Goal: Task Accomplishment & Management: Manage account settings

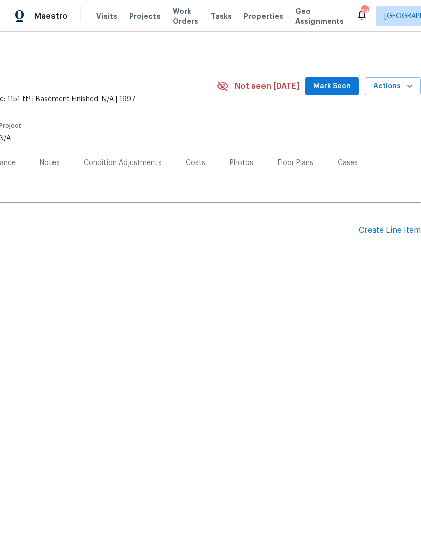
scroll to position [0, 149]
click at [394, 90] on span "Actions" at bounding box center [393, 86] width 40 height 13
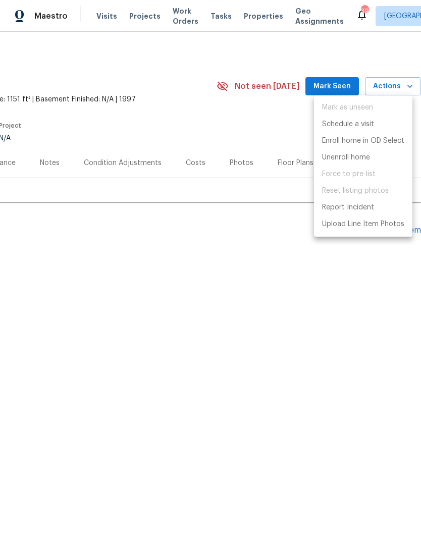
click at [345, 263] on div at bounding box center [210, 273] width 421 height 546
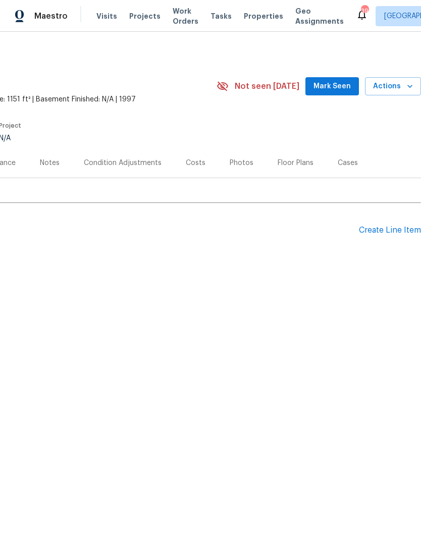
click at [349, 81] on span "Mark Seen" at bounding box center [331, 86] width 37 height 13
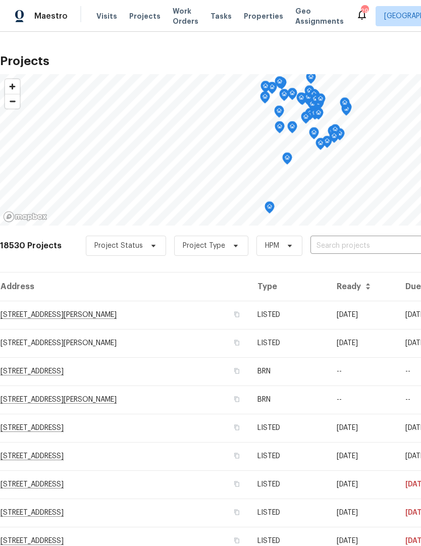
click at [339, 243] on input "text" at bounding box center [367, 246] width 115 height 16
type input "1432"
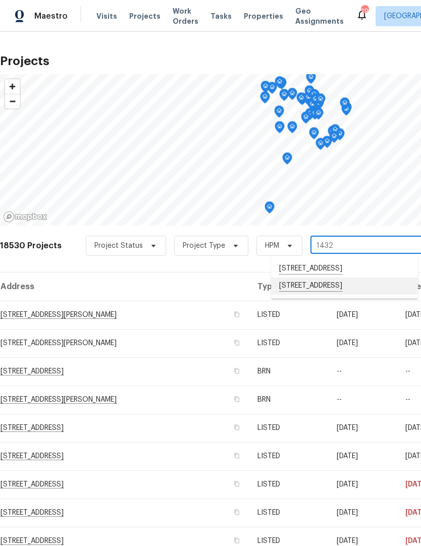
click at [354, 288] on li "1432 Quarter Pt, Raleigh, NC 27615" at bounding box center [344, 285] width 147 height 17
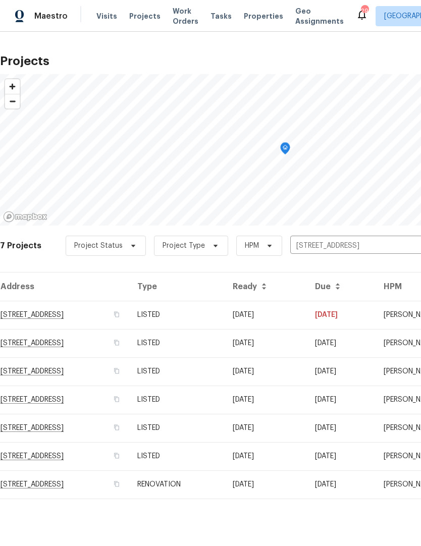
click at [106, 313] on td "1432 Quarter Pt, Raleigh, NC 27615" at bounding box center [64, 315] width 129 height 28
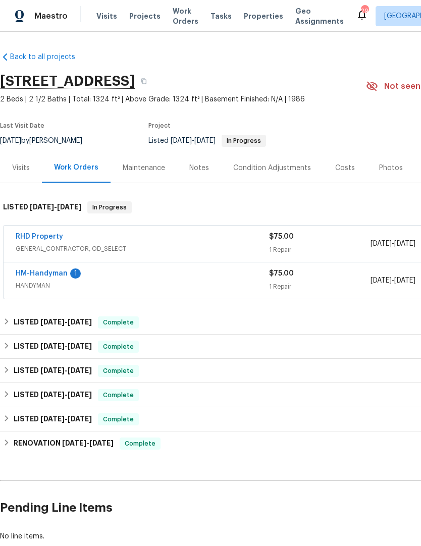
click at [50, 239] on link "RHD Property" at bounding box center [39, 236] width 47 height 7
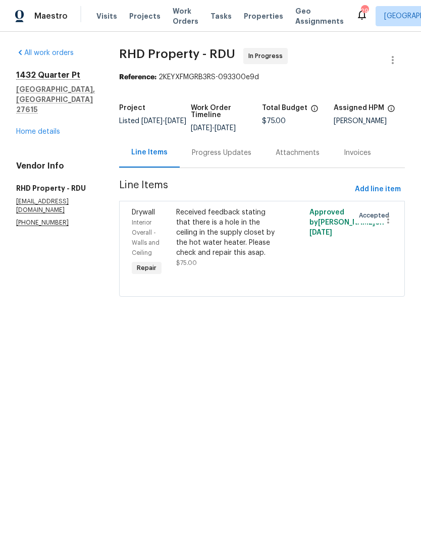
click at [257, 245] on div "Received feedback stating that there is a hole in the ceiling in the supply clo…" at bounding box center [228, 232] width 105 height 50
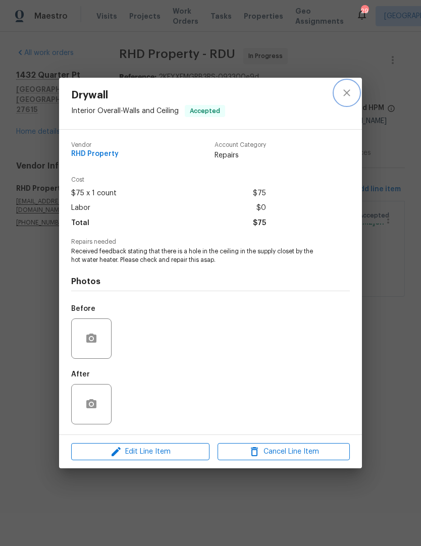
click at [347, 87] on icon "close" at bounding box center [346, 93] width 12 height 12
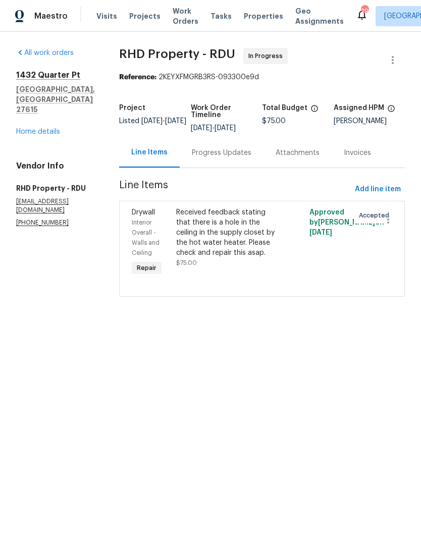
click at [251, 158] on div "Progress Updates" at bounding box center [222, 153] width 60 height 10
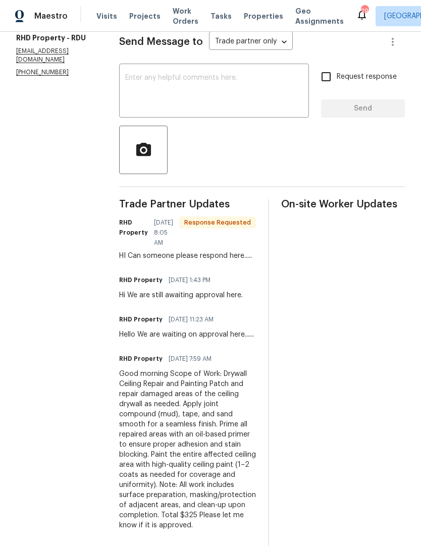
click at [264, 104] on textarea at bounding box center [214, 91] width 178 height 35
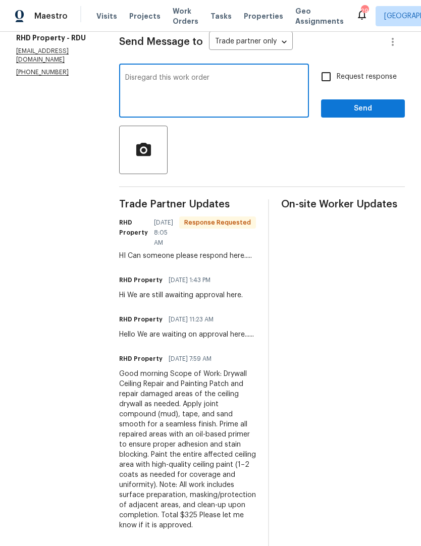
type textarea "Disregard this work order"
click at [331, 81] on input "Request response" at bounding box center [325, 76] width 21 height 21
checkbox input "true"
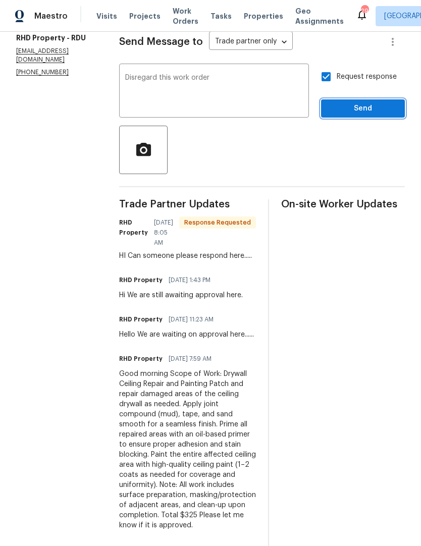
click at [356, 118] on button "Send" at bounding box center [363, 108] width 84 height 19
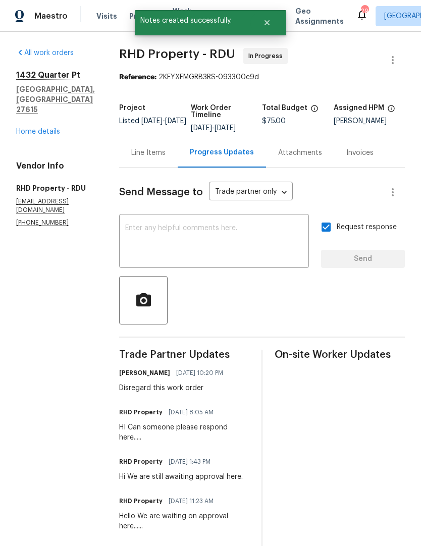
click at [60, 107] on div "1432 Quarter Pt Raleigh, NC 27615 Home details" at bounding box center [55, 103] width 79 height 67
click at [34, 128] on link "Home details" at bounding box center [38, 131] width 44 height 7
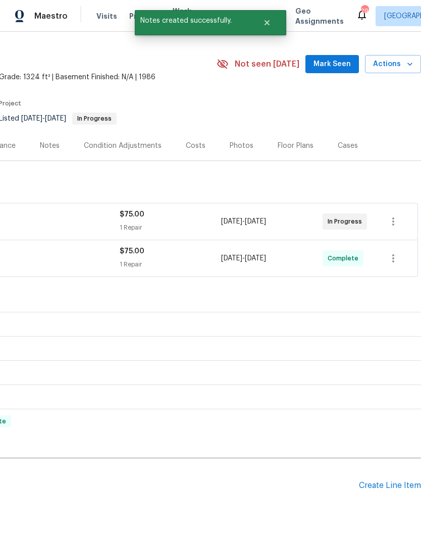
scroll to position [22, 149]
click at [397, 222] on icon "button" at bounding box center [393, 221] width 12 height 12
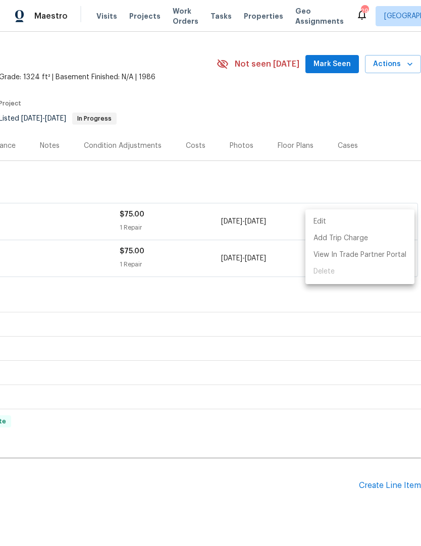
click at [346, 215] on li "Edit" at bounding box center [359, 221] width 109 height 17
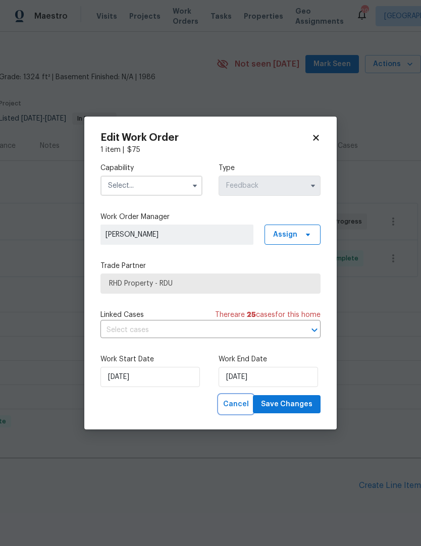
click at [244, 405] on span "Cancel" at bounding box center [236, 404] width 26 height 13
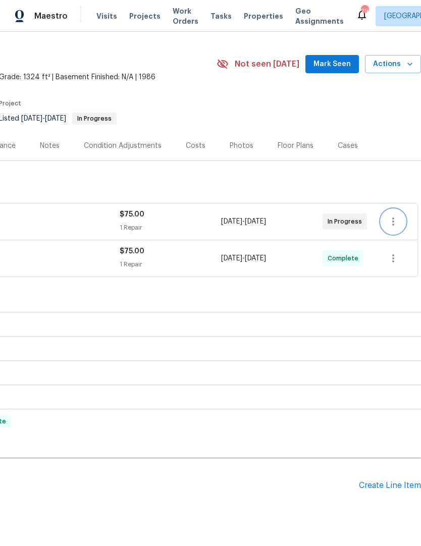
click at [398, 223] on icon "button" at bounding box center [393, 221] width 12 height 12
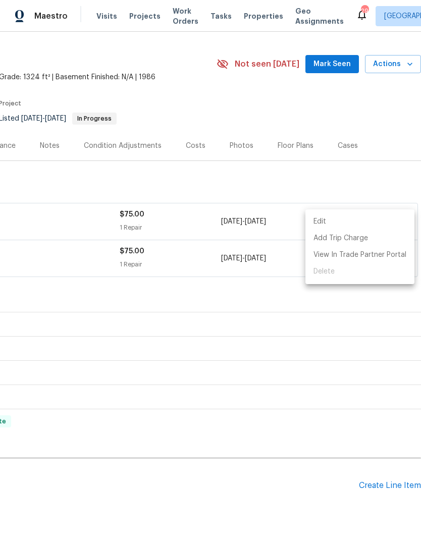
click at [279, 348] on div at bounding box center [210, 273] width 421 height 546
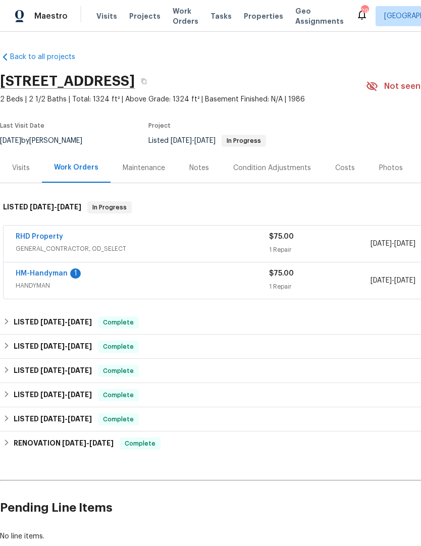
scroll to position [0, 0]
click at [57, 237] on link "RHD Property" at bounding box center [39, 236] width 47 height 7
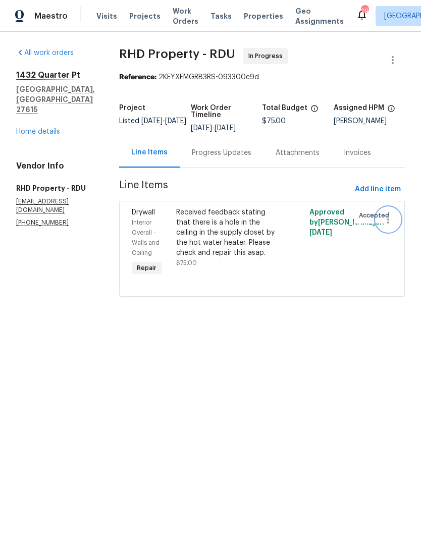
click at [390, 225] on icon "button" at bounding box center [388, 219] width 12 height 12
click at [397, 228] on li "Cancel" at bounding box center [392, 226] width 39 height 17
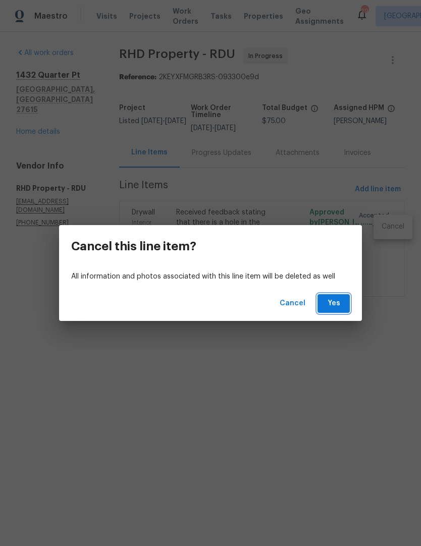
click at [340, 302] on span "Yes" at bounding box center [333, 303] width 16 height 13
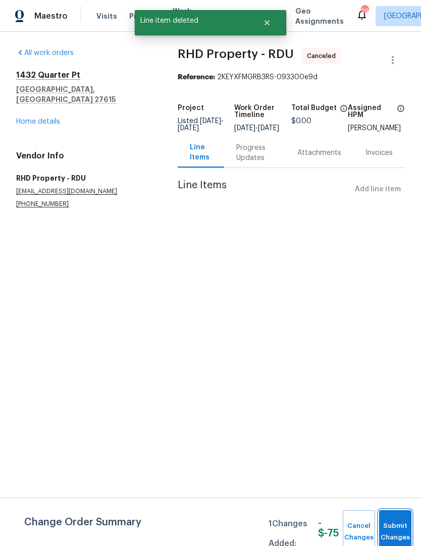
click at [395, 530] on span "Submit Changes" at bounding box center [395, 531] width 22 height 23
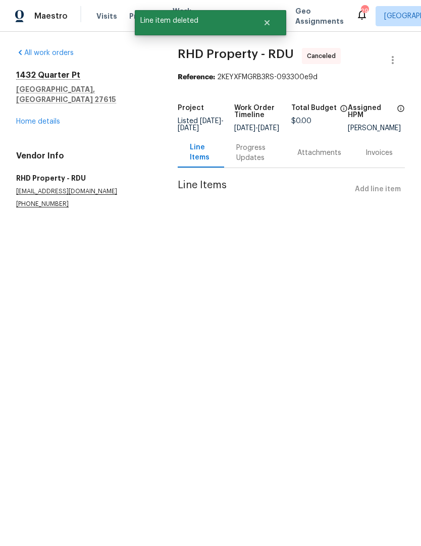
click at [37, 118] on link "Home details" at bounding box center [38, 121] width 44 height 7
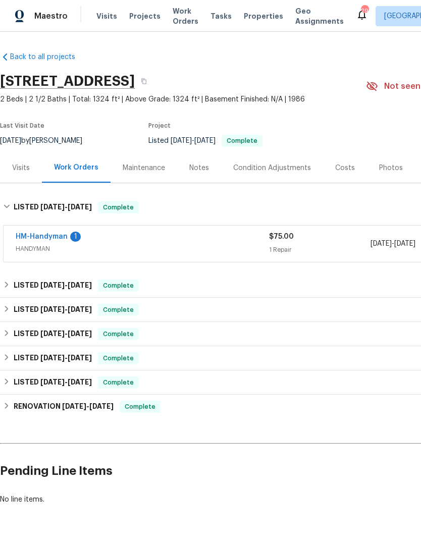
click at [64, 239] on link "HM-Handyman" at bounding box center [42, 236] width 52 height 7
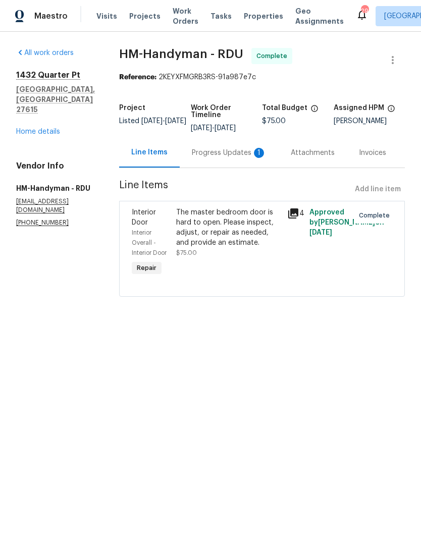
click at [249, 158] on div "Progress Updates 1" at bounding box center [229, 153] width 75 height 10
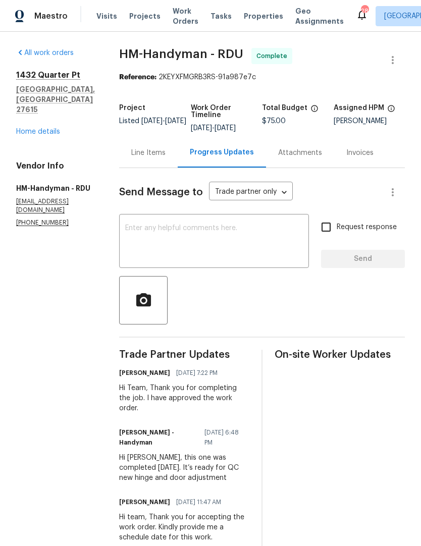
scroll to position [-16, 0]
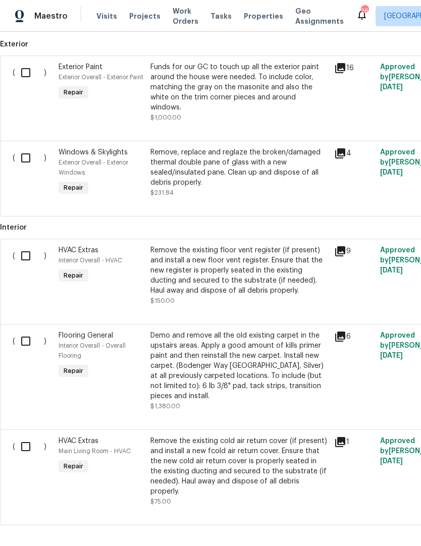
scroll to position [418, 0]
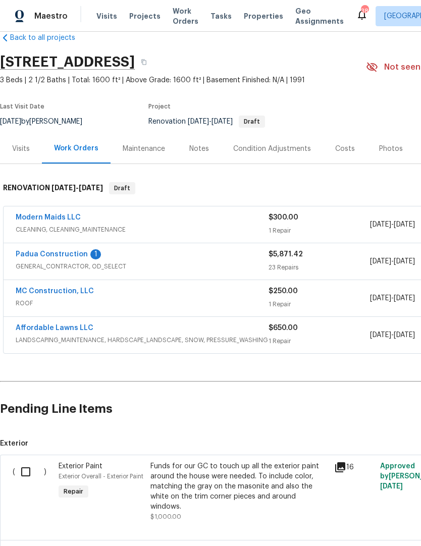
scroll to position [19, 0]
click at [75, 253] on link "Padua Construction" at bounding box center [52, 254] width 72 height 7
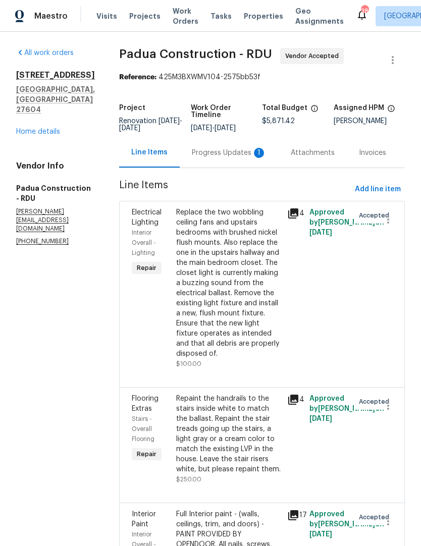
click at [211, 154] on div "Progress Updates 1" at bounding box center [229, 153] width 75 height 10
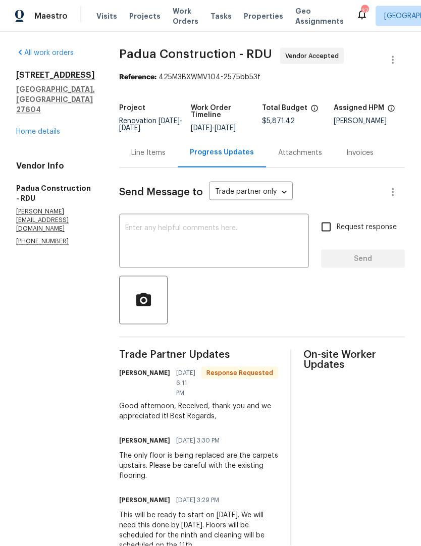
scroll to position [25, 0]
click at [245, 224] on textarea at bounding box center [214, 241] width 178 height 35
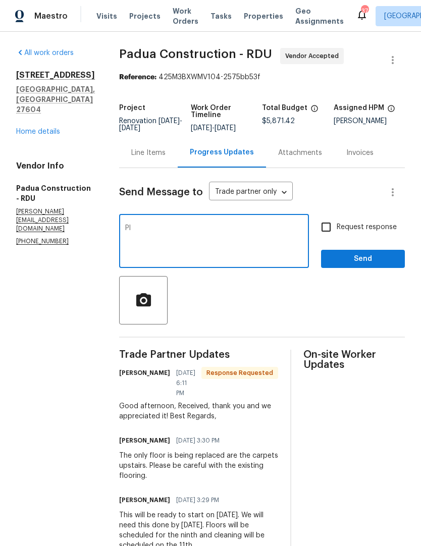
type textarea "P"
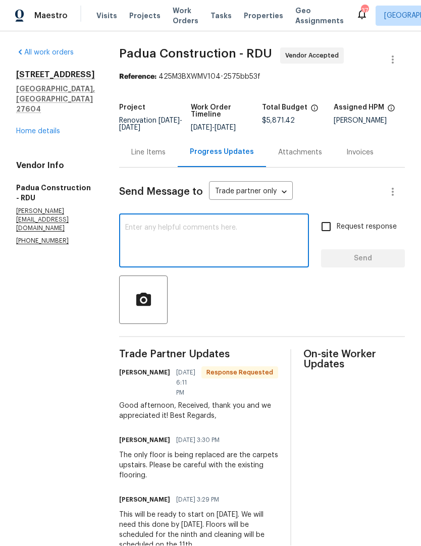
scroll to position [0, 0]
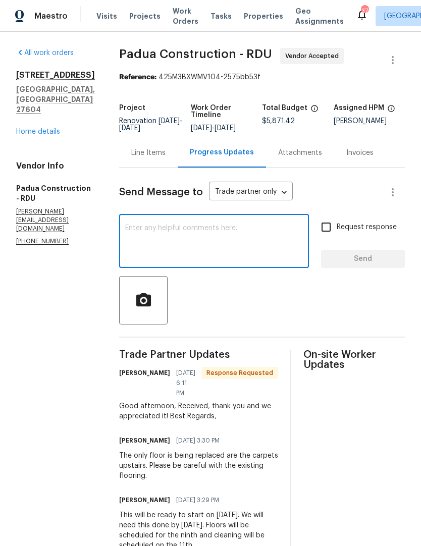
click at [143, 145] on div "Line Items" at bounding box center [148, 153] width 58 height 30
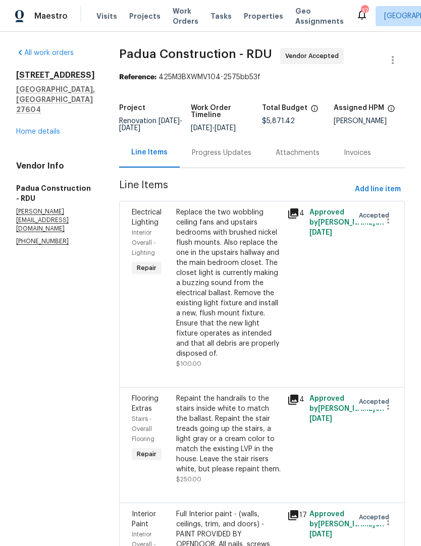
click at [200, 148] on div "Progress Updates" at bounding box center [222, 153] width 60 height 10
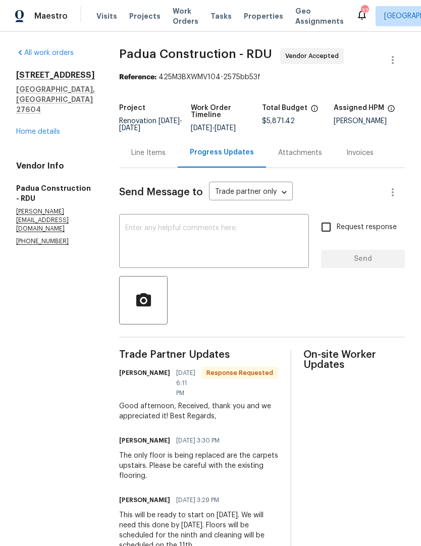
click at [247, 234] on textarea at bounding box center [214, 241] width 178 height 35
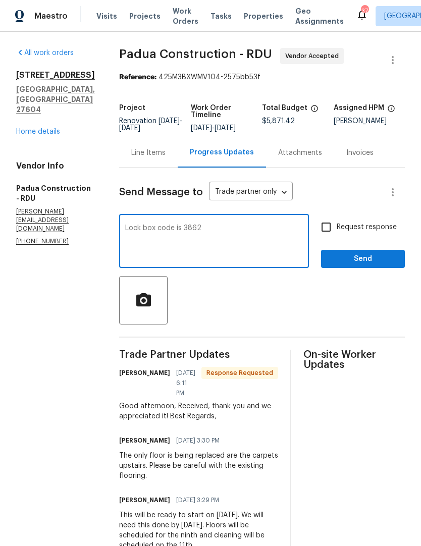
click at [227, 239] on textarea "Lock box code is 3862" at bounding box center [214, 241] width 178 height 35
type textarea "Lock box code is 3826. Please provide me a quote to replace all windows as soon…"
click at [328, 226] on input "Request response" at bounding box center [325, 226] width 21 height 21
checkbox input "true"
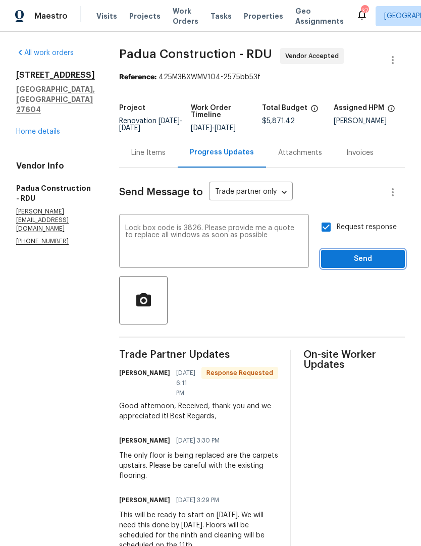
click at [351, 267] on button "Send" at bounding box center [363, 259] width 84 height 19
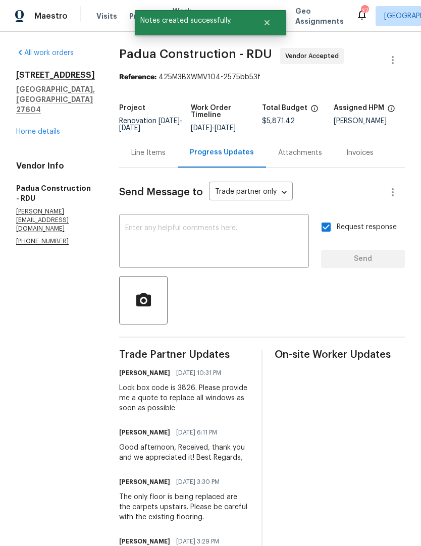
click at [51, 115] on div "4973 Royal Adelaide Way Raleigh, NC 27604 Home details" at bounding box center [55, 103] width 79 height 67
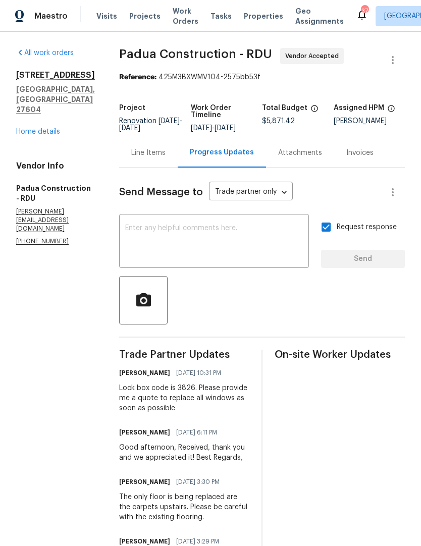
click at [142, 149] on div "Line Items" at bounding box center [148, 153] width 34 height 10
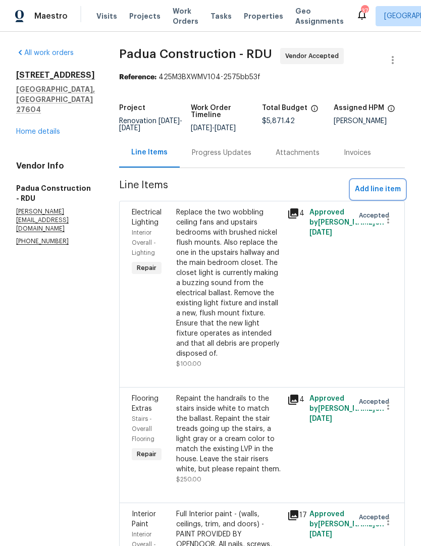
click at [390, 186] on span "Add line item" at bounding box center [378, 189] width 46 height 13
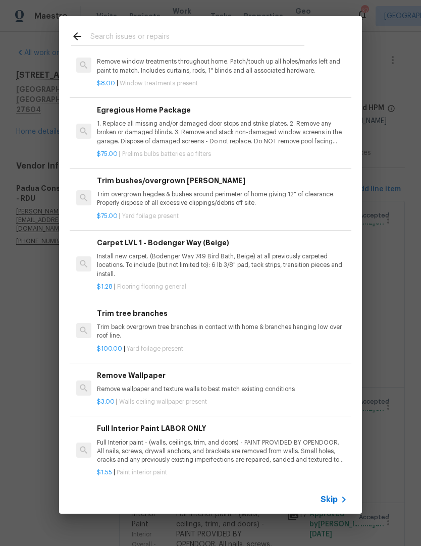
scroll to position [296, 0]
click at [344, 493] on icon at bounding box center [343, 499] width 12 height 12
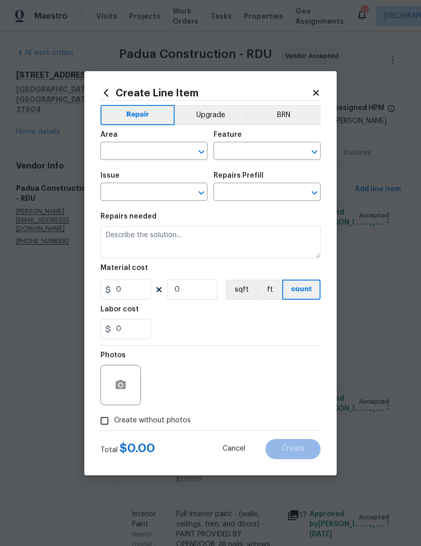
click at [312, 93] on icon at bounding box center [315, 92] width 9 height 9
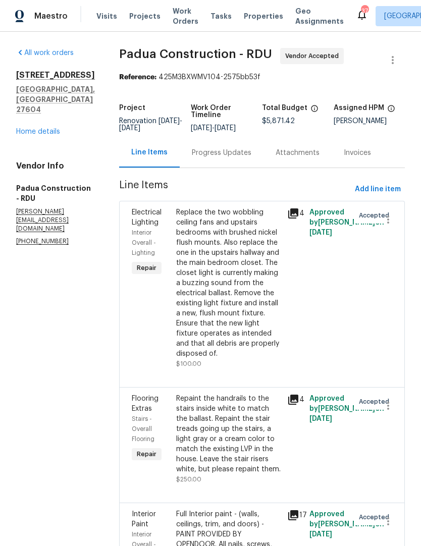
click at [42, 135] on link "Home details" at bounding box center [38, 131] width 44 height 7
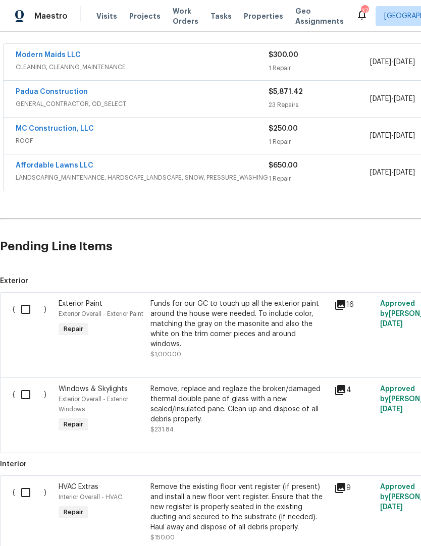
scroll to position [181, 0]
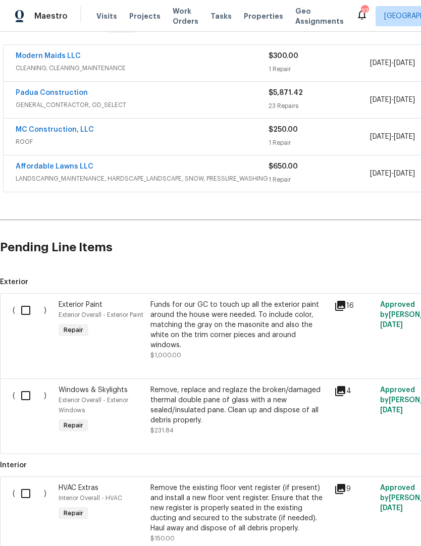
click at [33, 309] on input "checkbox" at bounding box center [29, 310] width 29 height 21
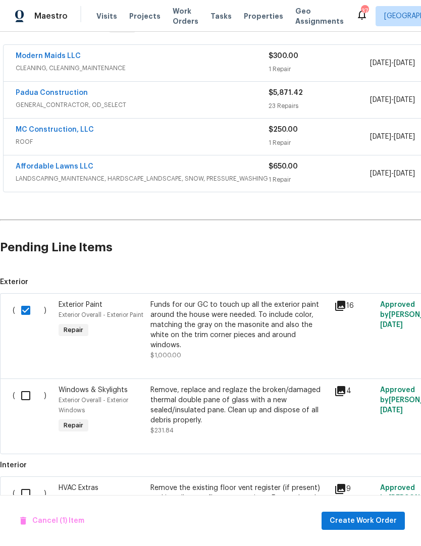
click at [26, 309] on input "checkbox" at bounding box center [29, 310] width 29 height 21
checkbox input "false"
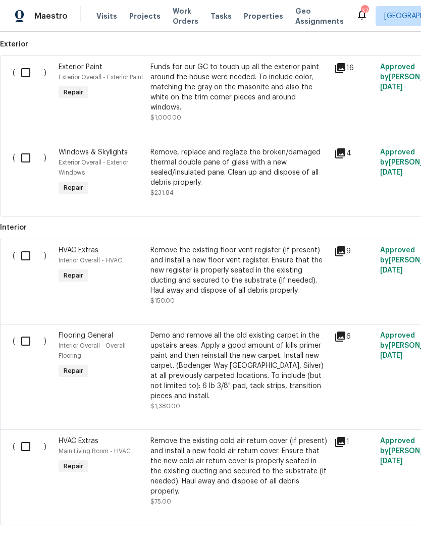
scroll to position [418, 0]
click at [15, 332] on input "checkbox" at bounding box center [29, 341] width 29 height 21
checkbox input "true"
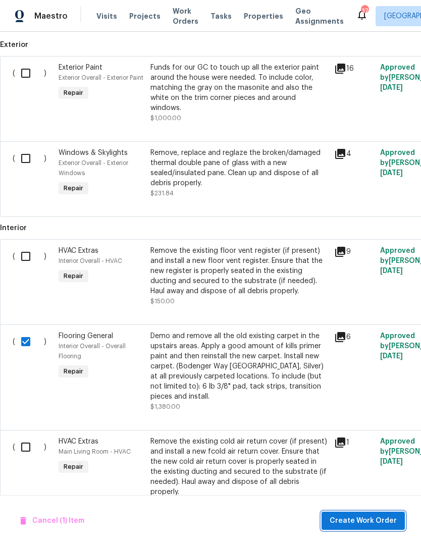
click at [358, 518] on span "Create Work Order" at bounding box center [362, 520] width 67 height 13
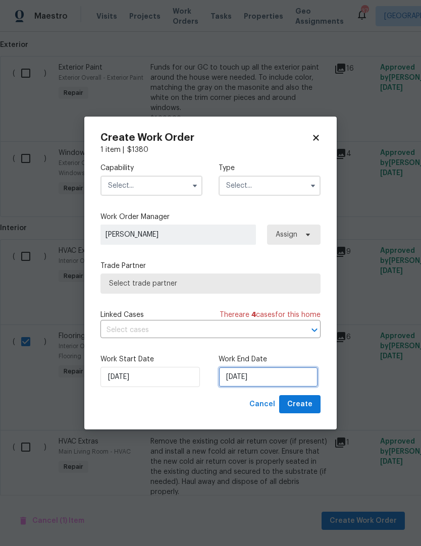
click at [259, 374] on input "9/2/2025" at bounding box center [267, 377] width 99 height 20
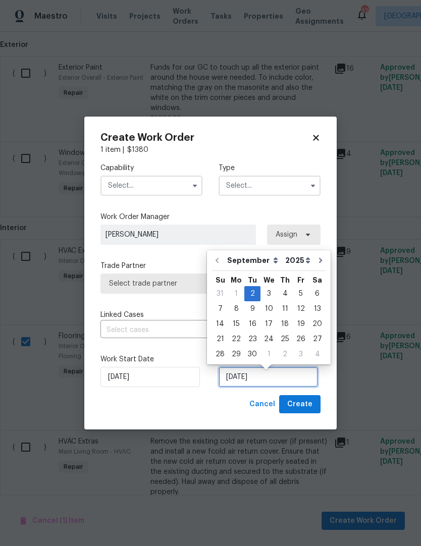
scroll to position [4, 0]
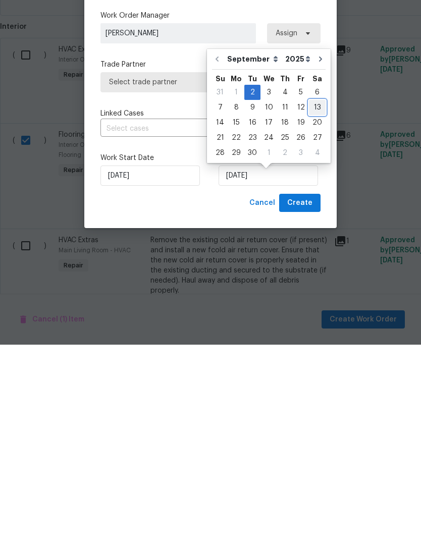
click at [316, 302] on div "13" at bounding box center [317, 309] width 17 height 14
type input "9/13/2025"
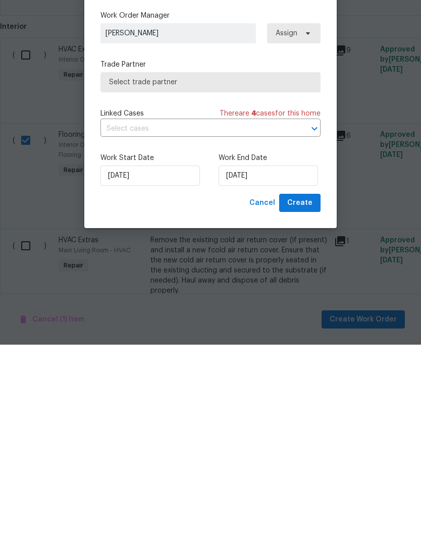
scroll to position [41, 0]
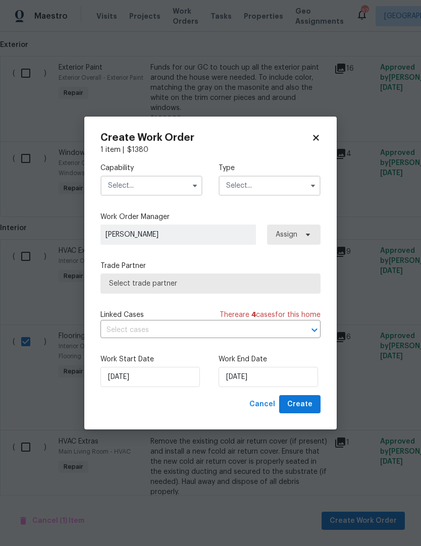
click at [240, 267] on label "Trade Partner" at bounding box center [210, 266] width 220 height 10
click at [243, 284] on span "Select trade partner" at bounding box center [210, 283] width 203 height 10
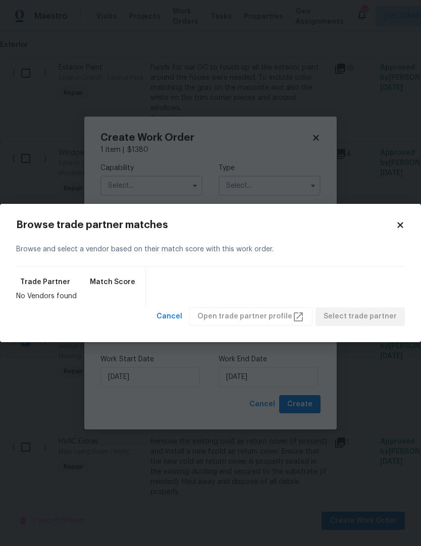
click at [406, 223] on div "Browse trade partner matches Browse and select a vendor based on their match sc…" at bounding box center [210, 273] width 421 height 138
click at [182, 181] on body "Maestro Visits Projects Work Orders Tasks Properties Geo Assignments 37 Raleigh…" at bounding box center [210, 273] width 421 height 546
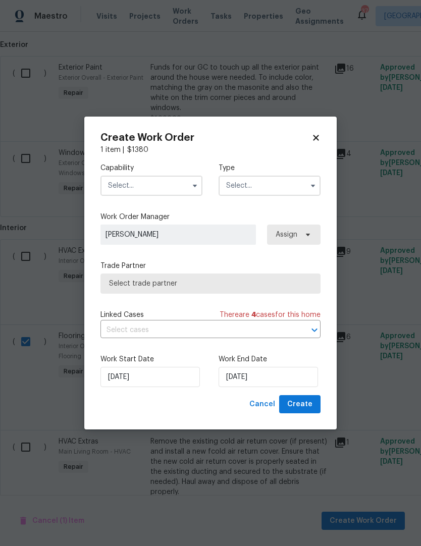
click at [186, 188] on input "text" at bounding box center [151, 185] width 102 height 20
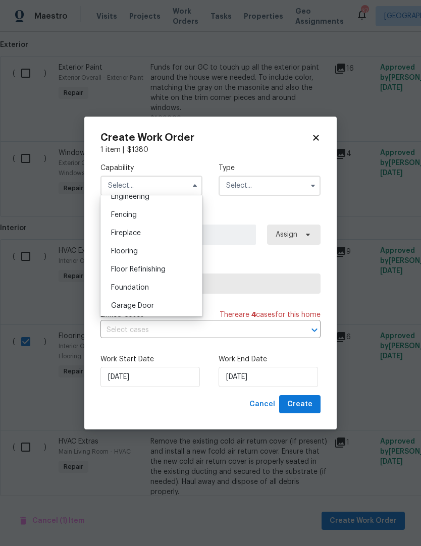
scroll to position [347, 0]
click at [128, 253] on span "Flooring" at bounding box center [124, 250] width 27 height 7
type input "Flooring"
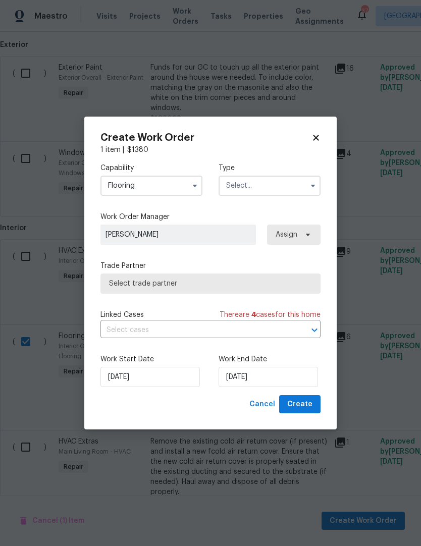
click at [229, 215] on label "Work Order Manager" at bounding box center [210, 217] width 220 height 10
click at [258, 190] on input "text" at bounding box center [269, 185] width 102 height 20
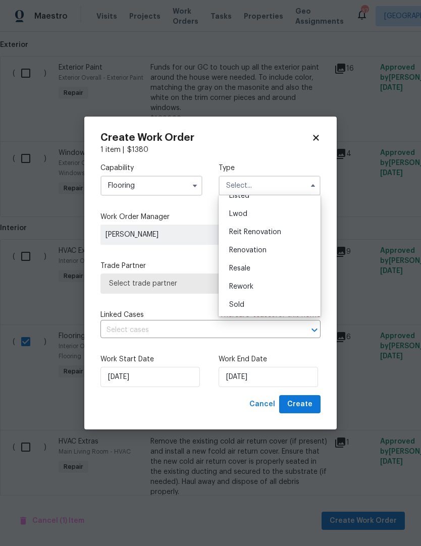
scroll to position [102, 0]
click at [266, 253] on span "Renovation" at bounding box center [247, 250] width 37 height 7
type input "Renovation"
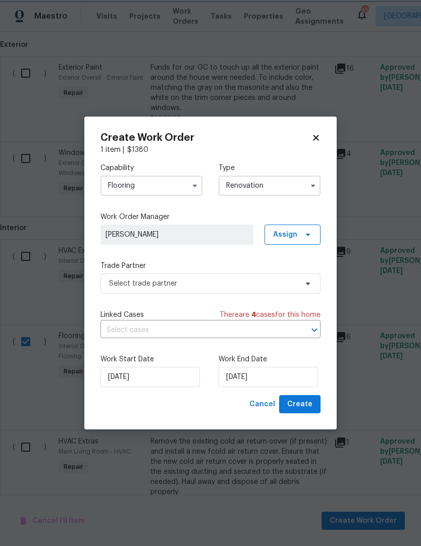
scroll to position [0, 0]
click at [260, 377] on input "9/13/2025" at bounding box center [267, 377] width 99 height 20
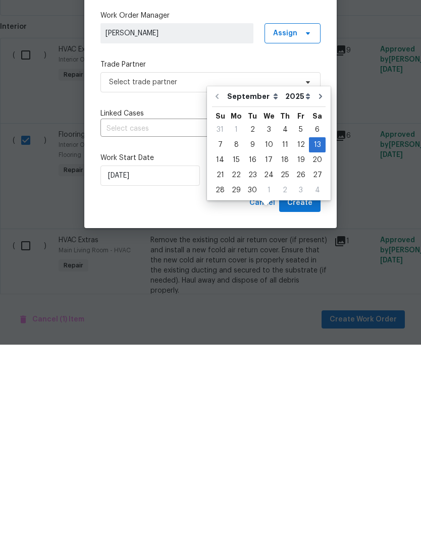
click at [217, 220] on div "Create Work Order 1 item | $ 1380 Capability Flooring Type Renovation Work Orde…" at bounding box center [210, 272] width 252 height 313
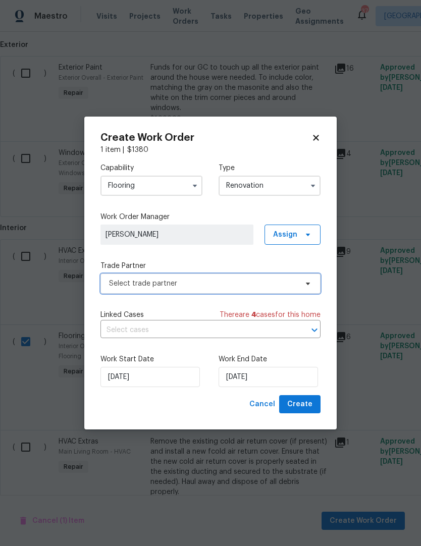
click at [218, 288] on span "Select trade partner" at bounding box center [210, 283] width 220 height 20
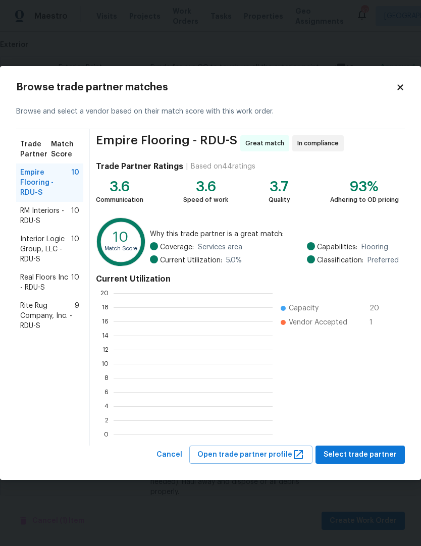
scroll to position [1, 1]
click at [54, 210] on span "RM Interiors - RDU-S" at bounding box center [45, 216] width 51 height 20
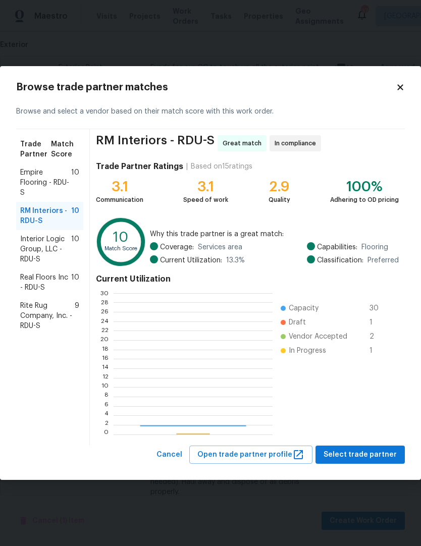
scroll to position [141, 158]
click at [57, 289] on span "Real Floors Inc - RDU-S" at bounding box center [45, 282] width 51 height 20
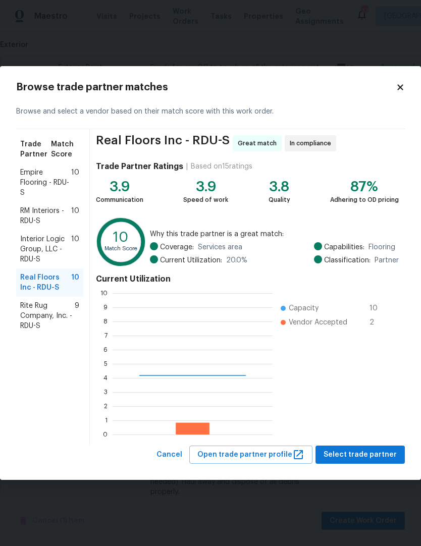
scroll to position [141, 160]
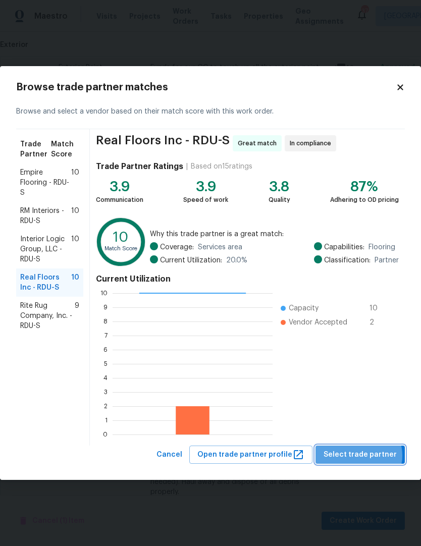
click at [363, 455] on span "Select trade partner" at bounding box center [359, 454] width 73 height 13
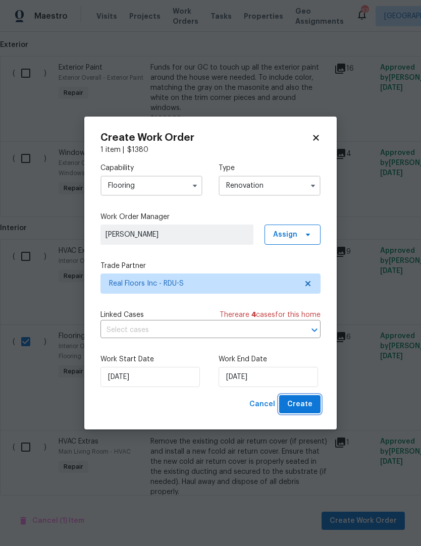
click at [307, 406] on span "Create" at bounding box center [299, 404] width 25 height 13
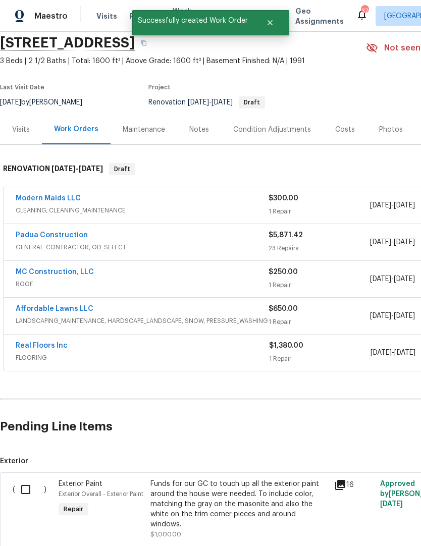
scroll to position [37, 0]
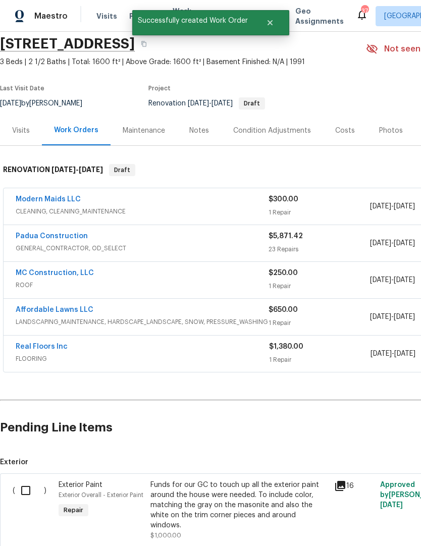
click at [57, 343] on link "Real Floors Inc" at bounding box center [42, 346] width 52 height 7
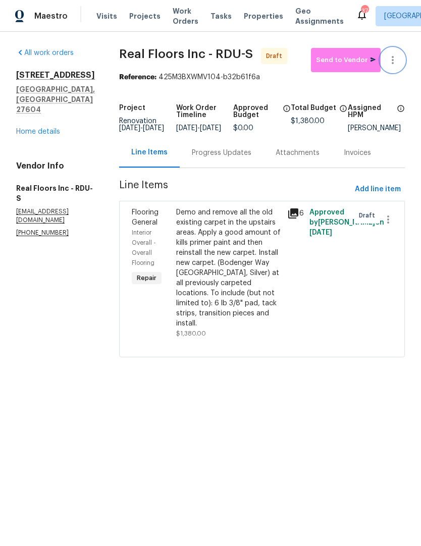
click at [400, 58] on button "button" at bounding box center [392, 60] width 24 height 24
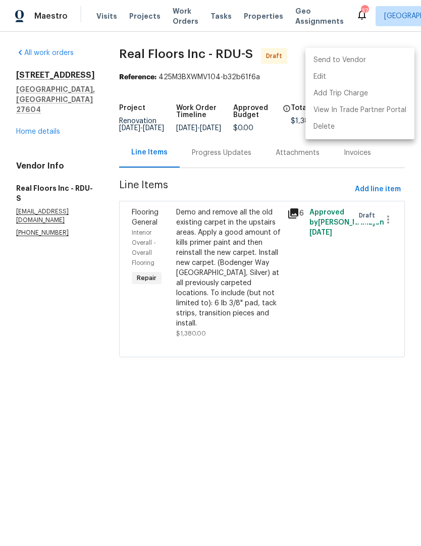
click at [370, 57] on li "Send to Vendor" at bounding box center [359, 60] width 109 height 17
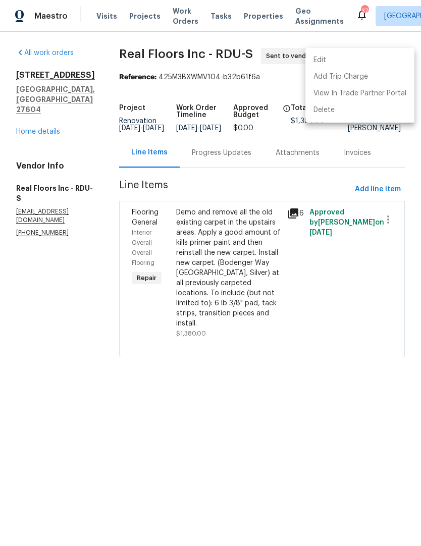
click at [233, 163] on div at bounding box center [210, 273] width 421 height 546
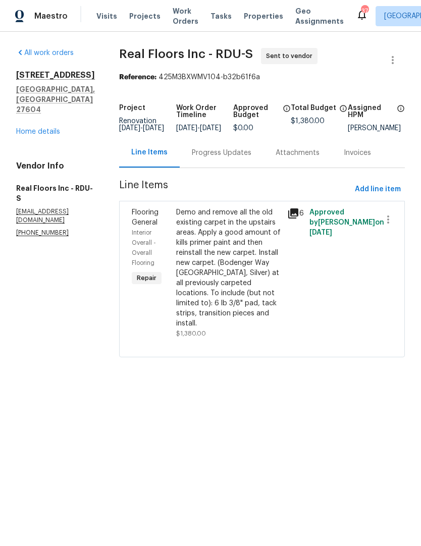
click at [232, 158] on div "Progress Updates" at bounding box center [222, 153] width 60 height 10
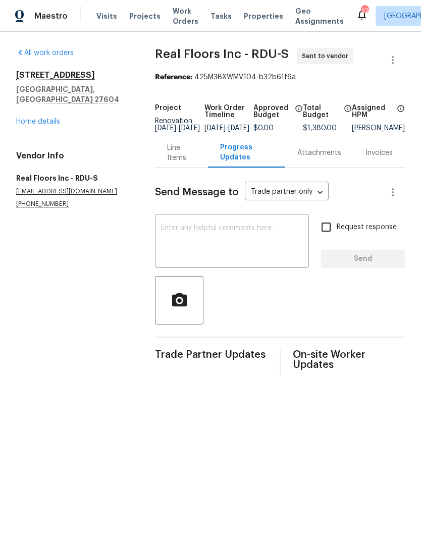
click at [252, 255] on textarea at bounding box center [232, 241] width 142 height 35
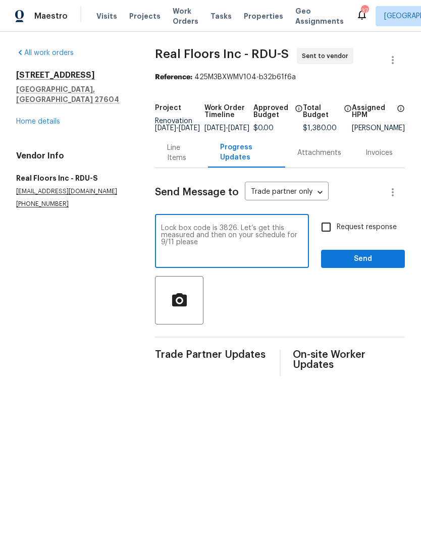
type textarea "Lock box code is 3826. Let’s get this measured and then on your schedule for 9/…"
click at [329, 230] on input "Request response" at bounding box center [325, 226] width 21 height 21
checkbox input "true"
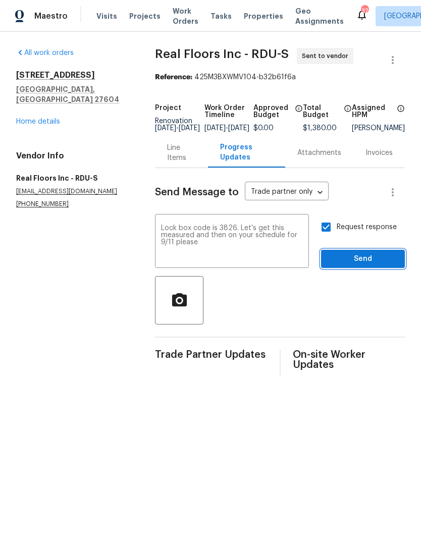
click at [359, 260] on button "Send" at bounding box center [363, 259] width 84 height 19
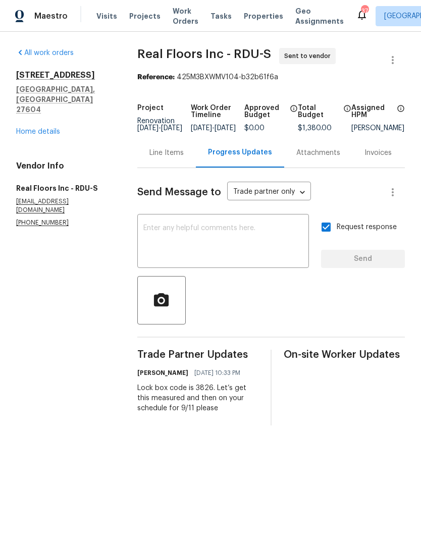
click at [46, 128] on link "Home details" at bounding box center [38, 131] width 44 height 7
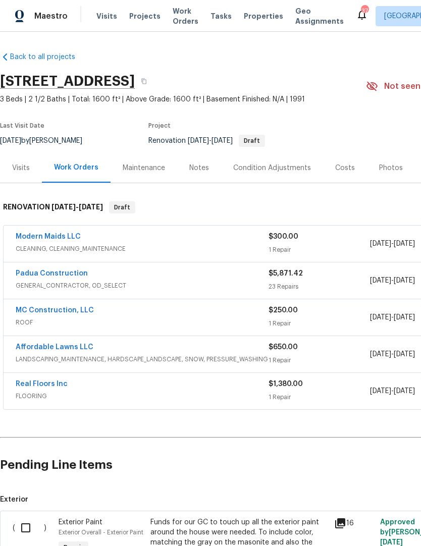
click at [202, 163] on div "Notes" at bounding box center [199, 168] width 20 height 10
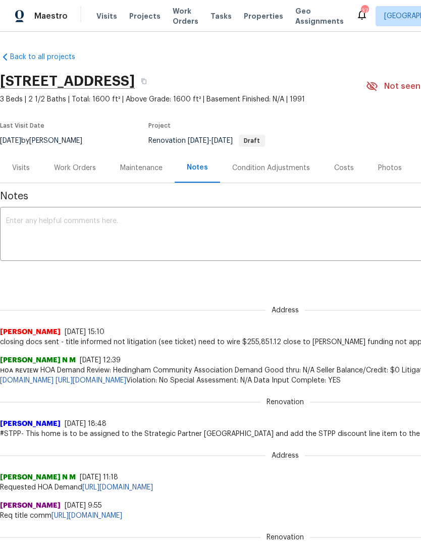
click at [77, 163] on div "Work Orders" at bounding box center [75, 168] width 42 height 10
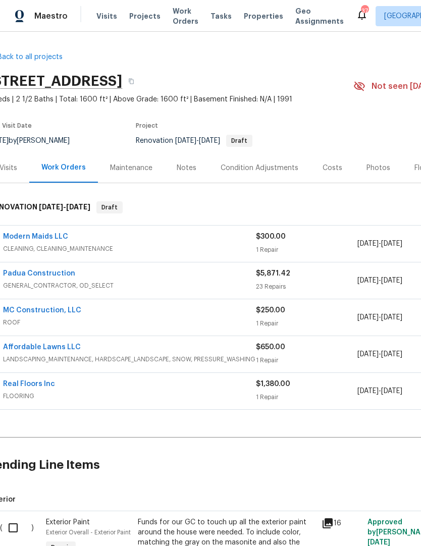
scroll to position [0, 14]
click at [56, 270] on link "Padua Construction" at bounding box center [38, 273] width 72 height 7
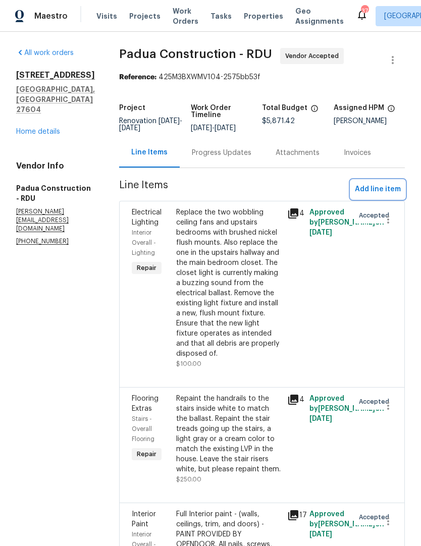
click at [376, 192] on span "Add line item" at bounding box center [378, 189] width 46 height 13
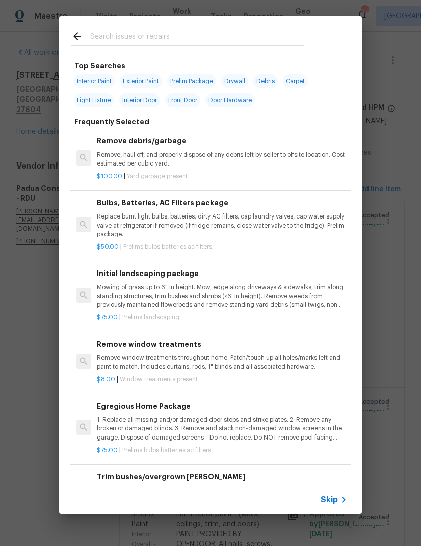
click at [229, 38] on input "text" at bounding box center [197, 37] width 214 height 15
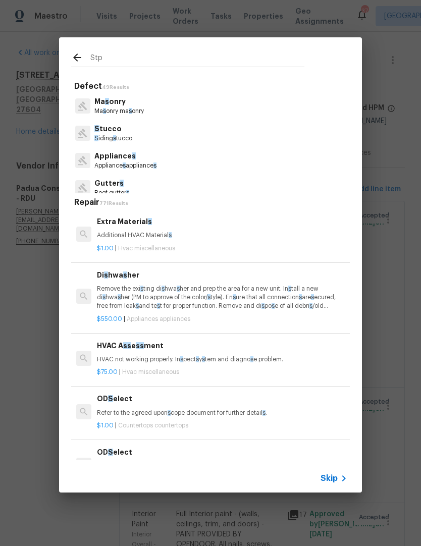
type input "Stpp"
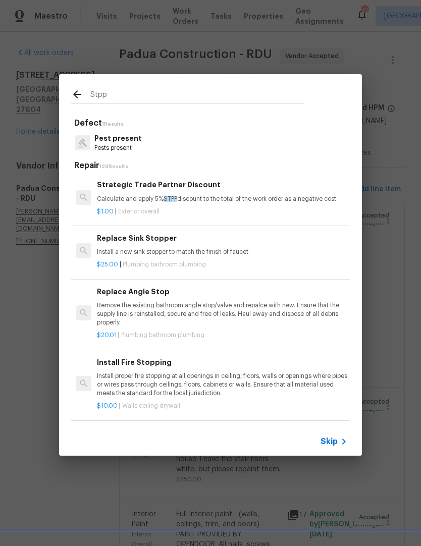
click at [190, 184] on h6 "Strategic Trade Partner Discount" at bounding box center [222, 184] width 250 height 11
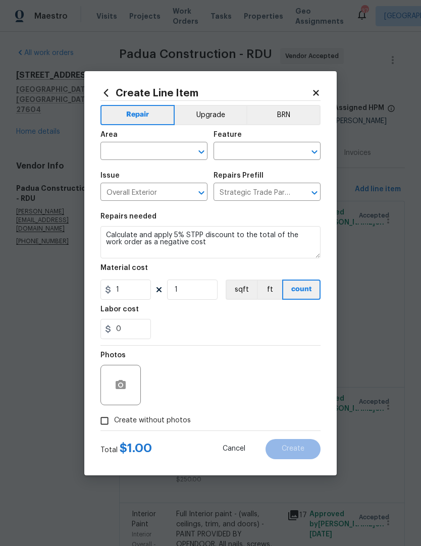
click at [159, 155] on input "text" at bounding box center [139, 152] width 79 height 16
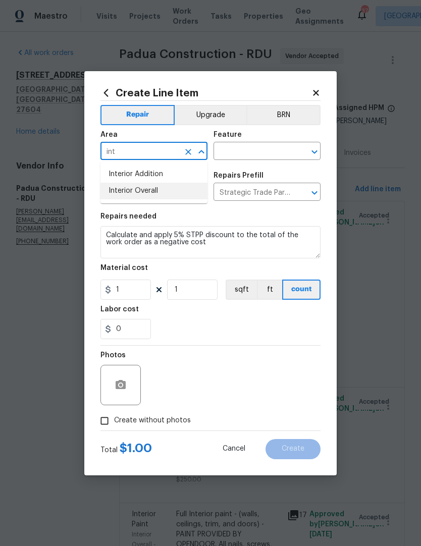
click at [151, 190] on li "Interior Overall" at bounding box center [153, 191] width 107 height 17
type input "Interior Overall"
click at [254, 157] on input "text" at bounding box center [252, 152] width 79 height 16
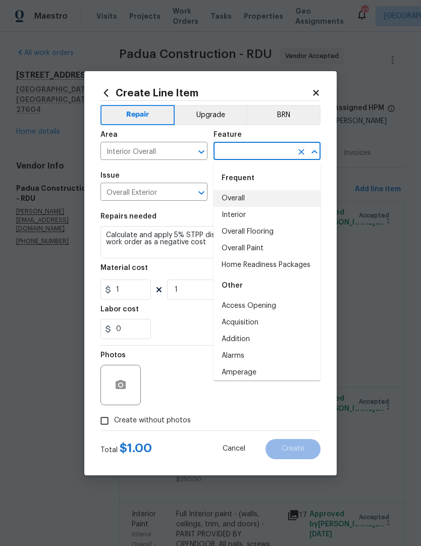
click at [245, 198] on li "Overall" at bounding box center [266, 198] width 107 height 17
type input "Overall"
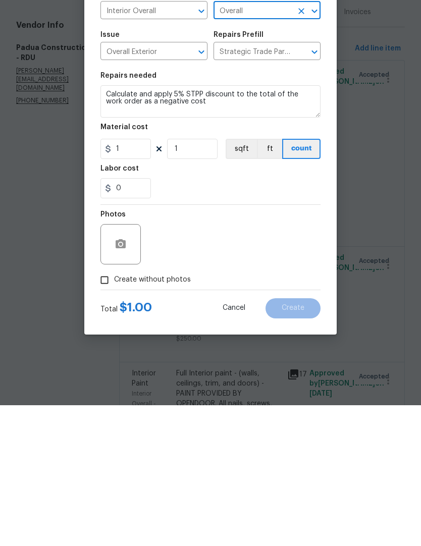
click at [105, 411] on input "Create without photos" at bounding box center [104, 420] width 19 height 19
checkbox input "true"
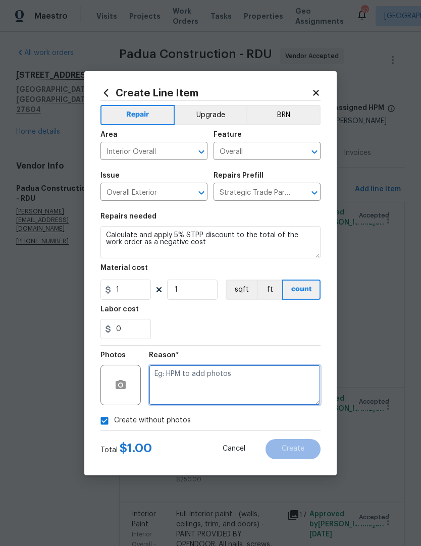
click at [197, 378] on textarea at bounding box center [234, 385] width 171 height 40
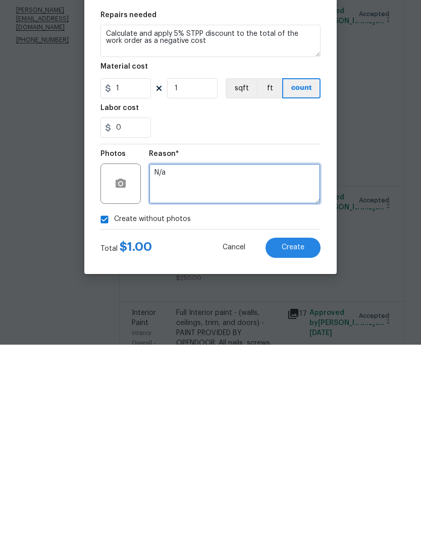
type textarea "N/a"
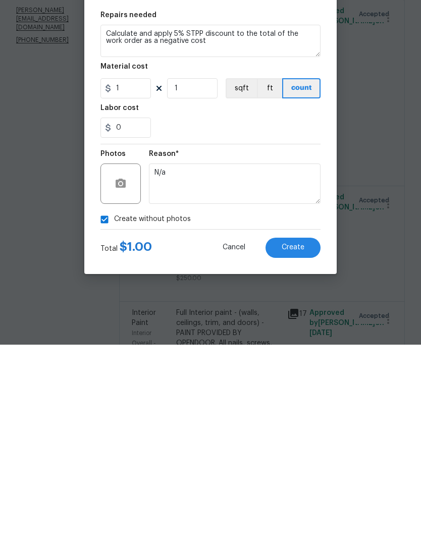
click at [298, 445] on span "Create" at bounding box center [292, 449] width 23 height 8
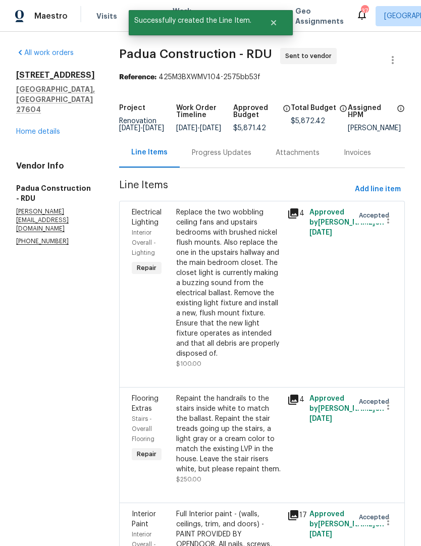
scroll to position [0, 0]
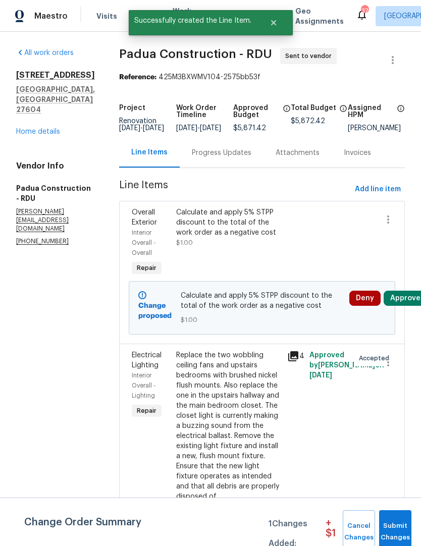
click at [401, 305] on button "Approve" at bounding box center [404, 297] width 43 height 15
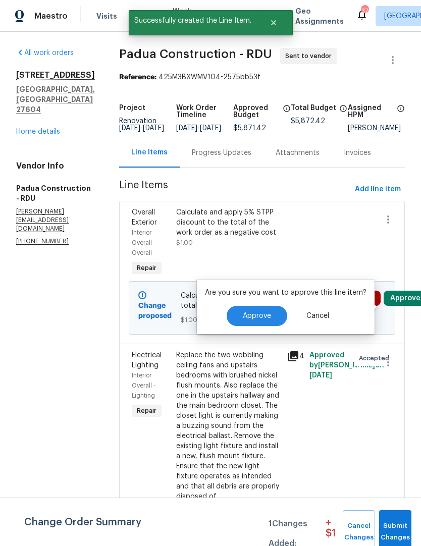
click at [263, 314] on span "Approve" at bounding box center [257, 316] width 28 height 8
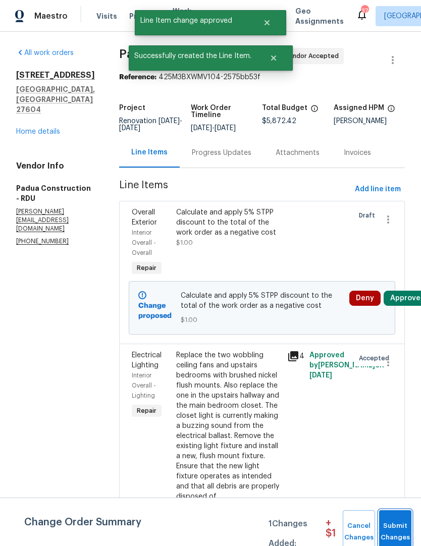
click at [400, 519] on button "Submit Changes" at bounding box center [395, 531] width 32 height 43
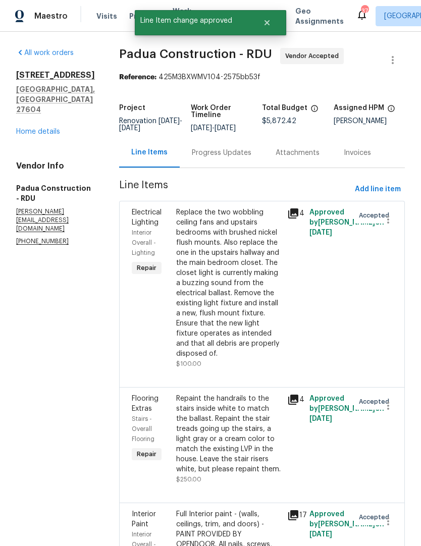
click at [54, 135] on link "Home details" at bounding box center [38, 131] width 44 height 7
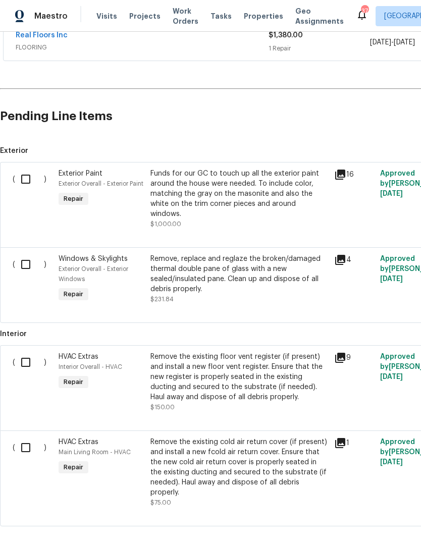
scroll to position [348, 0]
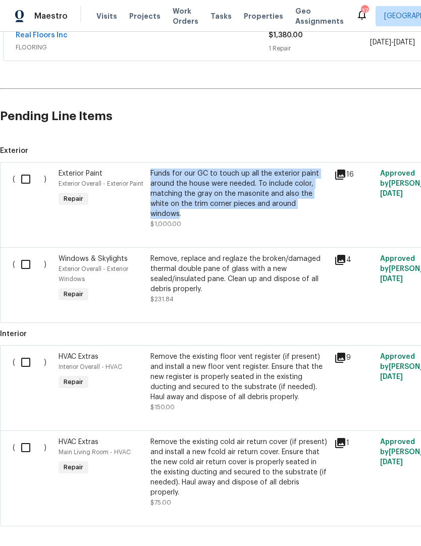
click at [203, 280] on div "Remove, replace and reglaze the broken/damaged thermal double pane of glass wit…" at bounding box center [239, 274] width 178 height 40
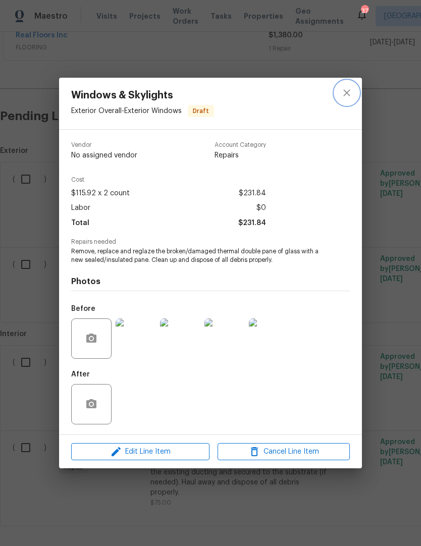
click at [353, 87] on button "close" at bounding box center [346, 93] width 24 height 24
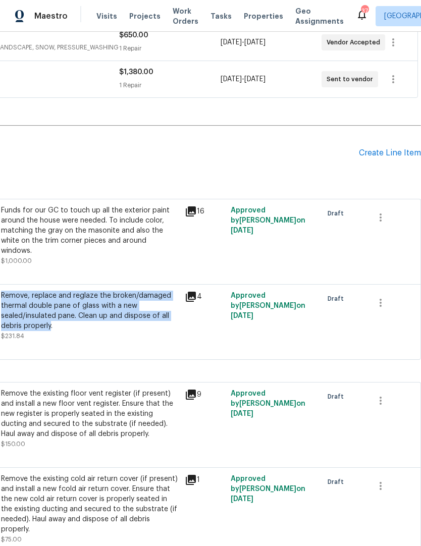
scroll to position [312, 149]
click at [387, 294] on button "button" at bounding box center [380, 302] width 24 height 24
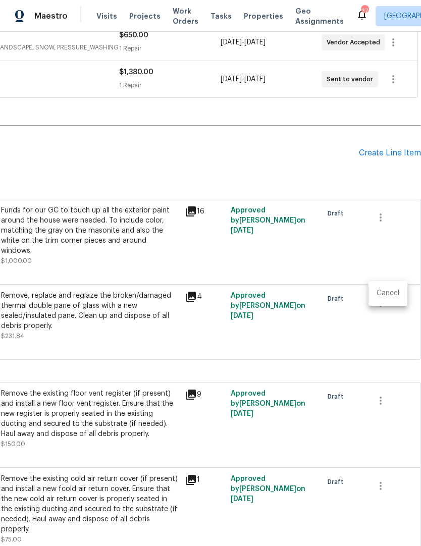
click at [387, 294] on li "Cancel" at bounding box center [387, 293] width 39 height 17
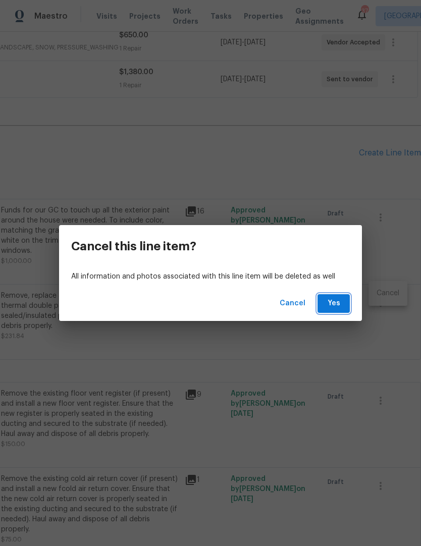
click at [338, 303] on span "Yes" at bounding box center [333, 303] width 16 height 13
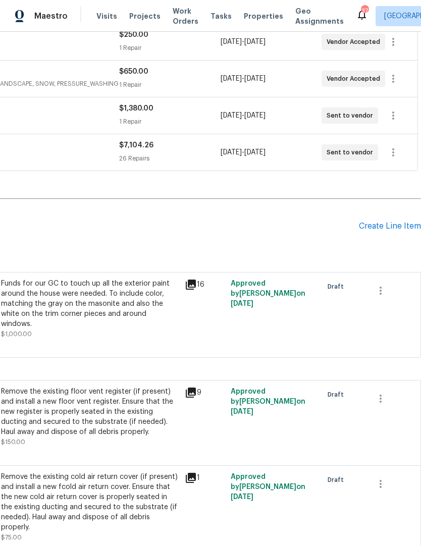
scroll to position [238, 149]
click at [379, 285] on icon "button" at bounding box center [380, 291] width 12 height 12
click at [395, 246] on li "Cancel" at bounding box center [387, 249] width 39 height 17
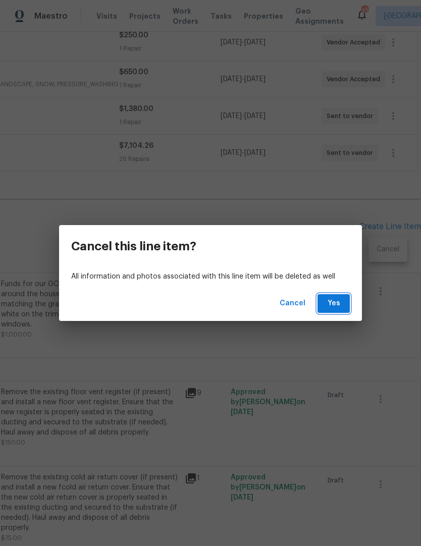
click at [347, 303] on button "Yes" at bounding box center [333, 303] width 32 height 19
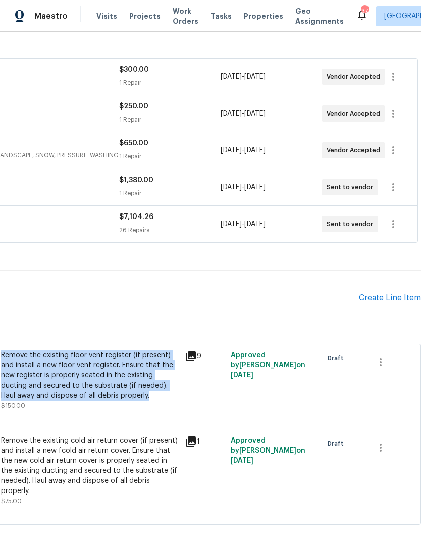
scroll to position [166, 149]
click at [380, 359] on icon "button" at bounding box center [380, 363] width 2 height 8
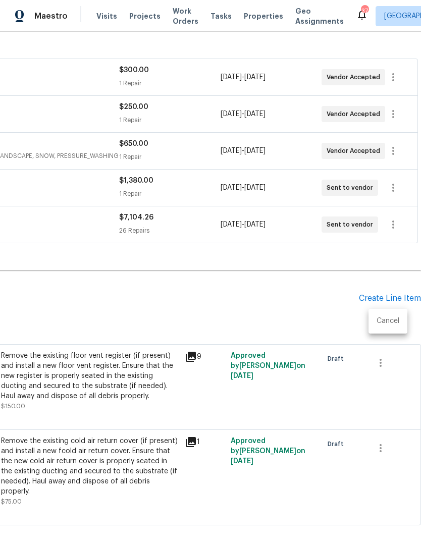
click at [387, 322] on li "Cancel" at bounding box center [387, 321] width 39 height 17
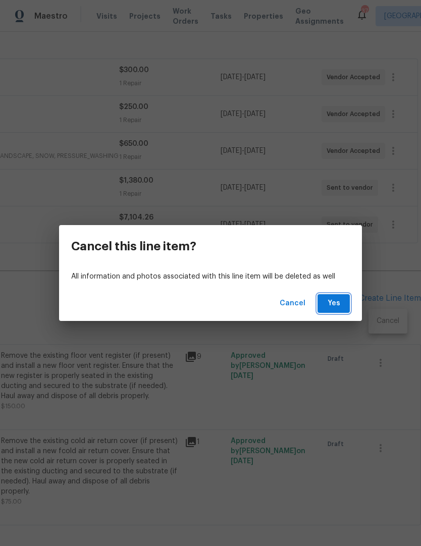
click at [328, 303] on span "Yes" at bounding box center [333, 303] width 16 height 13
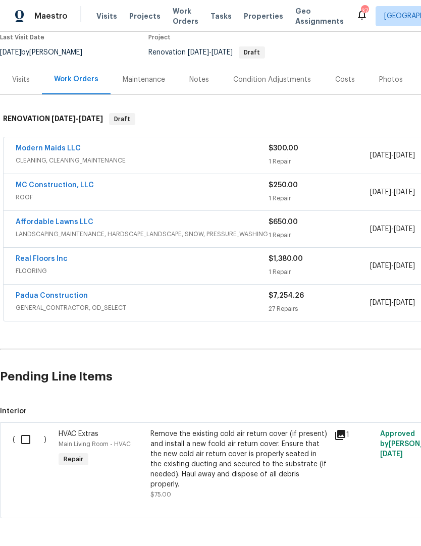
scroll to position [88, 0]
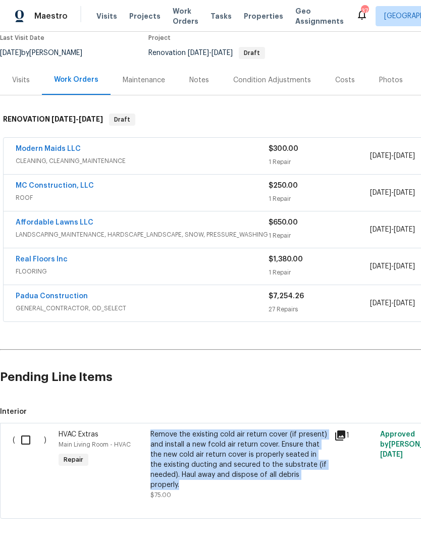
click at [274, 463] on div "Remove the existing cold air return cover (if present) and install a new fcold …" at bounding box center [239, 464] width 178 height 71
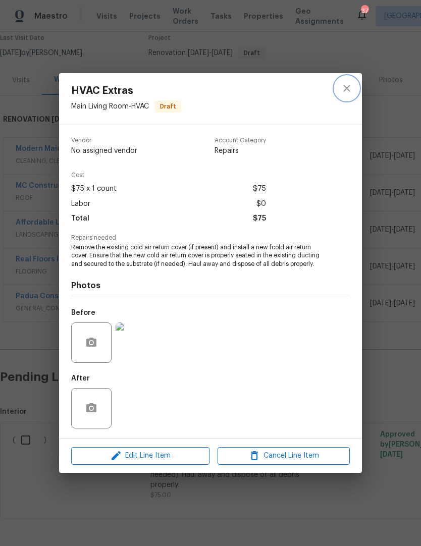
click at [353, 76] on button "close" at bounding box center [346, 88] width 24 height 24
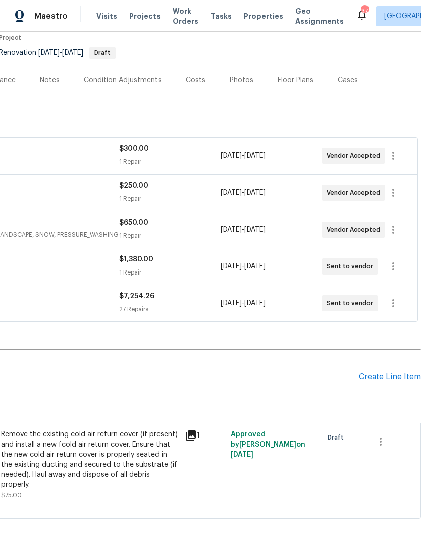
scroll to position [88, 149]
click at [383, 435] on icon "button" at bounding box center [380, 441] width 12 height 12
click at [393, 419] on li "Cancel" at bounding box center [387, 414] width 39 height 17
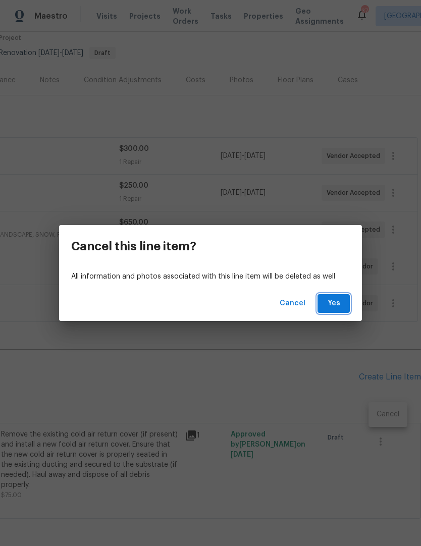
click at [343, 304] on button "Yes" at bounding box center [333, 303] width 32 height 19
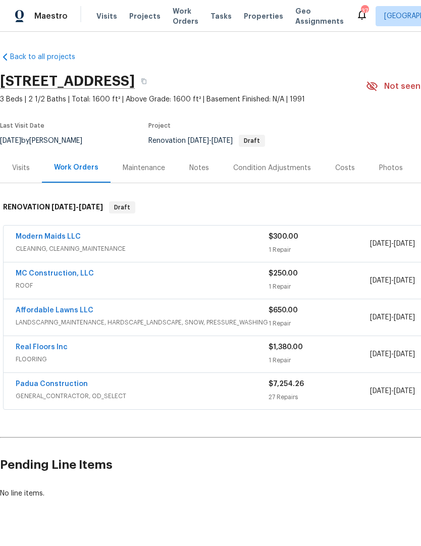
scroll to position [0, 0]
click at [67, 380] on link "Padua Construction" at bounding box center [52, 383] width 72 height 7
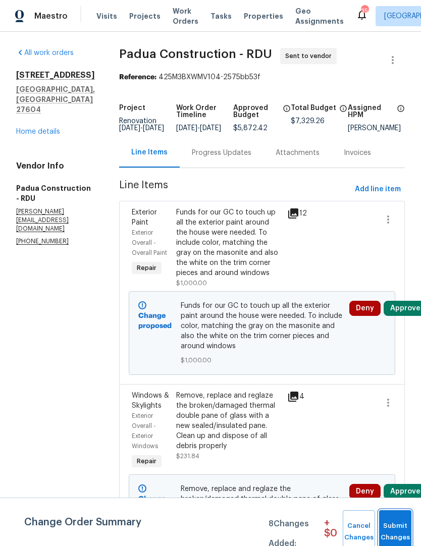
click at [396, 511] on button "Submit Changes" at bounding box center [395, 531] width 32 height 43
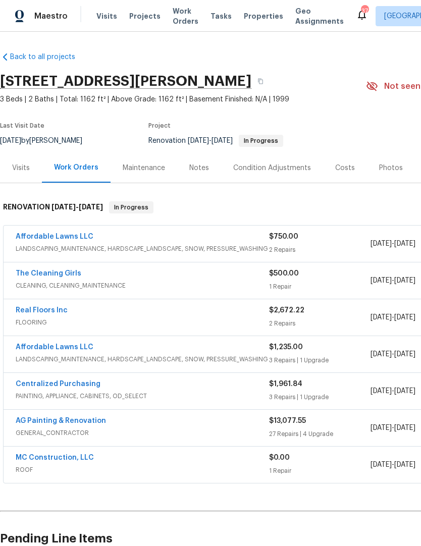
click at [74, 233] on link "Affordable Lawns LLC" at bounding box center [55, 236] width 78 height 7
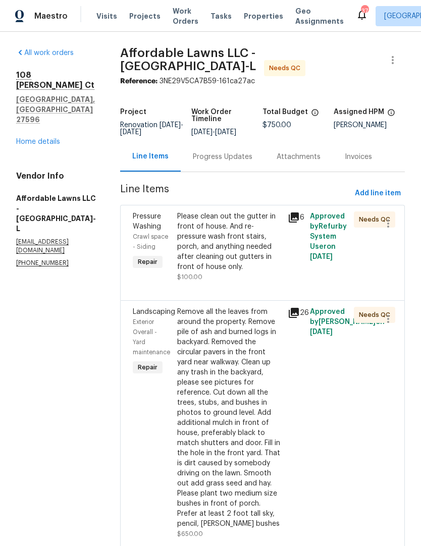
click at [252, 249] on div "Please clean out the gutter in front of house. And re-pressure wash front stair…" at bounding box center [229, 241] width 104 height 61
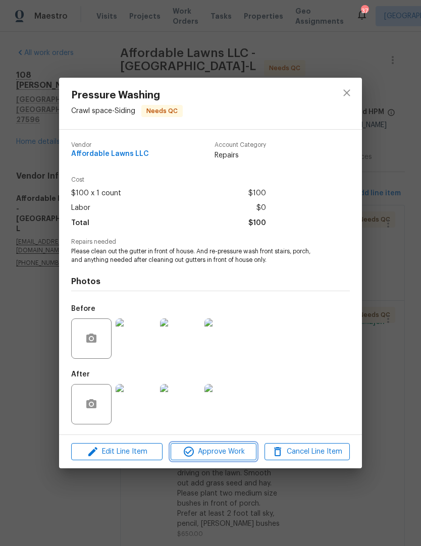
click at [209, 451] on span "Approve Work" at bounding box center [212, 451] width 79 height 13
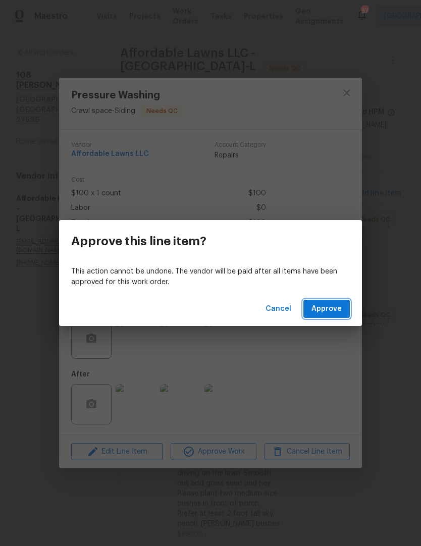
click at [330, 308] on span "Approve" at bounding box center [326, 309] width 30 height 13
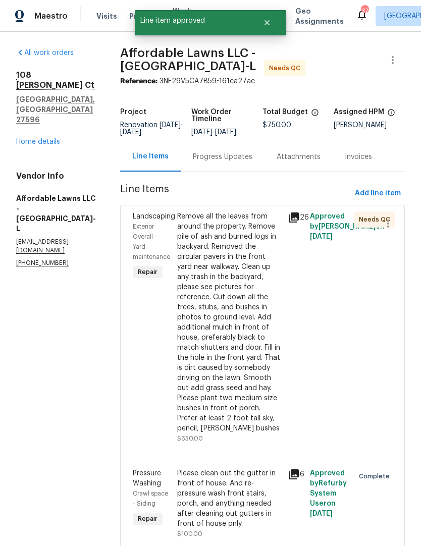
click at [249, 322] on div "Remove all the leaves from around the property. Remove pile of ash and burned l…" at bounding box center [229, 322] width 104 height 222
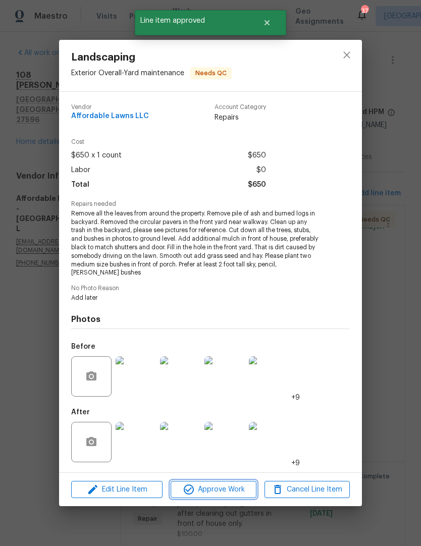
click at [224, 489] on span "Approve Work" at bounding box center [212, 489] width 79 height 13
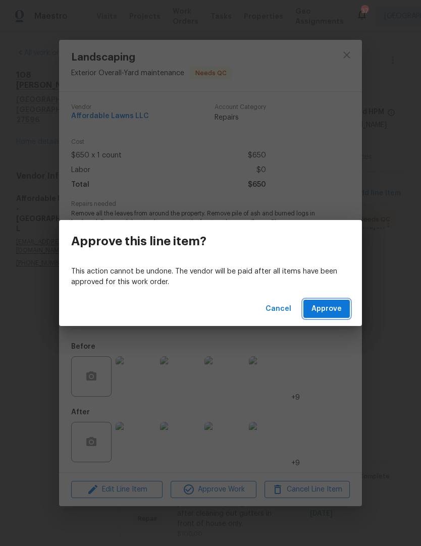
click at [329, 316] on button "Approve" at bounding box center [326, 309] width 46 height 19
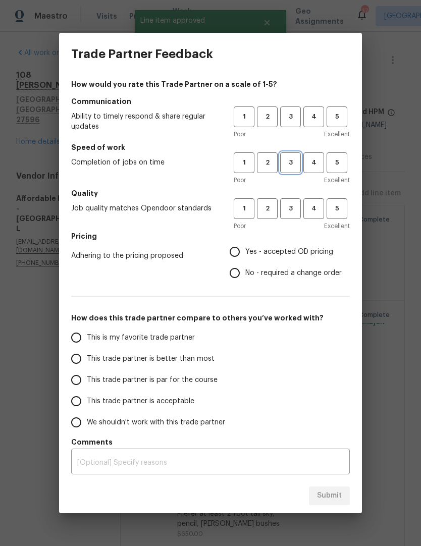
click at [291, 166] on span "3" at bounding box center [290, 163] width 19 height 12
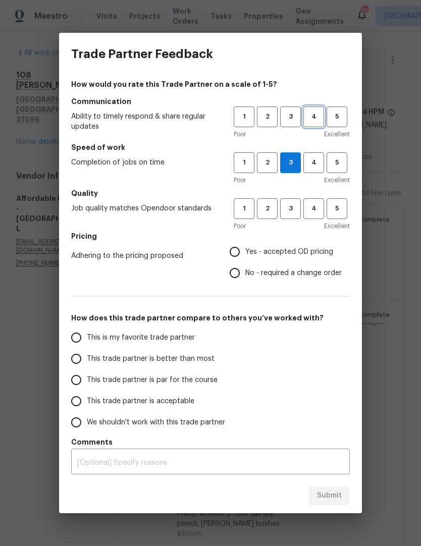
click at [317, 114] on span "4" at bounding box center [313, 117] width 19 height 12
click at [319, 209] on span "4" at bounding box center [313, 209] width 19 height 12
click at [306, 247] on span "Yes - accepted OD pricing" at bounding box center [289, 252] width 88 height 11
click at [245, 247] on input "Yes - accepted OD pricing" at bounding box center [234, 251] width 21 height 21
radio input "true"
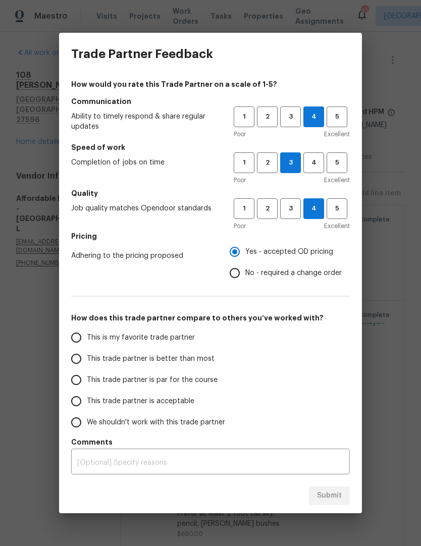
click at [170, 380] on span "This trade partner is par for the course" at bounding box center [152, 380] width 131 height 11
click at [87, 380] on input "This trade partner is par for the course" at bounding box center [76, 379] width 21 height 21
radio input "false"
click at [200, 357] on span "This trade partner is better than most" at bounding box center [151, 358] width 128 height 11
click at [87, 357] on input "This trade partner is better than most" at bounding box center [76, 358] width 21 height 21
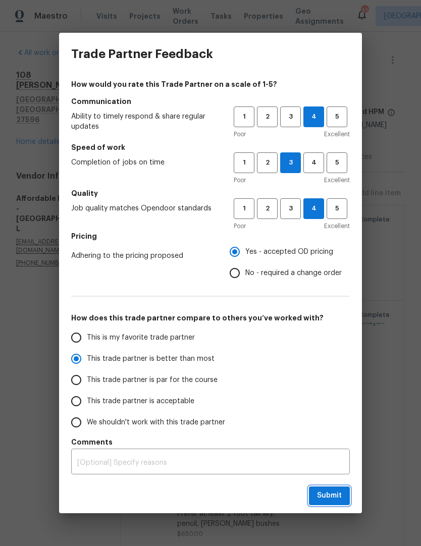
click at [337, 492] on span "Submit" at bounding box center [329, 495] width 25 height 13
radio input "true"
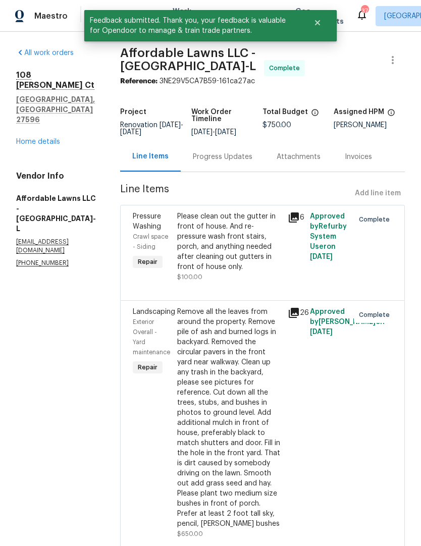
click at [42, 138] on link "Home details" at bounding box center [38, 141] width 44 height 7
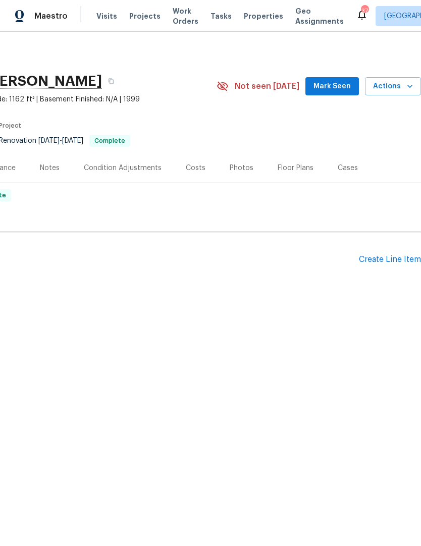
scroll to position [0, 151]
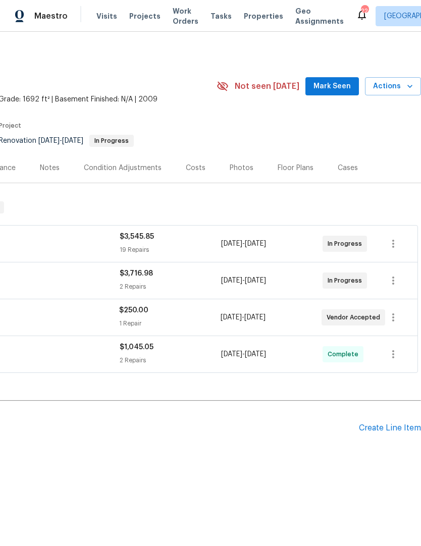
scroll to position [0, 149]
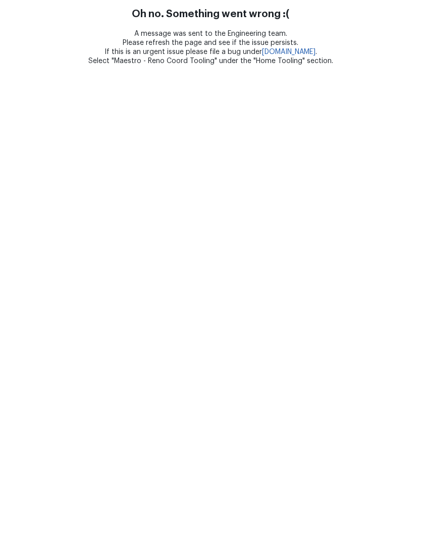
click at [289, 66] on html "Oh no. Something went wrong :( A message was sent to the Engineering team. Plea…" at bounding box center [210, 33] width 421 height 66
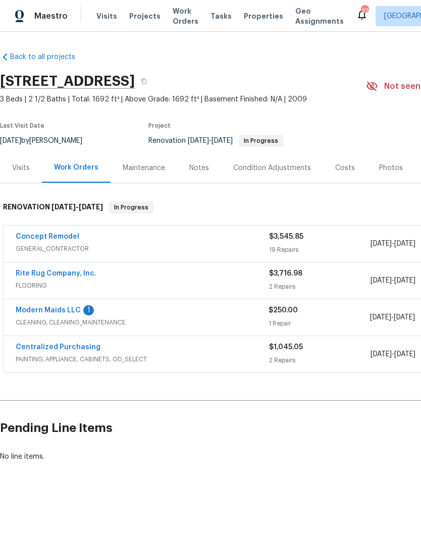
click at [73, 311] on link "Modern Maids LLC" at bounding box center [48, 310] width 65 height 7
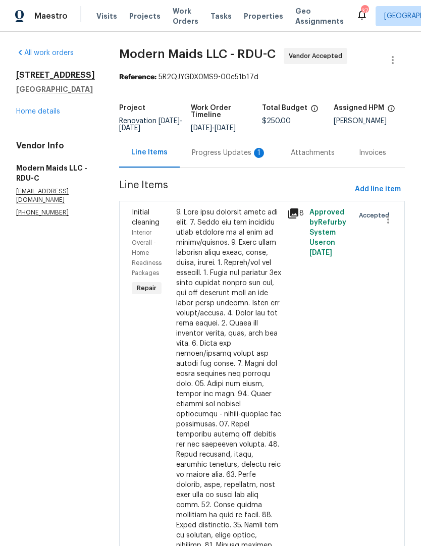
click at [255, 158] on div "Progress Updates 1" at bounding box center [229, 153] width 75 height 10
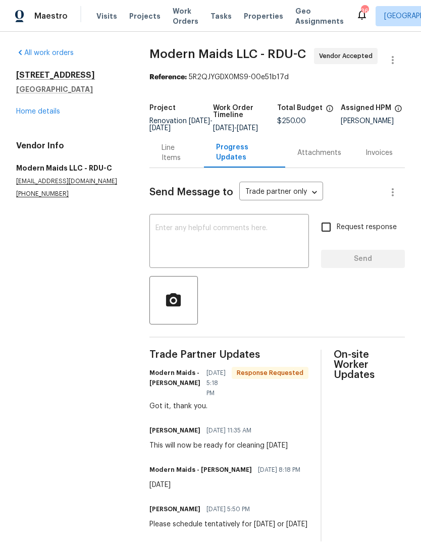
click at [56, 115] on link "Home details" at bounding box center [38, 111] width 44 height 7
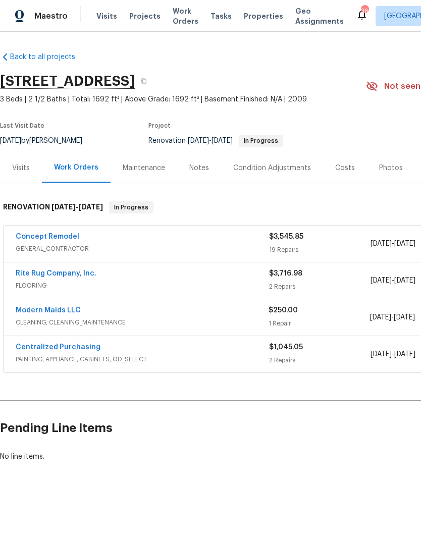
click at [66, 234] on link "Concept Remodel" at bounding box center [48, 236] width 64 height 7
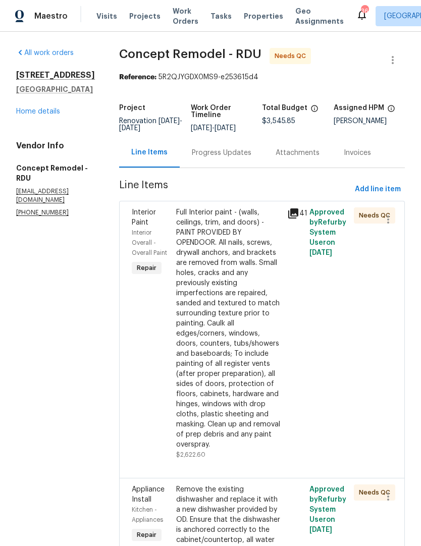
click at [240, 303] on div "Full Interior paint - (walls, ceilings, trim, and doors) - PAINT PROVIDED BY OP…" at bounding box center [228, 328] width 105 height 242
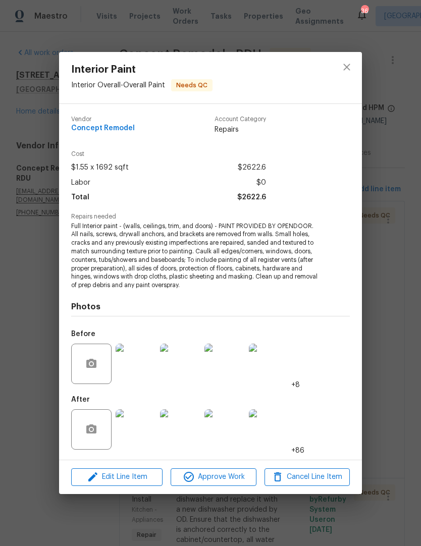
click at [142, 429] on img at bounding box center [135, 429] width 40 height 40
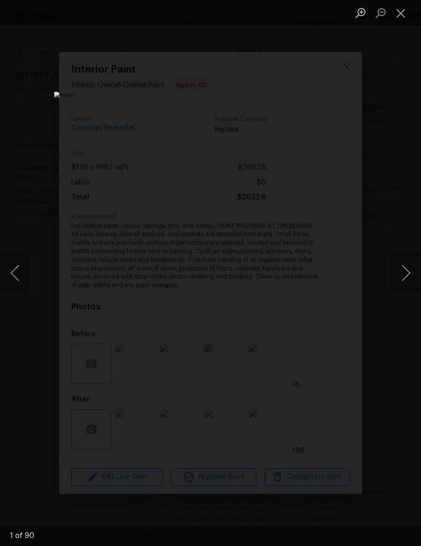
click at [409, 274] on button "Next image" at bounding box center [405, 273] width 30 height 40
click at [404, 270] on button "Next image" at bounding box center [405, 273] width 30 height 40
click at [408, 272] on button "Next image" at bounding box center [405, 273] width 30 height 40
click at [405, 278] on button "Next image" at bounding box center [405, 273] width 30 height 40
click at [409, 275] on button "Next image" at bounding box center [405, 273] width 30 height 40
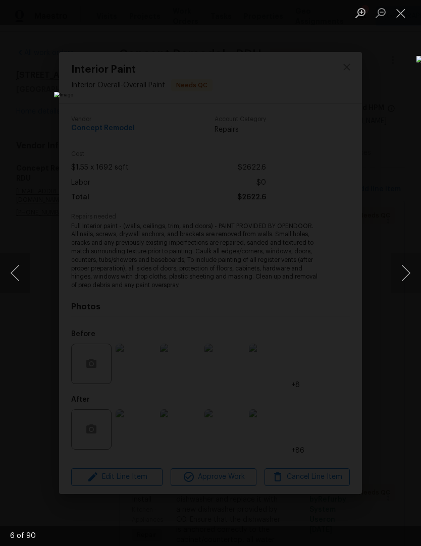
click at [412, 275] on button "Next image" at bounding box center [405, 273] width 30 height 40
click at [411, 277] on button "Next image" at bounding box center [405, 273] width 30 height 40
click at [410, 269] on button "Next image" at bounding box center [405, 273] width 30 height 40
click at [411, 272] on button "Next image" at bounding box center [405, 273] width 30 height 40
click at [408, 274] on button "Next image" at bounding box center [405, 273] width 30 height 40
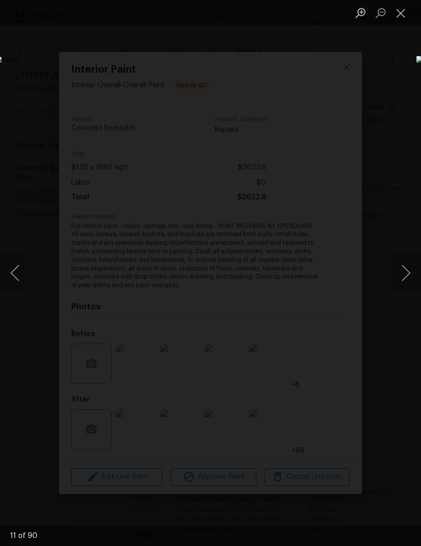
click at [405, 272] on button "Next image" at bounding box center [405, 273] width 30 height 40
click at [412, 273] on button "Next image" at bounding box center [405, 273] width 30 height 40
click at [407, 271] on button "Next image" at bounding box center [405, 273] width 30 height 40
click at [403, 7] on button "Close lightbox" at bounding box center [400, 13] width 20 height 18
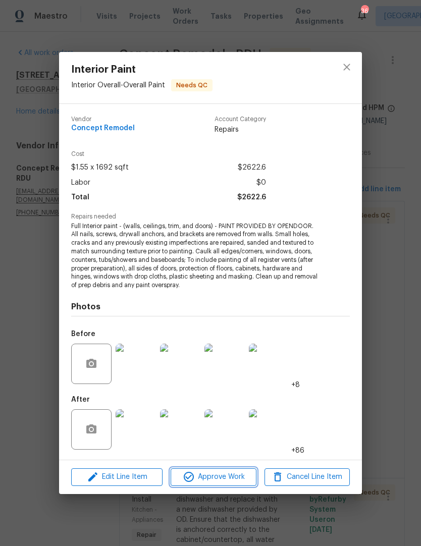
click at [222, 476] on span "Approve Work" at bounding box center [212, 476] width 79 height 13
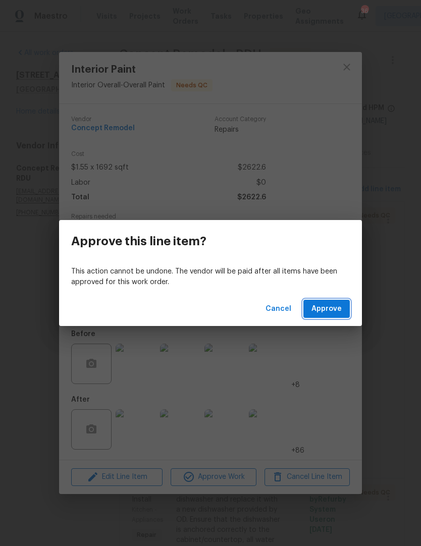
click at [331, 308] on span "Approve" at bounding box center [326, 309] width 30 height 13
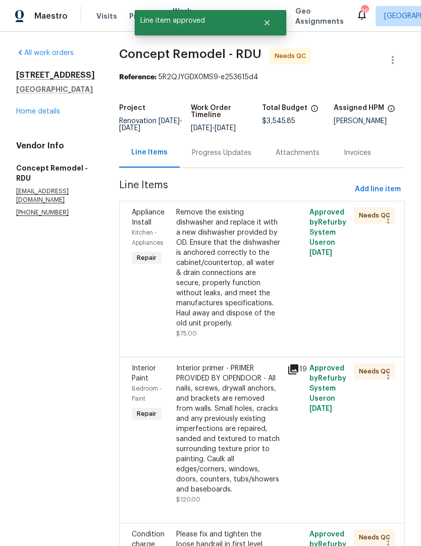
click at [219, 265] on div "Remove the existing dishwasher and replace it with a new dishwasher provided by…" at bounding box center [228, 267] width 105 height 121
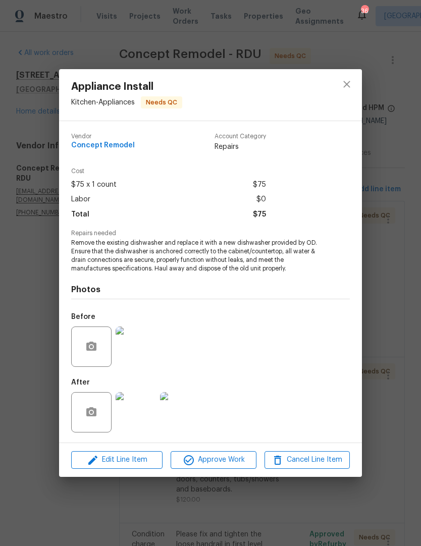
click at [142, 411] on img at bounding box center [135, 412] width 40 height 40
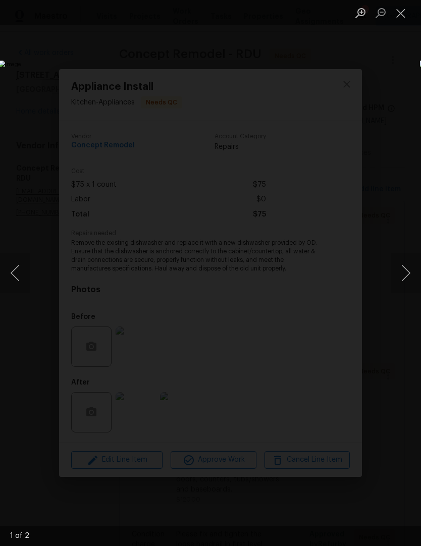
click at [405, 259] on button "Next image" at bounding box center [405, 273] width 30 height 40
click at [404, 6] on button "Close lightbox" at bounding box center [400, 13] width 20 height 18
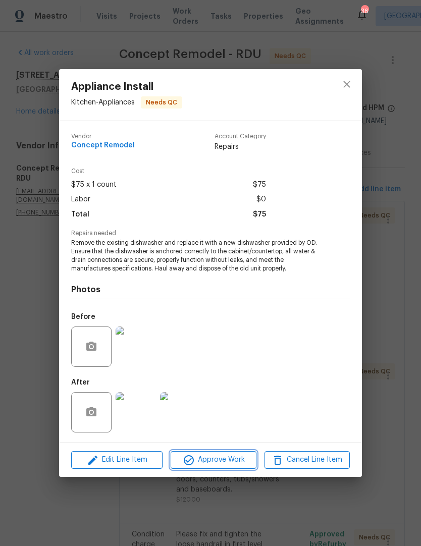
click at [215, 468] on button "Approve Work" at bounding box center [212, 460] width 85 height 18
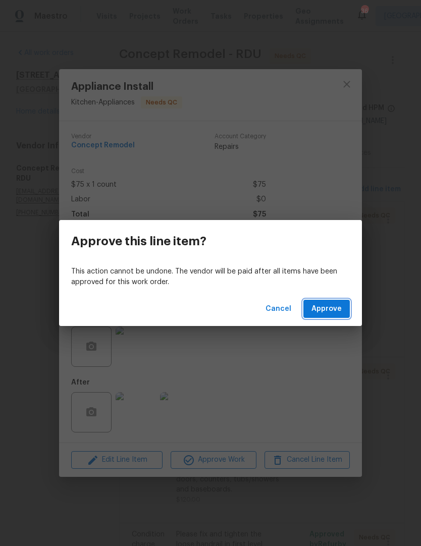
click at [334, 308] on span "Approve" at bounding box center [326, 309] width 30 height 13
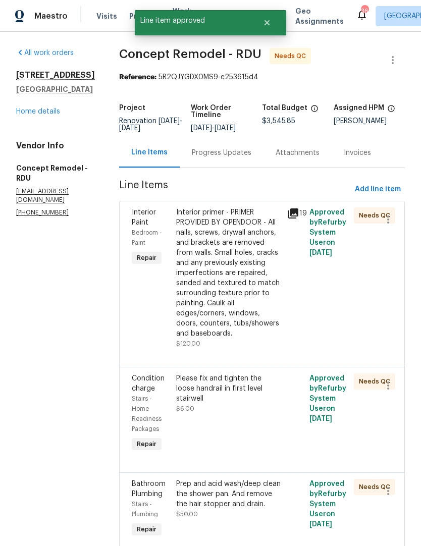
click at [242, 265] on div "Interior primer - PRIMER PROVIDED BY OPENDOOR - All nails, screws, drywall anch…" at bounding box center [228, 272] width 105 height 131
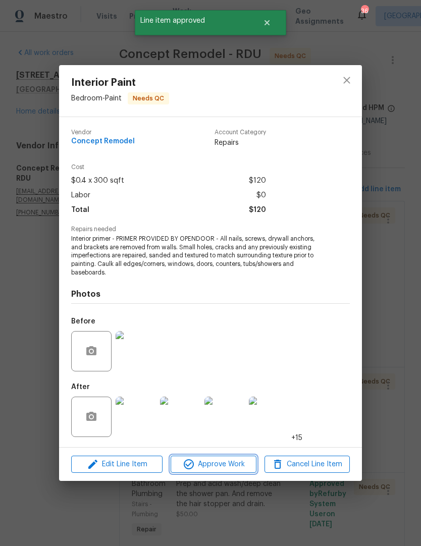
click at [235, 463] on span "Approve Work" at bounding box center [212, 464] width 79 height 13
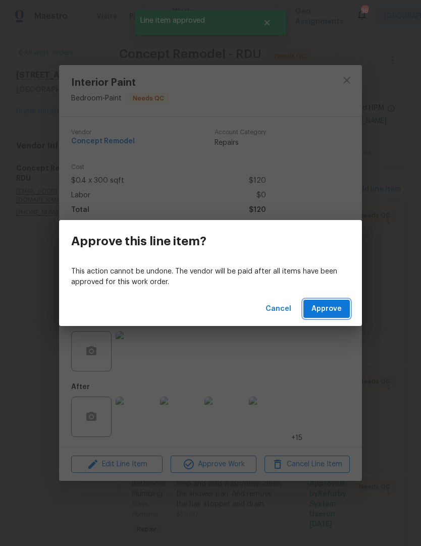
click at [334, 306] on span "Approve" at bounding box center [326, 309] width 30 height 13
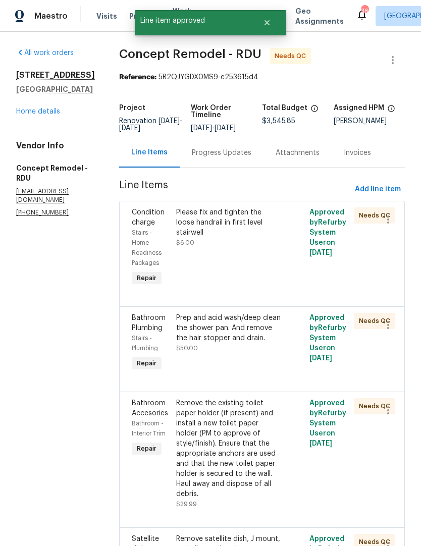
click at [261, 244] on div "Please fix and tighten the loose handrail in first level stairwell ￼ $6.00" at bounding box center [228, 247] width 111 height 87
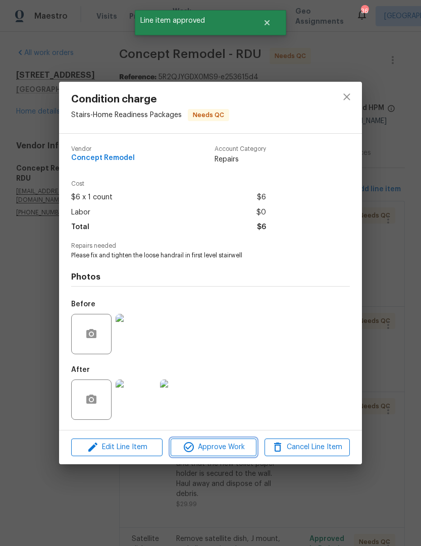
click at [220, 451] on span "Approve Work" at bounding box center [212, 447] width 79 height 13
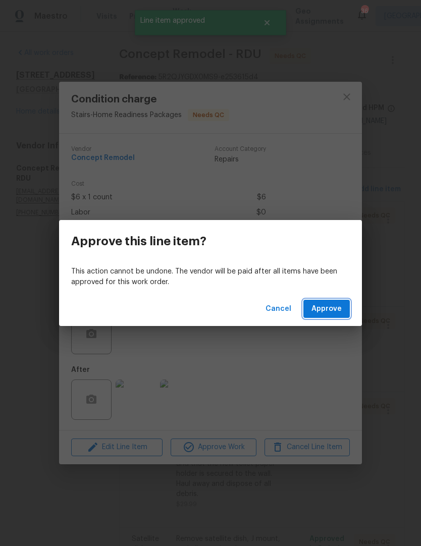
click at [327, 312] on span "Approve" at bounding box center [326, 309] width 30 height 13
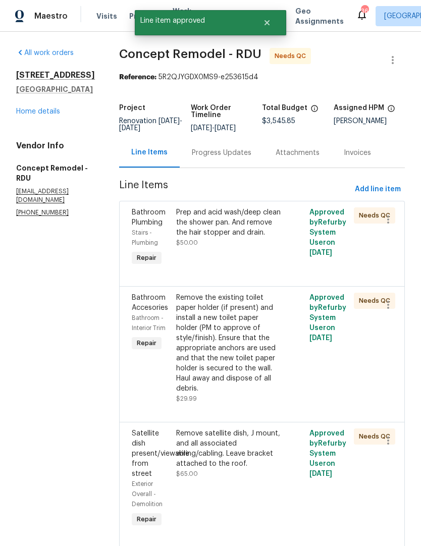
click at [230, 234] on div "Prep and acid wash/deep clean the shower pan. And remove the hair stopper and d…" at bounding box center [228, 222] width 105 height 30
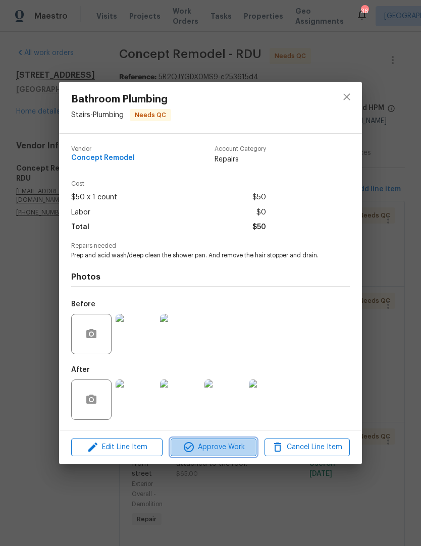
click at [221, 453] on span "Approve Work" at bounding box center [212, 447] width 79 height 13
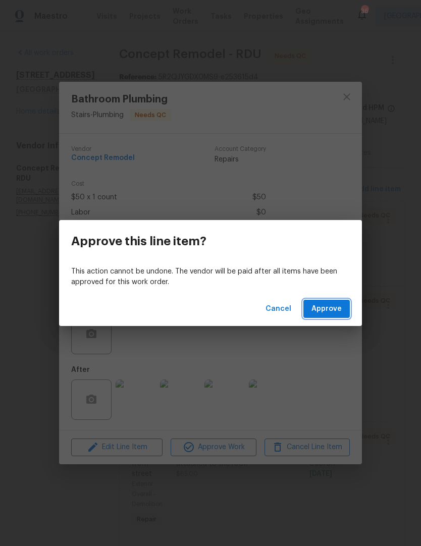
click at [338, 311] on span "Approve" at bounding box center [326, 309] width 30 height 13
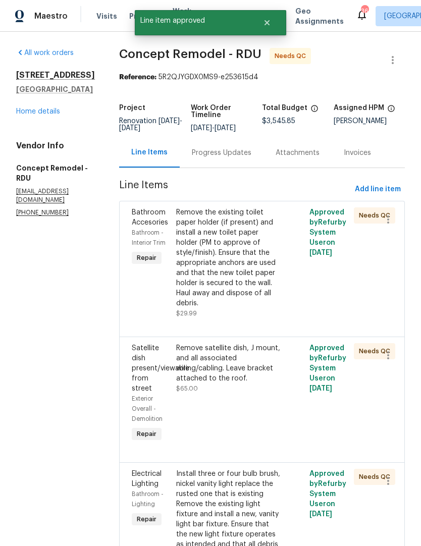
click at [259, 254] on div "Remove the existing toilet paper holder (if present) and install a new toilet p…" at bounding box center [228, 257] width 105 height 101
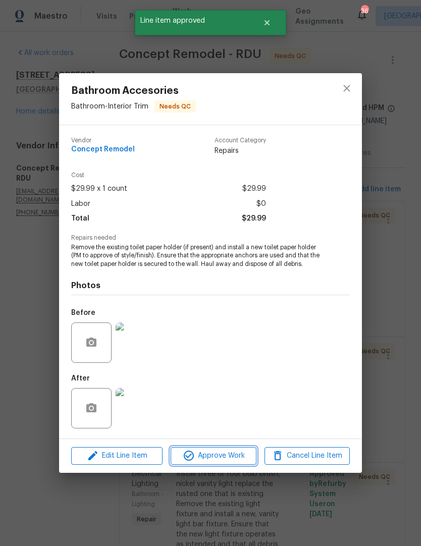
click at [223, 455] on span "Approve Work" at bounding box center [212, 455] width 79 height 13
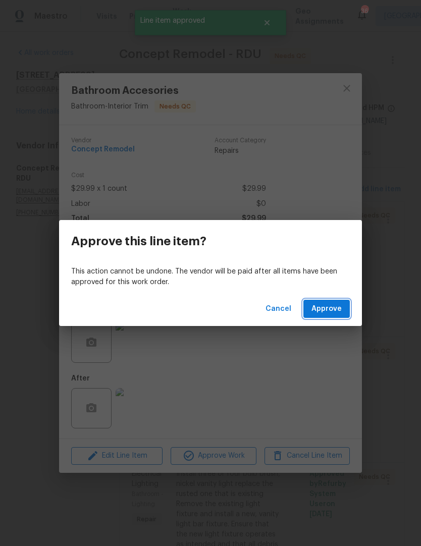
click at [333, 314] on span "Approve" at bounding box center [326, 309] width 30 height 13
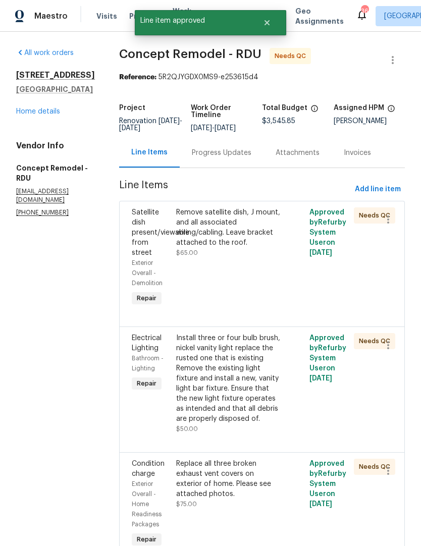
click at [255, 242] on div "Remove satellite dish, J mount, and all associated wiring/cabling. Leave bracke…" at bounding box center [228, 232] width 105 height 50
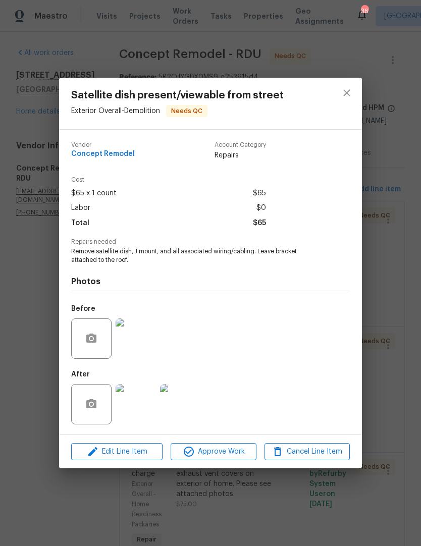
click at [147, 403] on img at bounding box center [135, 404] width 40 height 40
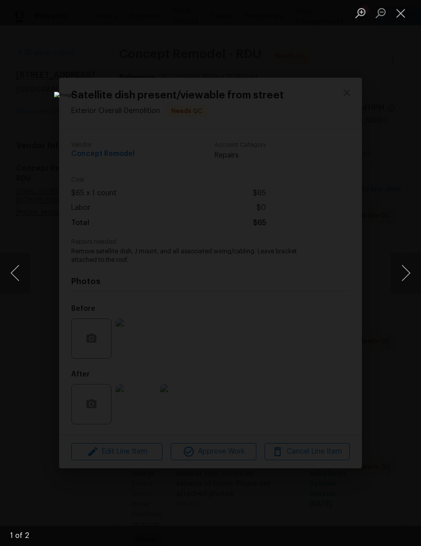
click at [406, 276] on button "Next image" at bounding box center [405, 273] width 30 height 40
click at [401, 9] on button "Close lightbox" at bounding box center [400, 13] width 20 height 18
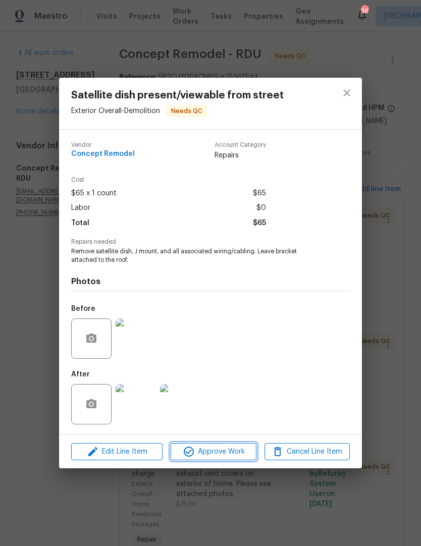
click at [224, 452] on span "Approve Work" at bounding box center [212, 451] width 79 height 13
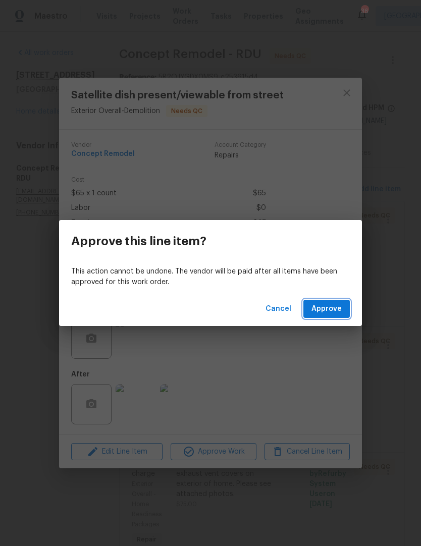
click at [329, 312] on span "Approve" at bounding box center [326, 309] width 30 height 13
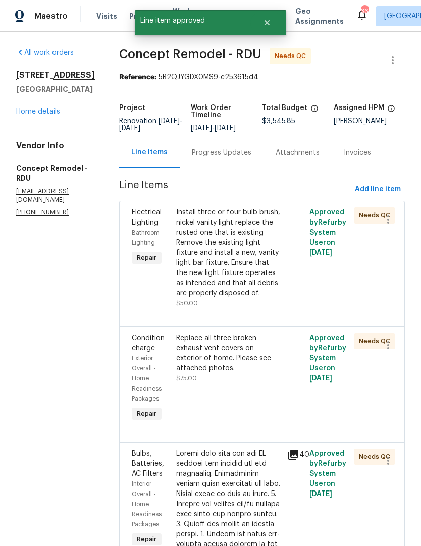
click at [244, 259] on div "Install three or four bulb brush, nickel vanity light replace the rusted one th…" at bounding box center [228, 252] width 105 height 91
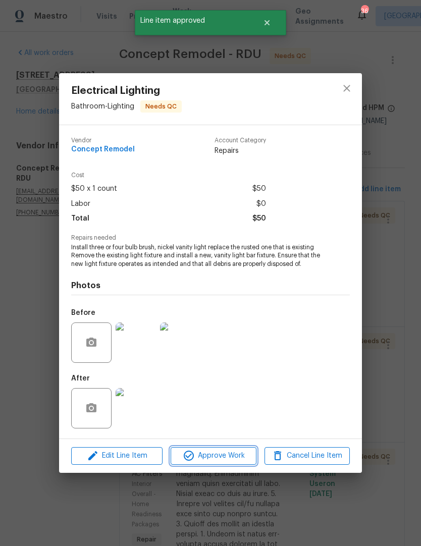
click at [229, 454] on span "Approve Work" at bounding box center [212, 455] width 79 height 13
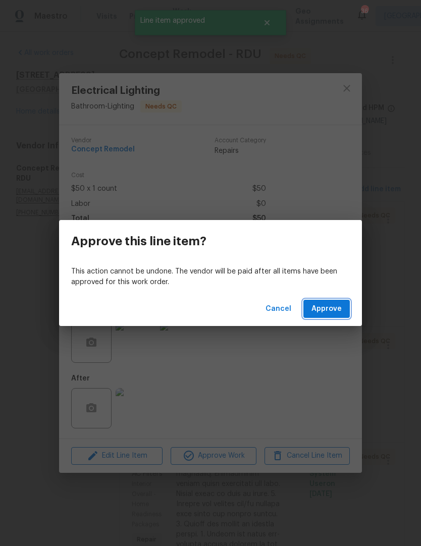
click at [331, 311] on span "Approve" at bounding box center [326, 309] width 30 height 13
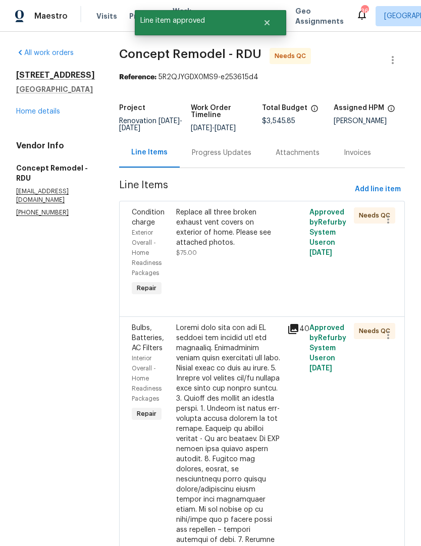
click at [257, 242] on div "Replace all three broken exhaust vent covers on exterior of home. Please see at…" at bounding box center [228, 232] width 105 height 50
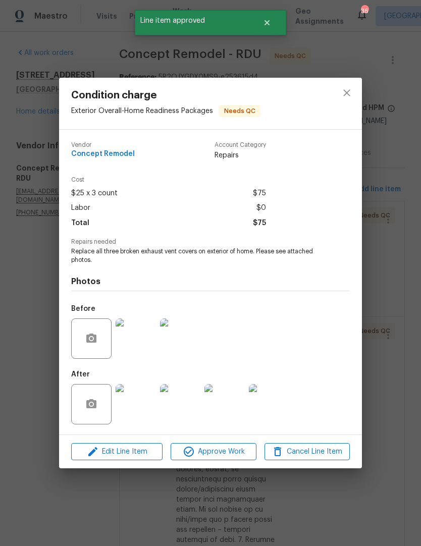
click at [143, 402] on img at bounding box center [135, 404] width 40 height 40
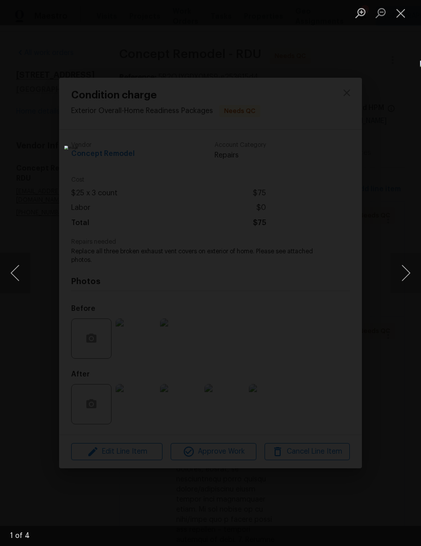
click at [410, 272] on button "Next image" at bounding box center [405, 273] width 30 height 40
click at [410, 279] on button "Next image" at bounding box center [405, 273] width 30 height 40
click at [407, 11] on button "Close lightbox" at bounding box center [400, 13] width 20 height 18
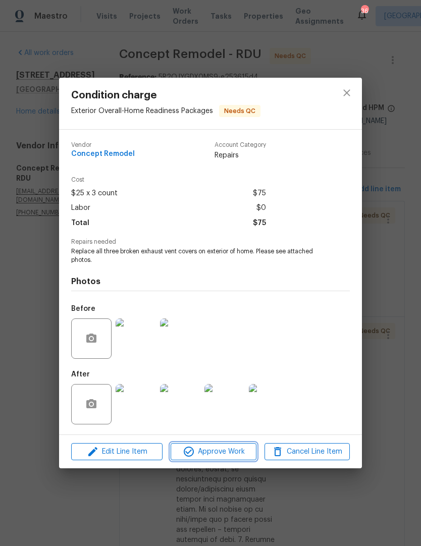
click at [226, 456] on span "Approve Work" at bounding box center [212, 451] width 79 height 13
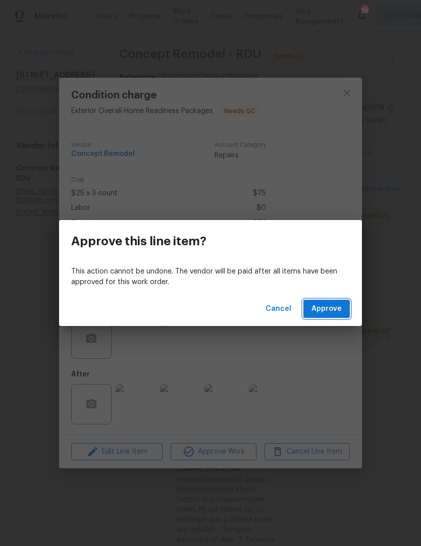
click at [332, 306] on span "Approve" at bounding box center [326, 309] width 30 height 13
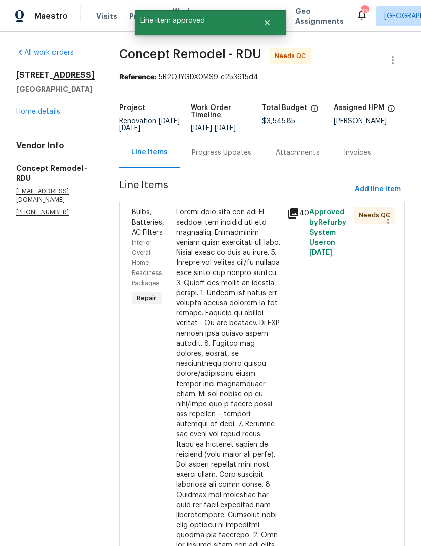
click at [249, 315] on div at bounding box center [228, 403] width 105 height 393
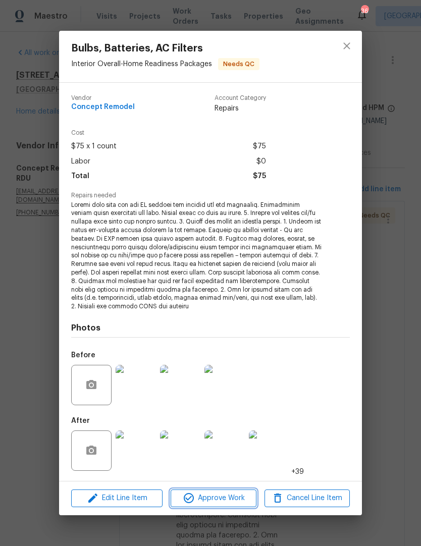
click at [210, 490] on button "Approve Work" at bounding box center [212, 498] width 85 height 18
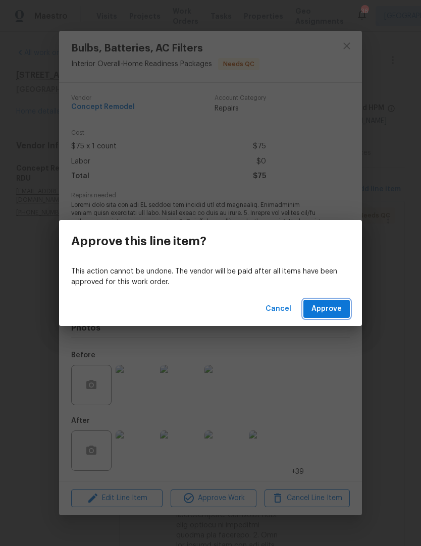
click at [335, 310] on span "Approve" at bounding box center [326, 309] width 30 height 13
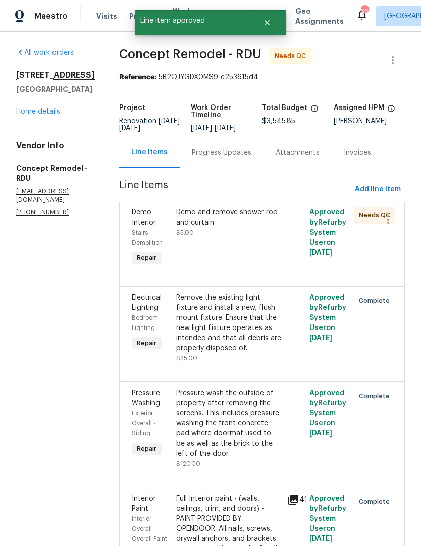
click at [243, 234] on div "Demo and remove shower rod and curtain $5.00" at bounding box center [228, 222] width 105 height 30
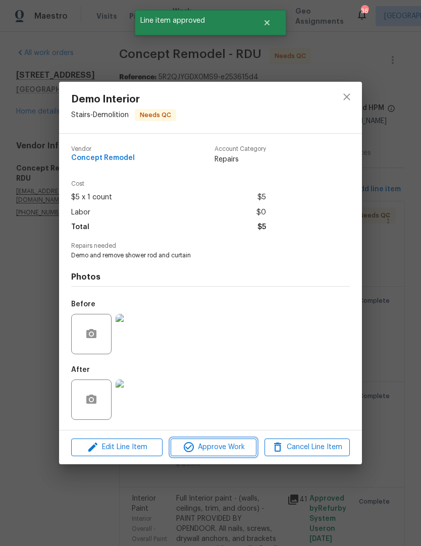
click at [217, 456] on button "Approve Work" at bounding box center [212, 447] width 85 height 18
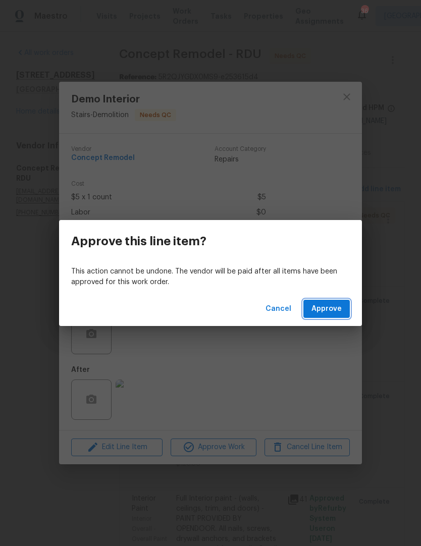
click at [333, 308] on span "Approve" at bounding box center [326, 309] width 30 height 13
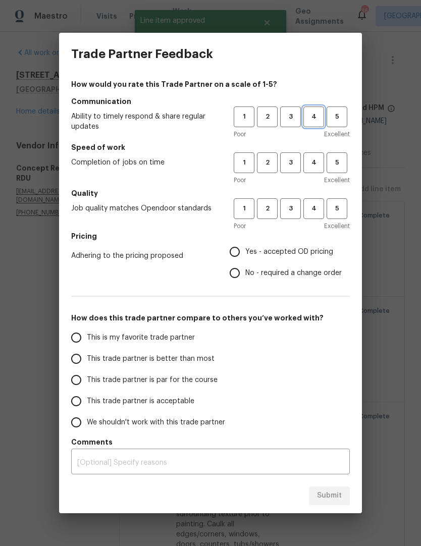
click at [318, 114] on span "4" at bounding box center [313, 117] width 19 height 12
click at [316, 165] on span "4" at bounding box center [313, 163] width 19 height 12
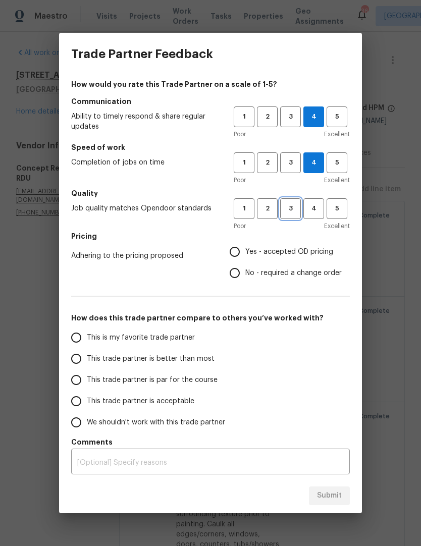
click at [294, 208] on span "3" at bounding box center [290, 209] width 19 height 12
click at [297, 255] on span "Yes - accepted OD pricing" at bounding box center [289, 252] width 88 height 11
click at [245, 255] on input "Yes - accepted OD pricing" at bounding box center [234, 251] width 21 height 21
radio input "true"
click at [183, 381] on span "This trade partner is par for the course" at bounding box center [152, 380] width 131 height 11
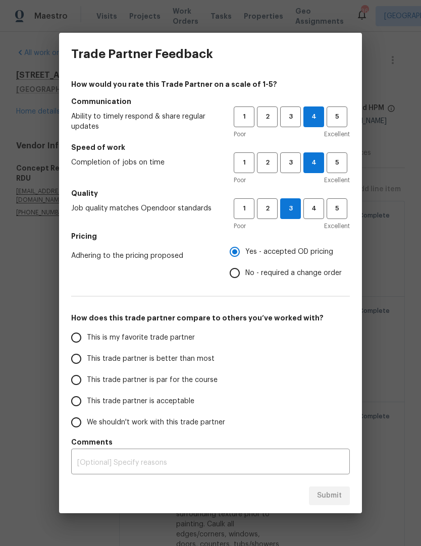
click at [87, 381] on input "This trade partner is par for the course" at bounding box center [76, 379] width 21 height 21
click at [332, 497] on span "Submit" at bounding box center [329, 495] width 25 height 13
radio input "true"
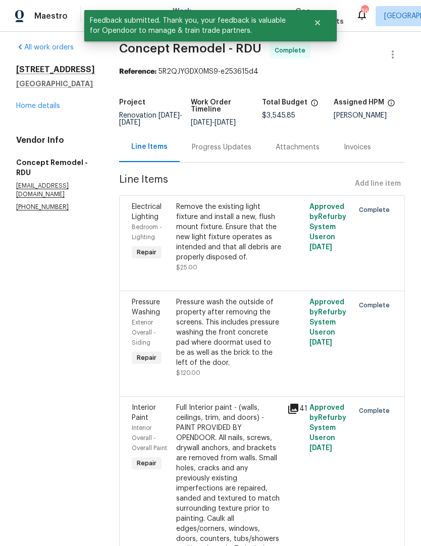
scroll to position [5, 0]
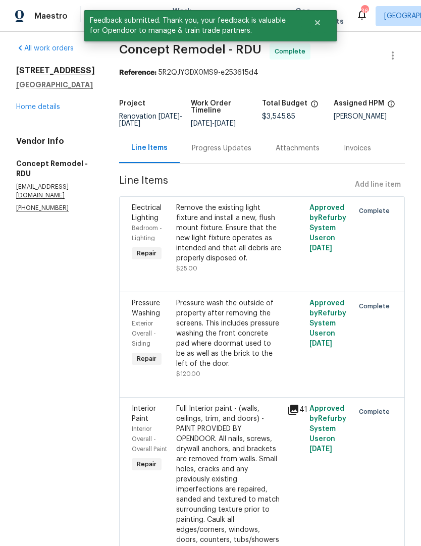
click at [49, 110] on link "Home details" at bounding box center [38, 106] width 44 height 7
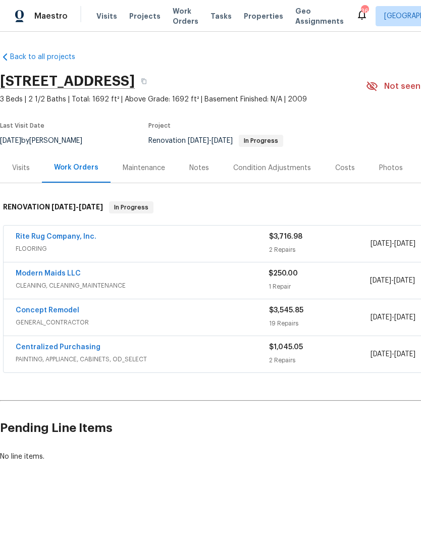
click at [79, 233] on link "Rite Rug Company, Inc." at bounding box center [56, 236] width 81 height 7
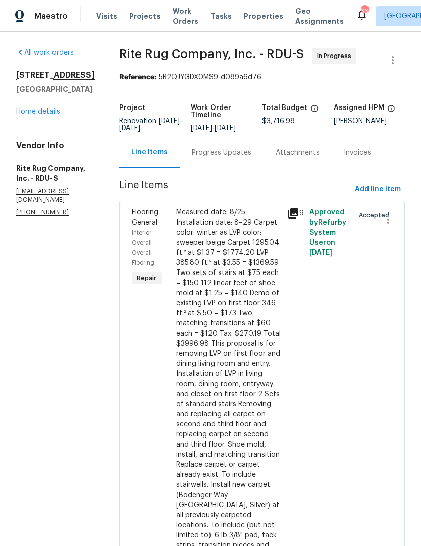
click at [241, 158] on div "Progress Updates" at bounding box center [222, 153] width 60 height 10
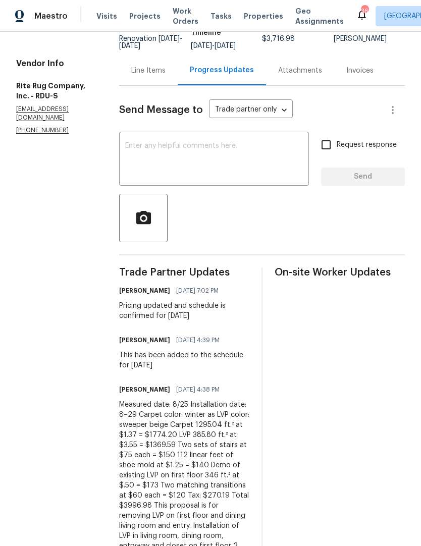
scroll to position [85, 0]
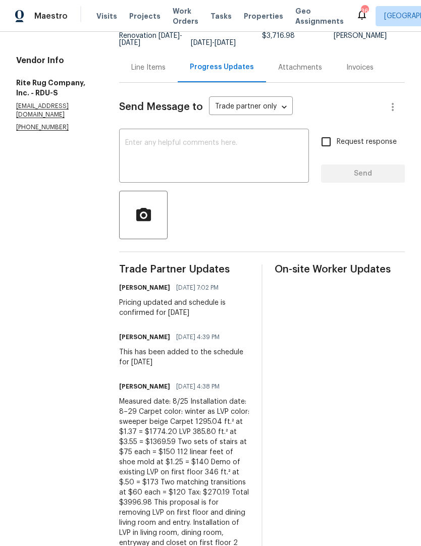
click at [55, 30] on link "Home details" at bounding box center [38, 26] width 44 height 7
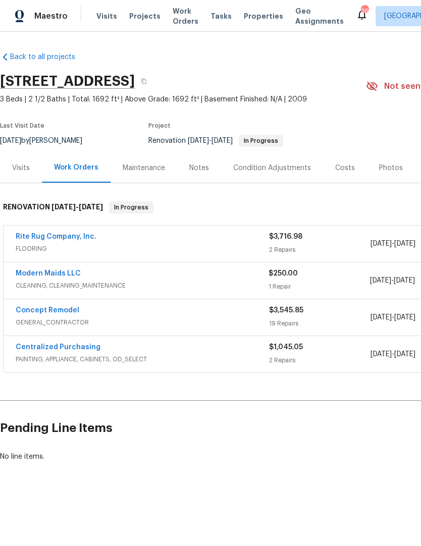
click at [202, 164] on div "Notes" at bounding box center [199, 168] width 20 height 10
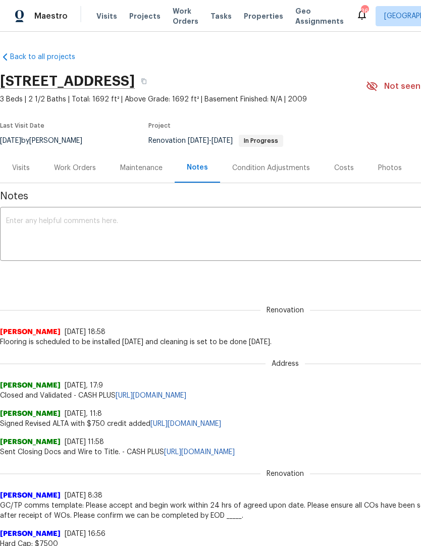
click at [228, 293] on div "Renovation Joseph White 8/25/25, 18:58 Flooring is scheduled to be installed Fr…" at bounding box center [285, 319] width 570 height 53
click at [248, 248] on textarea at bounding box center [285, 234] width 558 height 35
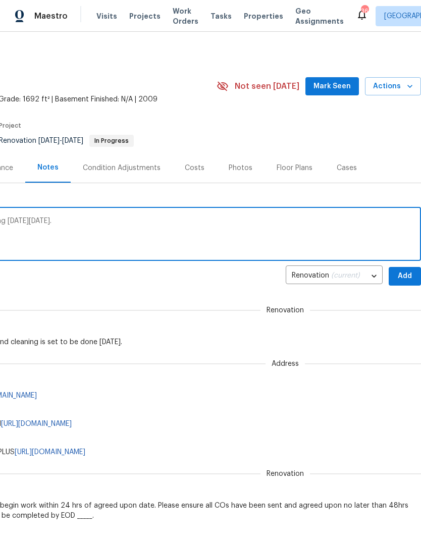
scroll to position [0, 149]
type textarea "GC work complete. Flooring tomorrow 8/29. Cleaning on Saturday 8/30."
click at [405, 269] on button "Add" at bounding box center [404, 276] width 32 height 19
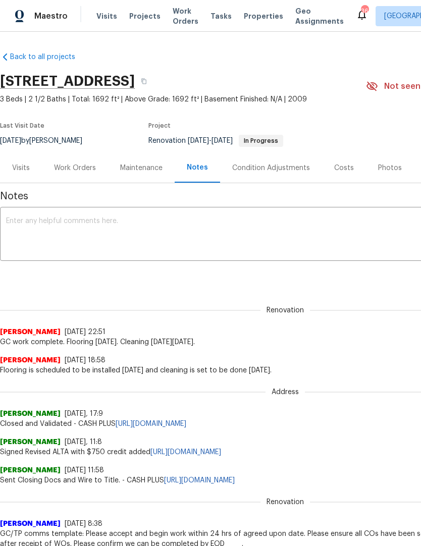
scroll to position [0, 0]
click at [82, 162] on div "Work Orders" at bounding box center [75, 168] width 66 height 30
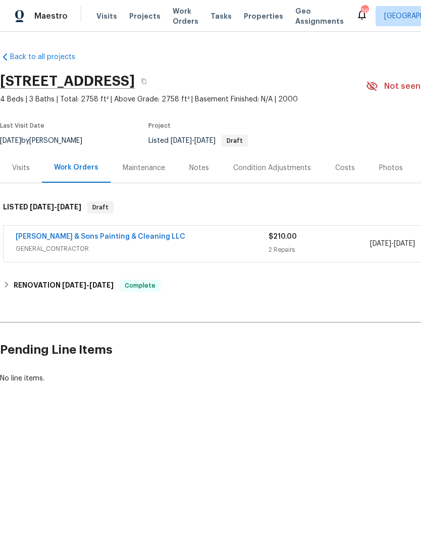
click at [140, 233] on link "[PERSON_NAME] & Sons Painting & Cleaning LLC" at bounding box center [100, 236] width 169 height 7
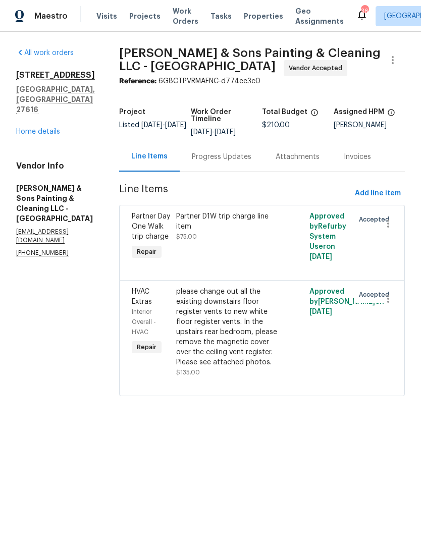
click at [231, 154] on div "Progress Updates" at bounding box center [222, 157] width 60 height 10
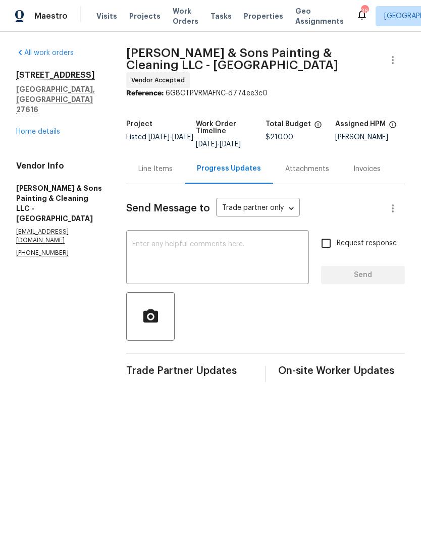
click at [239, 259] on textarea at bounding box center [217, 258] width 170 height 35
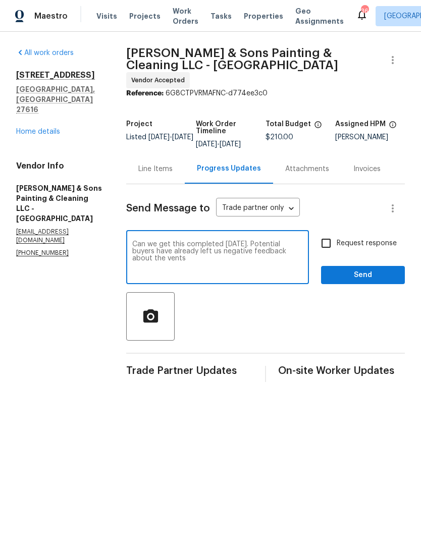
type textarea "Can we get this completed [DATE]. Potential buyers have already left us negativ…"
click at [328, 236] on input "Request response" at bounding box center [325, 242] width 21 height 21
checkbox input "true"
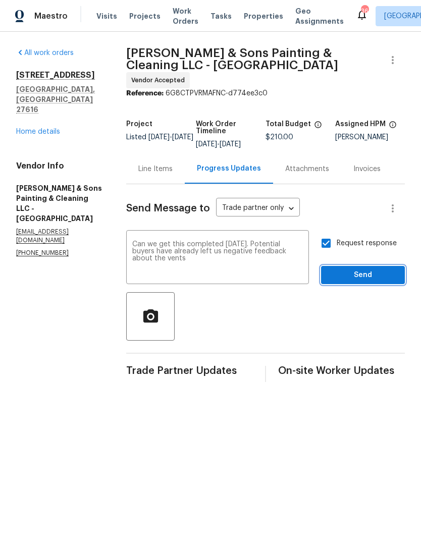
click at [352, 277] on button "Send" at bounding box center [363, 275] width 84 height 19
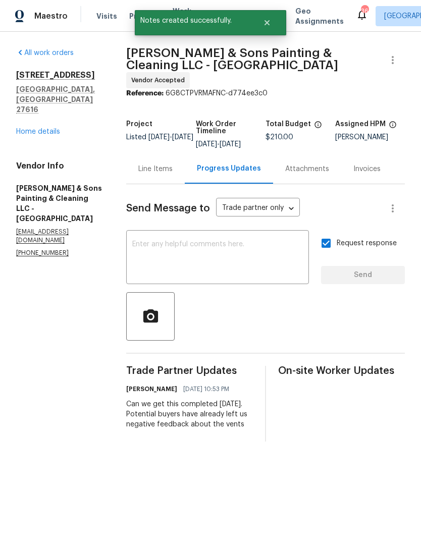
click at [55, 105] on div "[STREET_ADDRESS] Home details" at bounding box center [59, 103] width 86 height 67
click at [55, 128] on link "Home details" at bounding box center [38, 131] width 44 height 7
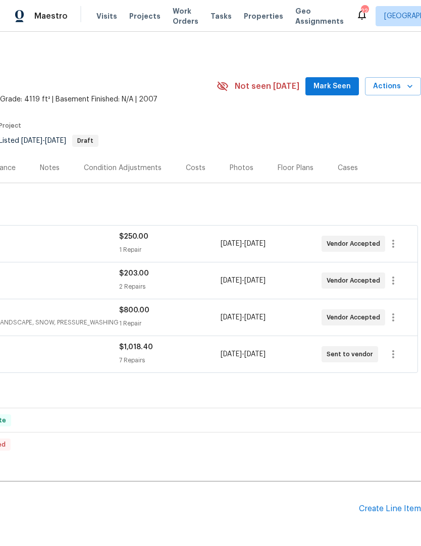
scroll to position [0, 149]
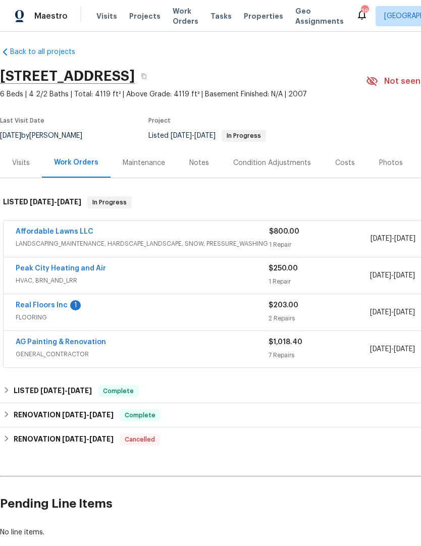
scroll to position [5, 0]
click at [61, 303] on link "Real Floors Inc" at bounding box center [42, 305] width 52 height 7
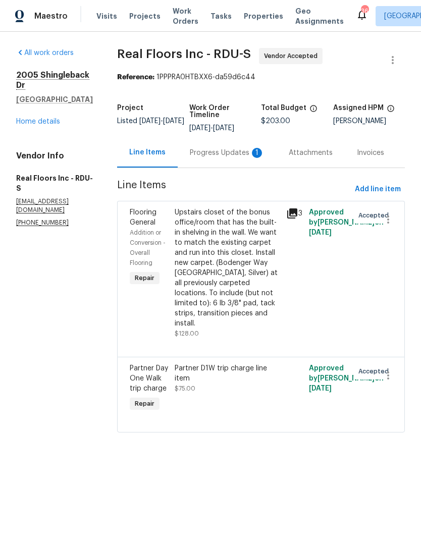
click at [222, 162] on div "Progress Updates 1" at bounding box center [227, 153] width 99 height 30
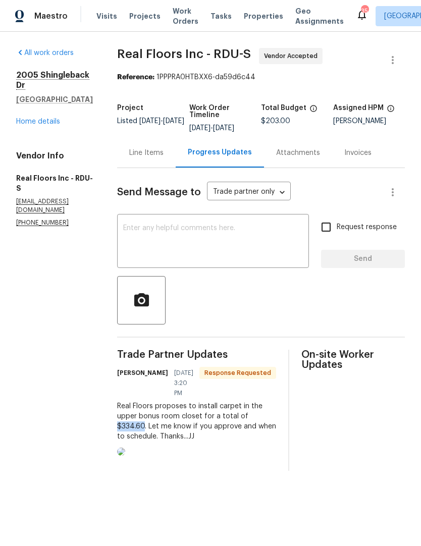
copy div "$334.60"
click at [252, 401] on div "Real Floors proposes to install carpet in the upper bonus room closet for a tot…" at bounding box center [196, 421] width 159 height 40
click at [159, 152] on div "Line Items" at bounding box center [146, 153] width 34 height 10
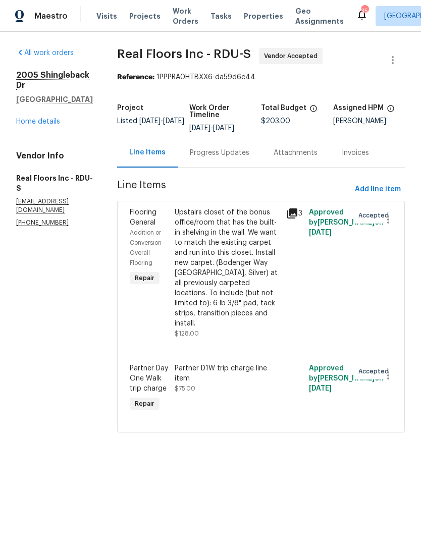
click at [240, 285] on div "Upstairs closet of the bonus office/room that has the built-in shelving in the …" at bounding box center [227, 267] width 106 height 121
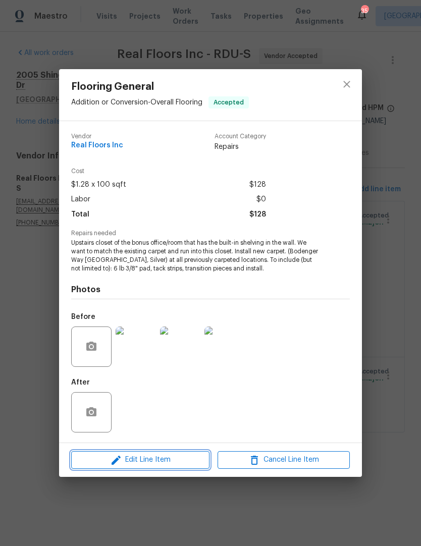
click at [173, 462] on span "Edit Line Item" at bounding box center [140, 459] width 132 height 13
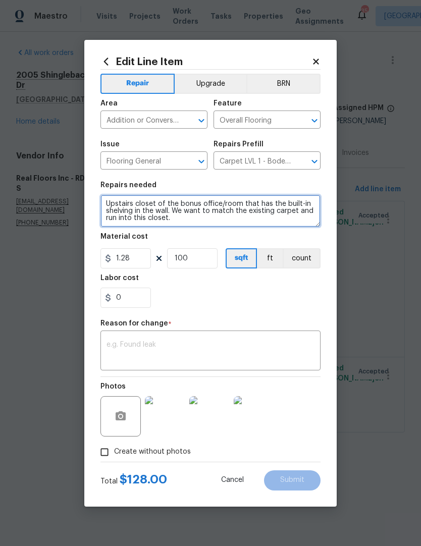
click at [111, 197] on textarea "Upstairs closet of the bonus office/room that has the built-in shelving in the …" at bounding box center [210, 211] width 220 height 32
click at [127, 201] on textarea "Upstairs closet of the bonus office/room that has the built-in shelving in the …" at bounding box center [210, 211] width 220 height 32
paste textarea "$334.60"
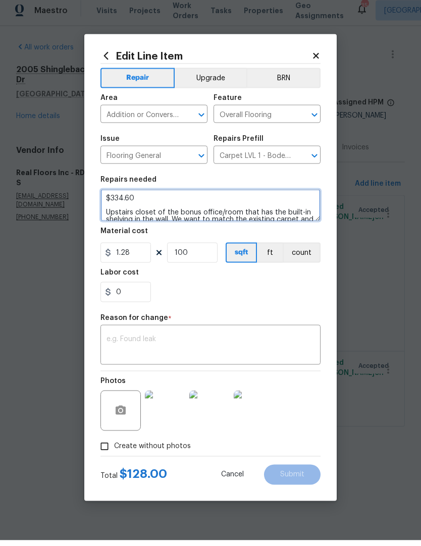
type textarea "$334.60 Upstairs closet of the bonus office/room that has the built-in shelving…"
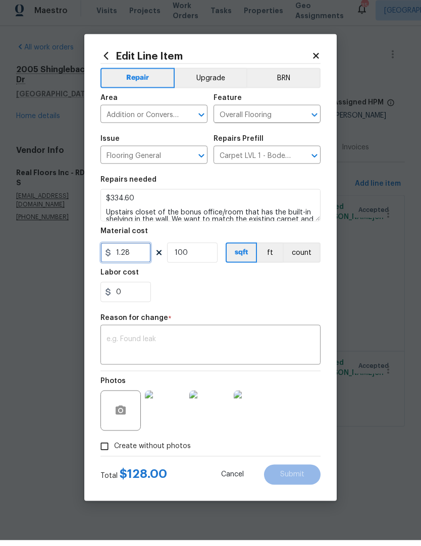
click at [136, 254] on input "1.28" at bounding box center [125, 258] width 50 height 20
click at [238, 299] on div "0" at bounding box center [210, 297] width 220 height 20
type input "334.6"
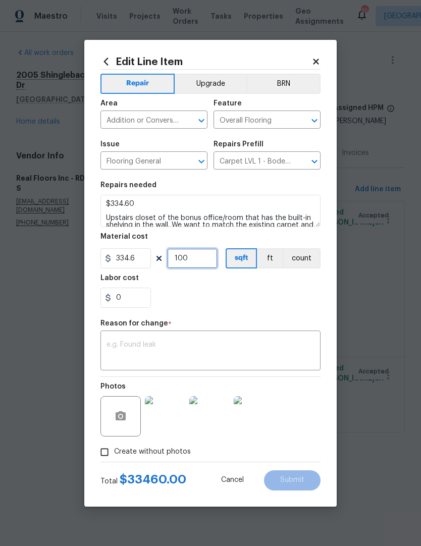
click at [207, 259] on input "100" at bounding box center [192, 258] width 50 height 20
type input "1"
click at [291, 293] on div "0" at bounding box center [210, 297] width 220 height 20
click at [254, 359] on textarea at bounding box center [210, 351] width 208 height 21
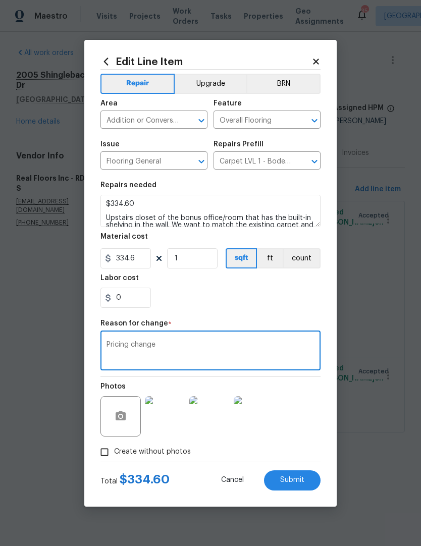
type textarea "Pricing change"
click at [219, 316] on div "Repair Upgrade BRN Area Addition or Conversion ​ Feature Overall Flooring ​ Iss…" at bounding box center [210, 266] width 220 height 392
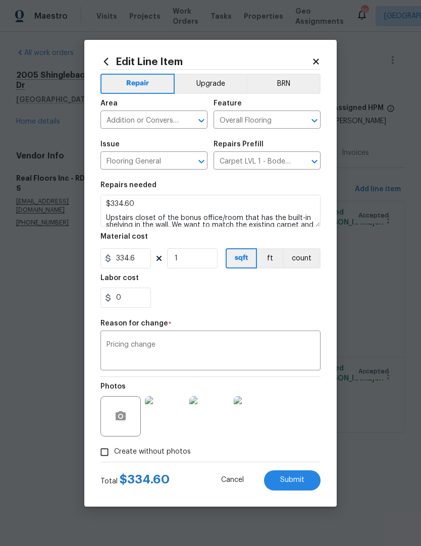
click at [299, 482] on span "Submit" at bounding box center [292, 480] width 24 height 8
type textarea "Upstairs closet of the bonus office/room that has the built-in shelving in the …"
type input "100"
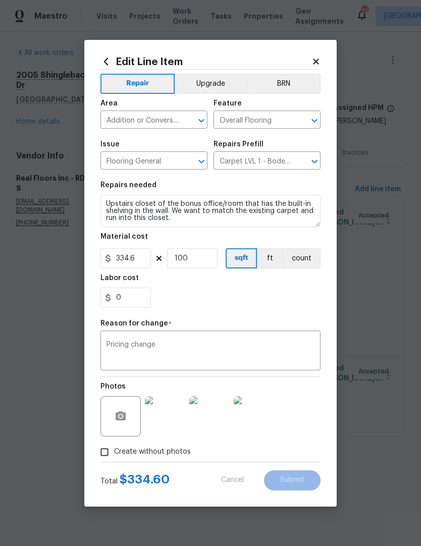
type input "1.28"
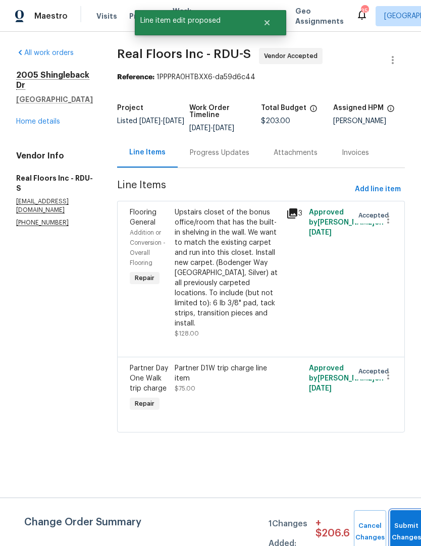
click at [407, 515] on button "Submit Changes" at bounding box center [406, 531] width 32 height 43
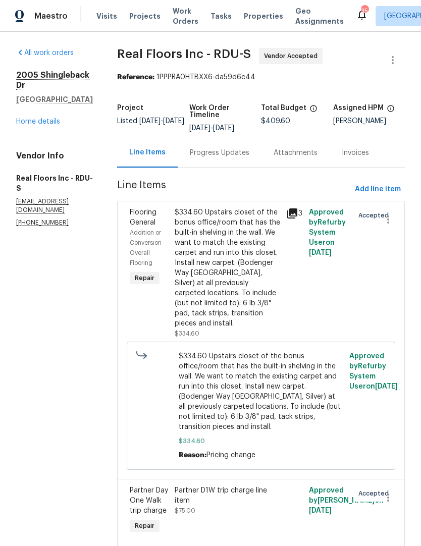
click at [223, 166] on div "Progress Updates" at bounding box center [220, 153] width 84 height 30
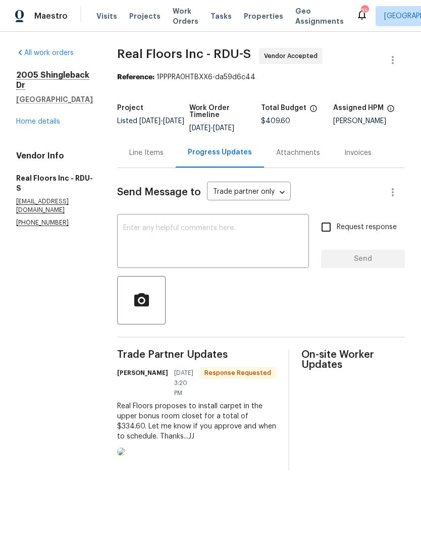
click at [251, 234] on textarea at bounding box center [213, 241] width 180 height 35
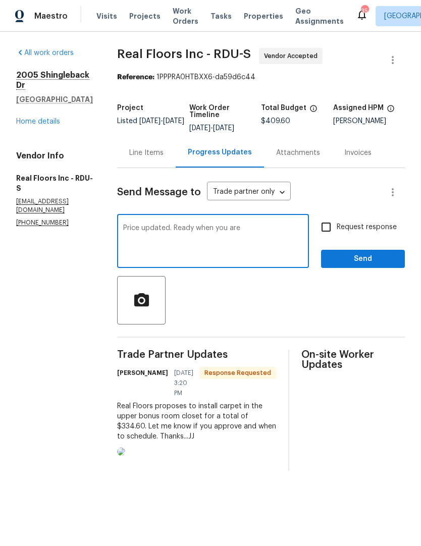
type textarea "Price updated. Ready when you are"
click at [256, 304] on div at bounding box center [260, 300] width 287 height 48
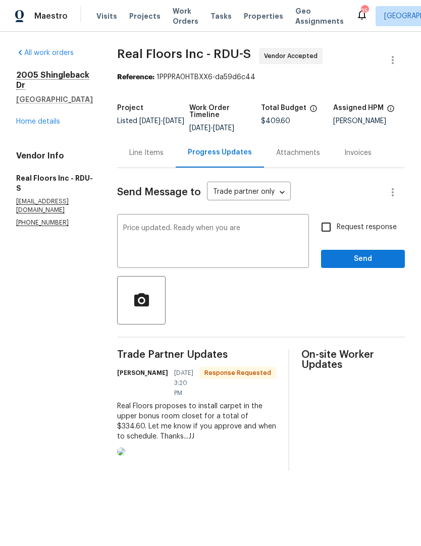
click at [331, 223] on input "Request response" at bounding box center [325, 226] width 21 height 21
checkbox input "true"
click at [349, 267] on button "Send" at bounding box center [363, 259] width 84 height 19
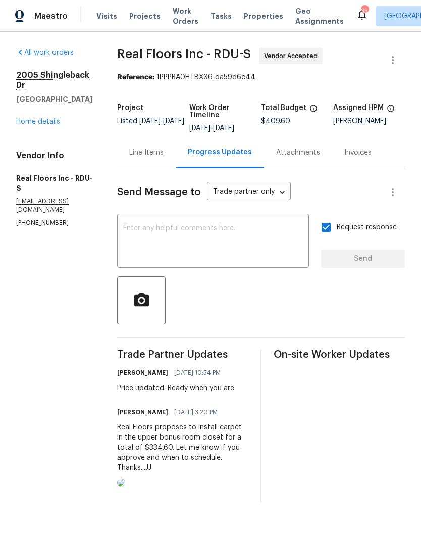
click at [154, 146] on div "Line Items" at bounding box center [146, 153] width 58 height 30
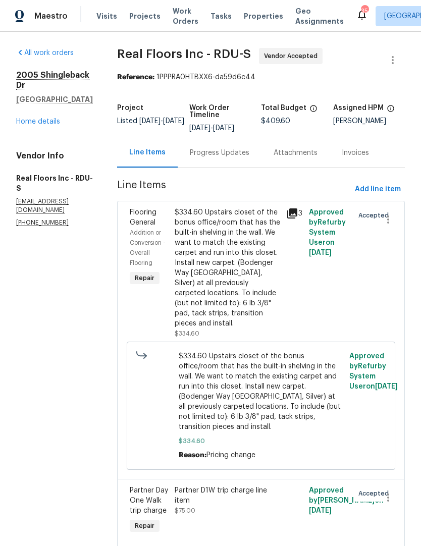
click at [54, 118] on link "Home details" at bounding box center [38, 121] width 44 height 7
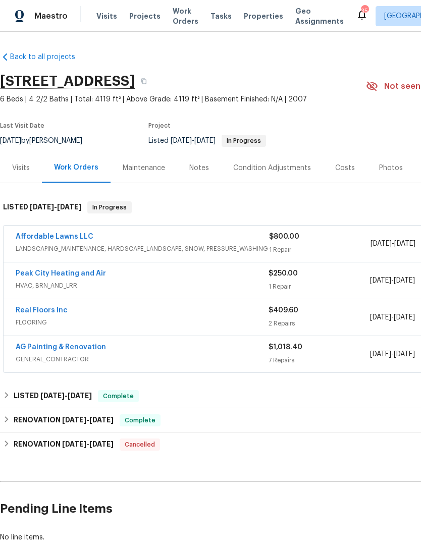
click at [80, 233] on link "Affordable Lawns LLC" at bounding box center [55, 236] width 78 height 7
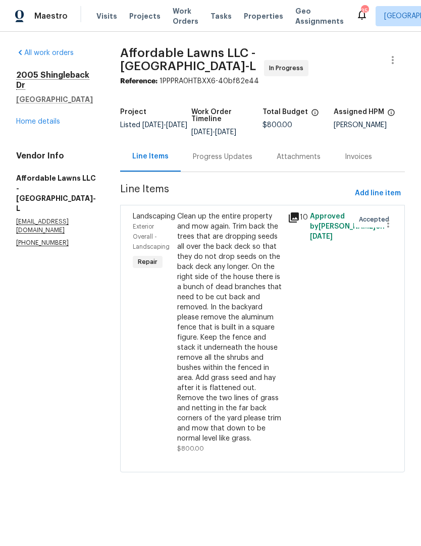
click at [248, 162] on div "Progress Updates" at bounding box center [223, 157] width 60 height 10
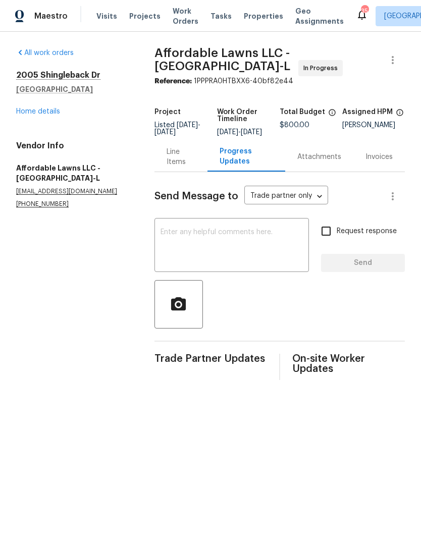
click at [231, 252] on textarea at bounding box center [231, 245] width 142 height 35
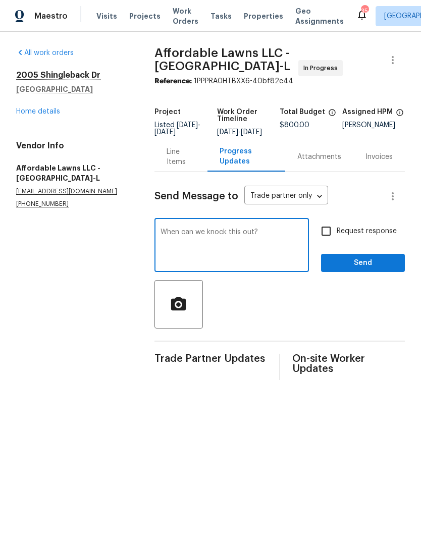
type textarea "When can we knock this out?"
click at [309, 311] on div at bounding box center [279, 304] width 250 height 48
click at [323, 233] on input "Request response" at bounding box center [325, 230] width 21 height 21
checkbox input "true"
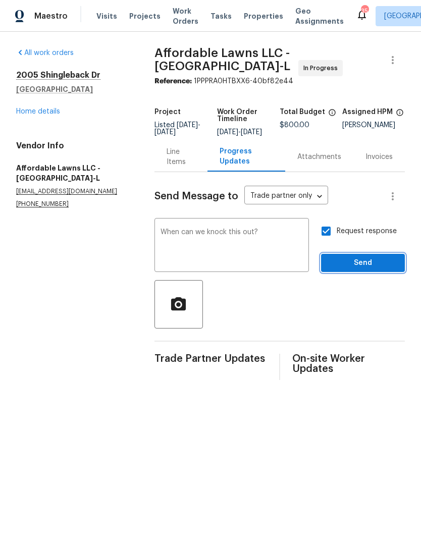
click at [351, 269] on span "Send" at bounding box center [363, 263] width 68 height 13
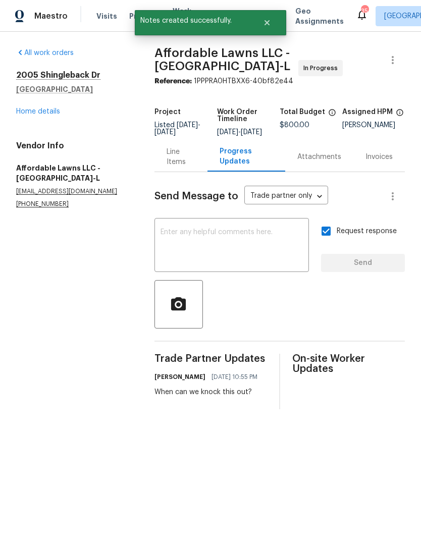
click at [60, 107] on div "2005 Shingleback Dr Wake Forest, NC 27587 Home details" at bounding box center [73, 93] width 114 height 46
click at [49, 97] on div "2005 Shingleback Dr Wake Forest, NC 27587 Home details" at bounding box center [73, 93] width 114 height 46
click at [38, 105] on div "2005 Shingleback Dr Wake Forest, NC 27587 Home details" at bounding box center [73, 93] width 114 height 46
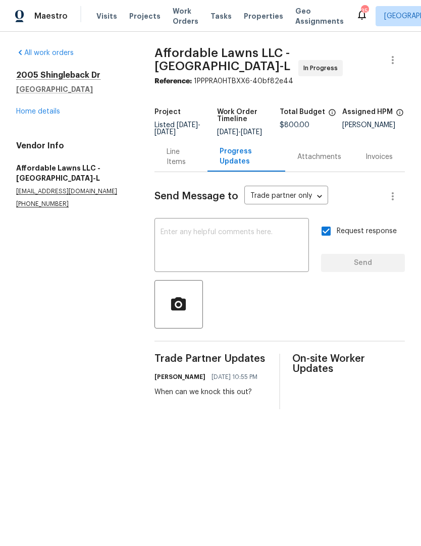
click at [38, 110] on link "Home details" at bounding box center [38, 111] width 44 height 7
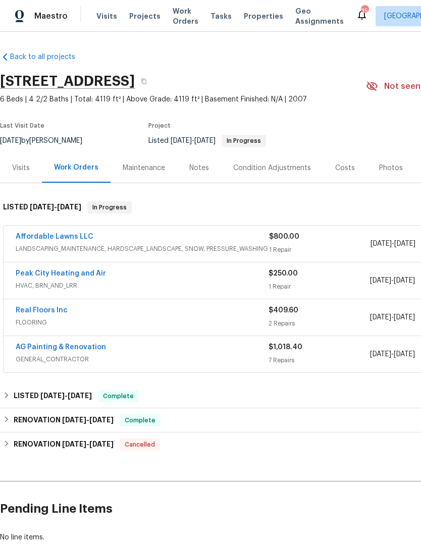
click at [76, 348] on link "AG Painting & Renovation" at bounding box center [61, 346] width 90 height 7
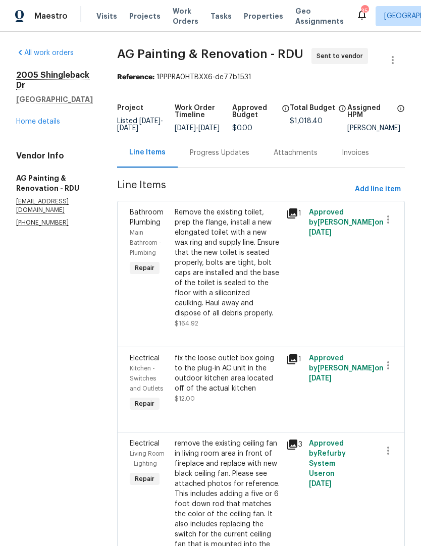
click at [239, 158] on div "Progress Updates" at bounding box center [220, 153] width 60 height 10
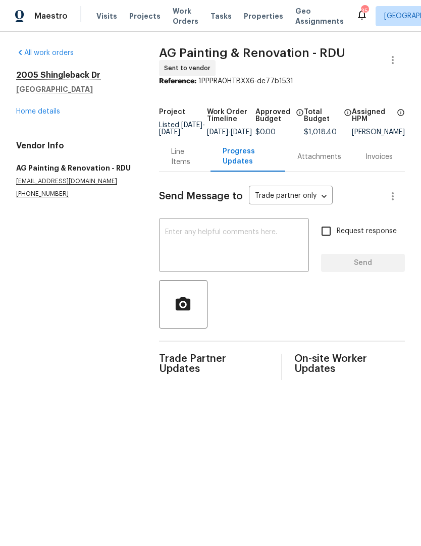
click at [249, 254] on textarea at bounding box center [234, 245] width 138 height 35
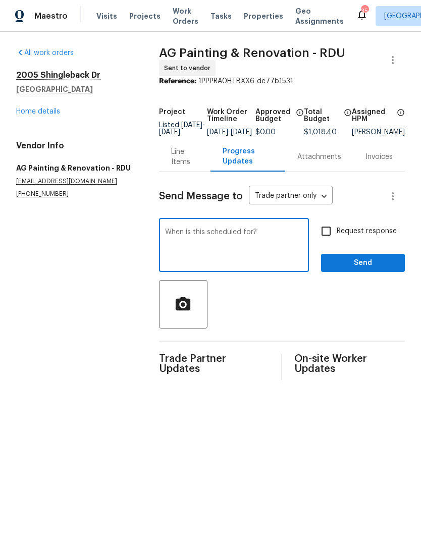
type textarea "When is this scheduled for?"
click at [326, 231] on input "Request response" at bounding box center [325, 230] width 21 height 21
checkbox input "true"
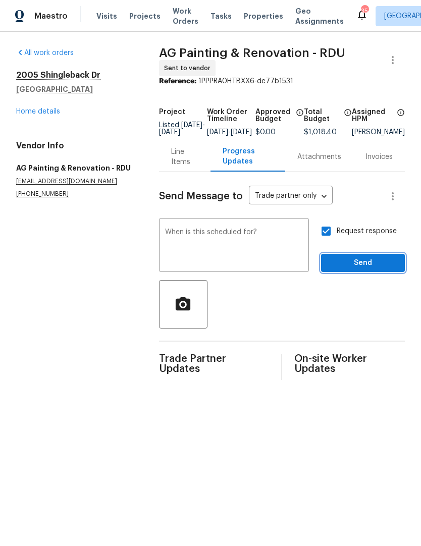
click at [356, 263] on button "Send" at bounding box center [363, 263] width 84 height 19
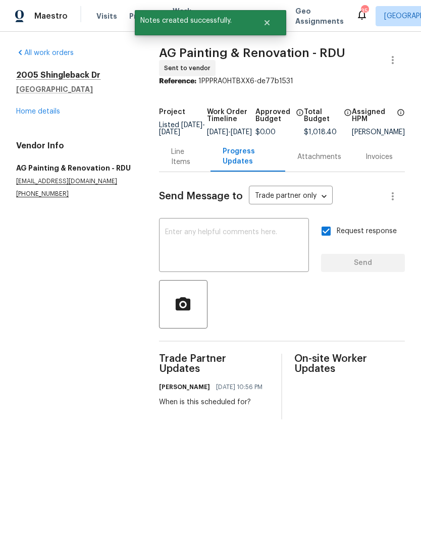
click at [48, 103] on div "2005 Shingleback Dr Wake Forest, NC 27587 Home details" at bounding box center [75, 93] width 119 height 46
click at [45, 108] on link "Home details" at bounding box center [38, 111] width 44 height 7
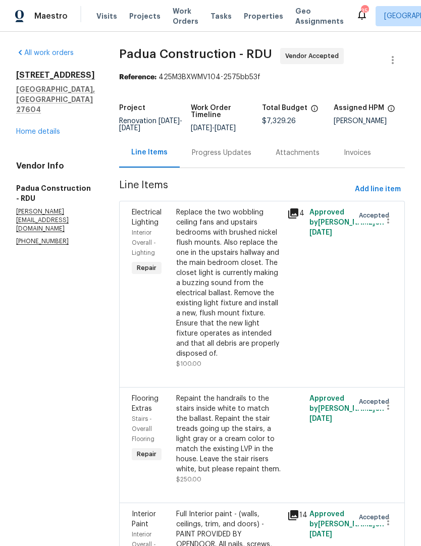
click at [48, 135] on link "Home details" at bounding box center [38, 131] width 44 height 7
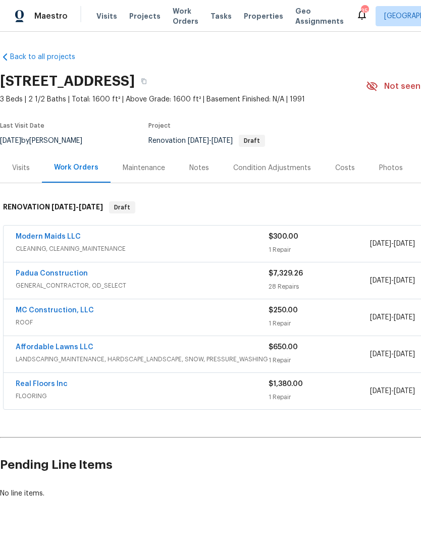
click at [104, 9] on div "Visits Projects Work Orders Tasks Properties Geo Assignments" at bounding box center [225, 16] width 259 height 20
click at [106, 15] on span "Visits" at bounding box center [106, 16] width 21 height 10
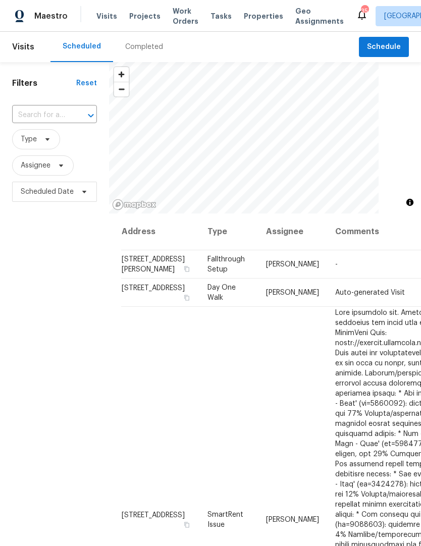
click at [64, 109] on input "text" at bounding box center [40, 115] width 56 height 16
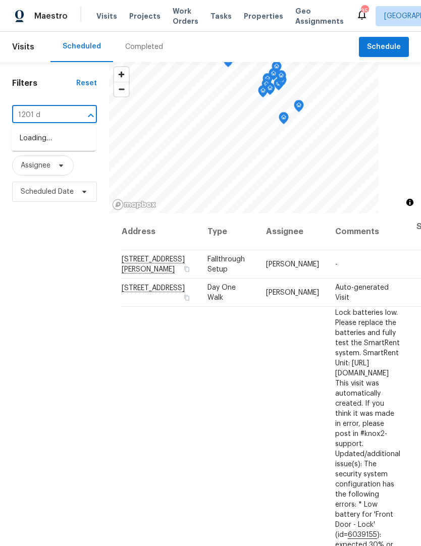
type input "1201 da"
click at [61, 142] on li "[STREET_ADDRESS][PERSON_NAME]" at bounding box center [54, 143] width 84 height 27
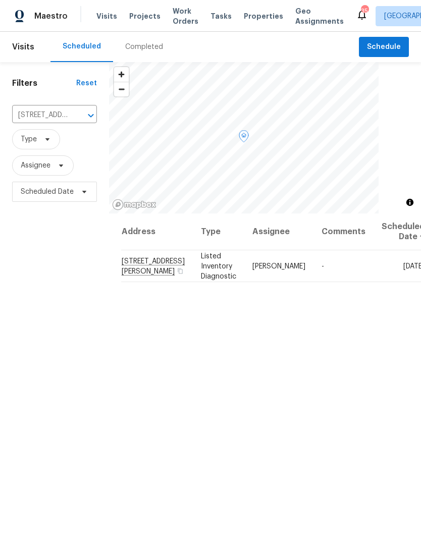
click at [0, 0] on icon at bounding box center [0, 0] width 0 height 0
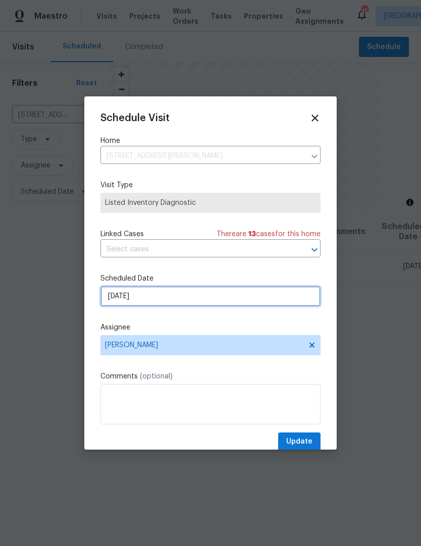
click at [187, 293] on input "[DATE]" at bounding box center [210, 296] width 220 height 20
select select "8"
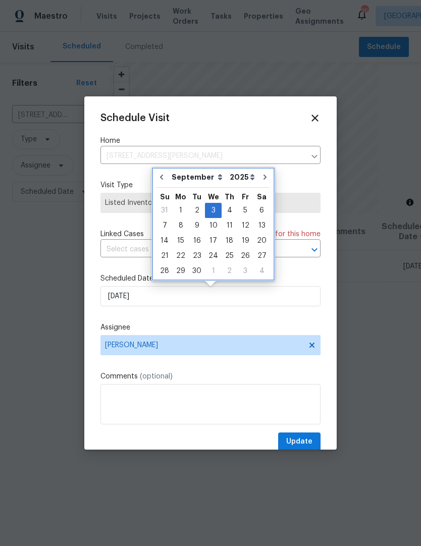
click at [164, 167] on button "Go to previous month" at bounding box center [161, 177] width 15 height 20
type input "[DATE]"
select select "7"
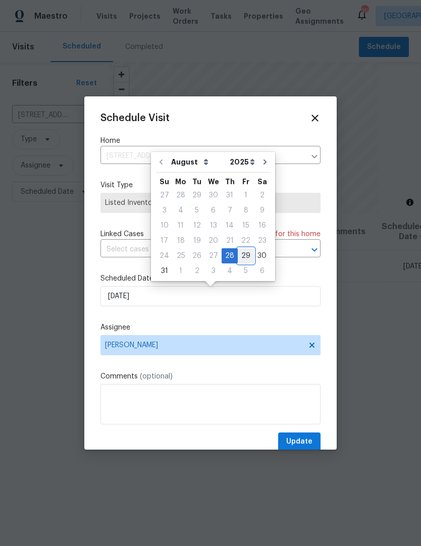
click at [241, 254] on div "29" at bounding box center [246, 256] width 16 height 14
type input "8/29/2025"
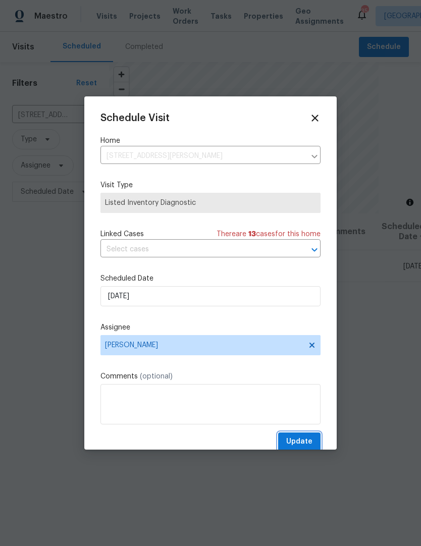
click at [305, 438] on span "Update" at bounding box center [299, 441] width 26 height 13
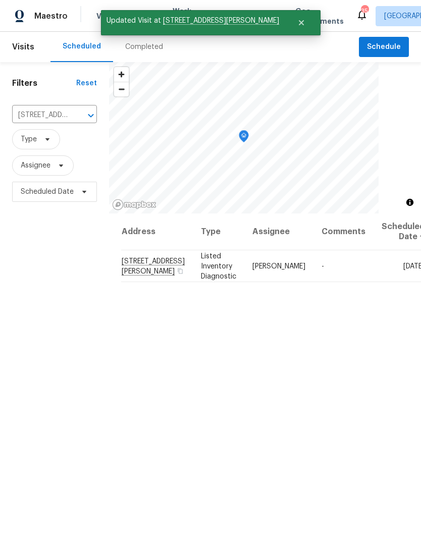
click at [306, 47] on div "Scheduled Completed" at bounding box center [204, 47] width 308 height 30
click at [284, 15] on button "Close" at bounding box center [300, 23] width 33 height 20
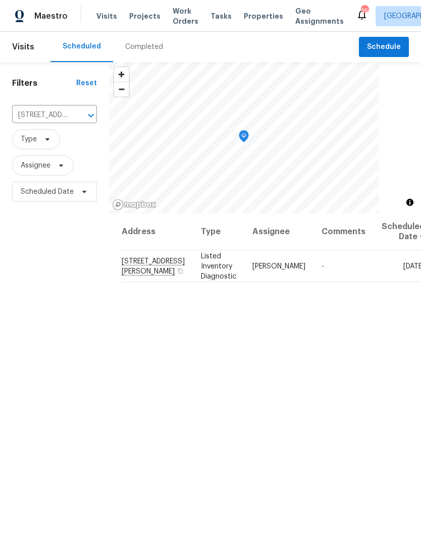
click at [258, 12] on span "Properties" at bounding box center [263, 16] width 39 height 10
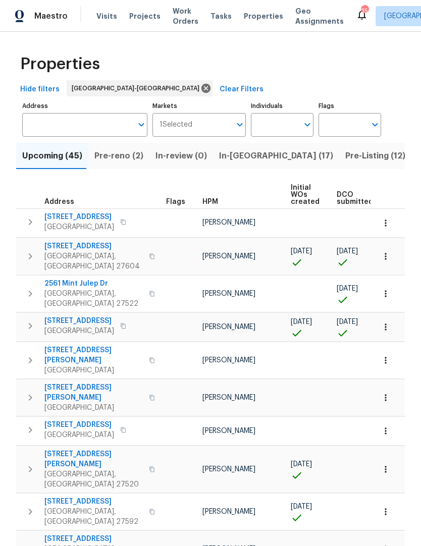
click at [284, 121] on input "Individuals" at bounding box center [274, 125] width 47 height 24
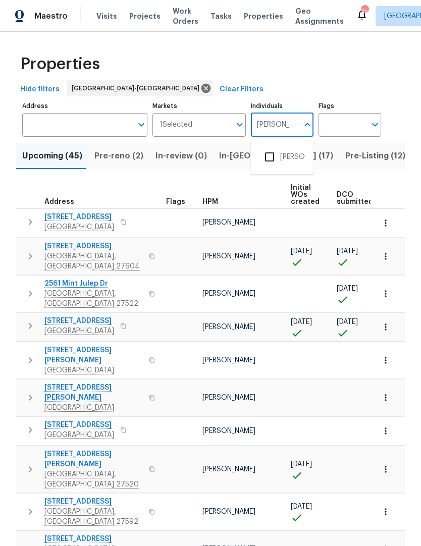
type input "Joseph white"
click at [270, 157] on input "checkbox" at bounding box center [269, 156] width 21 height 21
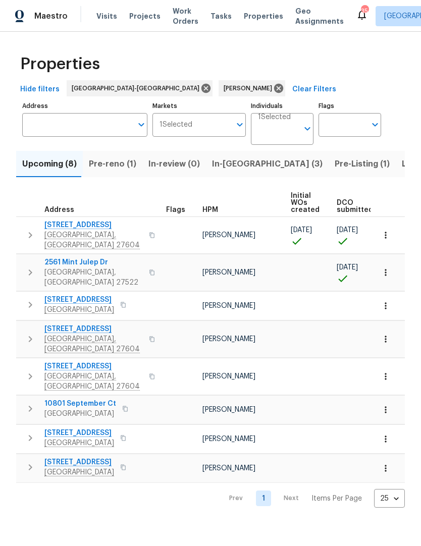
click at [115, 158] on span "Pre-reno (1)" at bounding box center [112, 164] width 47 height 14
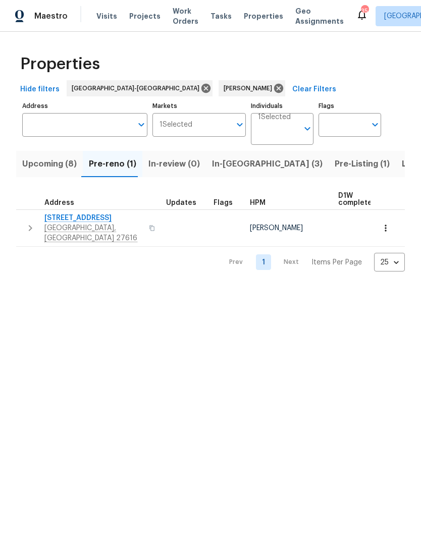
click at [231, 160] on span "In-reno (3)" at bounding box center [267, 164] width 110 height 14
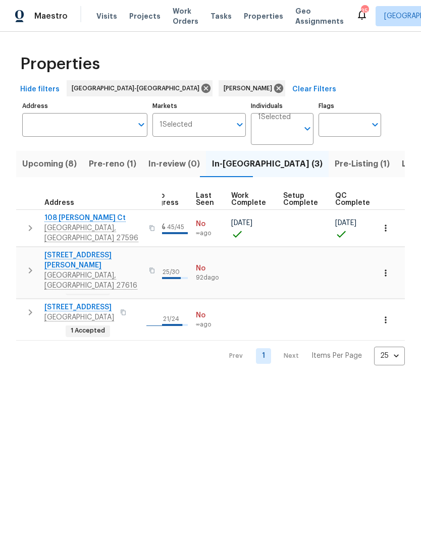
scroll to position [8, 468]
click at [334, 164] on span "Pre-Listing (1)" at bounding box center [361, 164] width 55 height 14
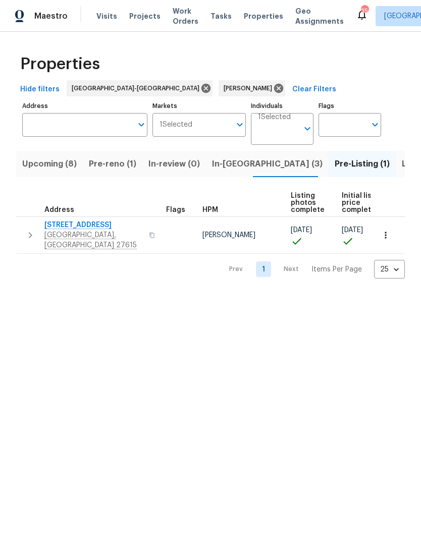
click at [401, 167] on span "Listed (28)" at bounding box center [422, 164] width 43 height 14
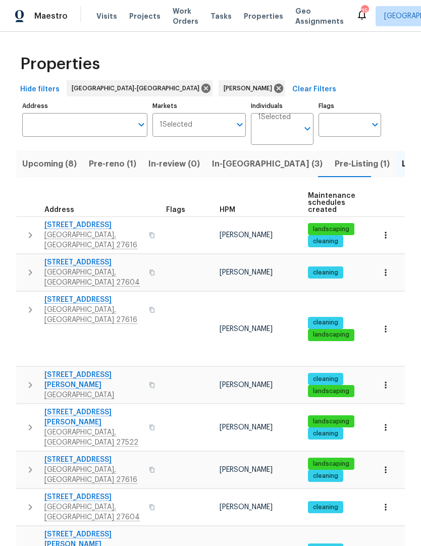
click at [106, 407] on span "1599 Rogers Pointe Ln" at bounding box center [93, 417] width 98 height 20
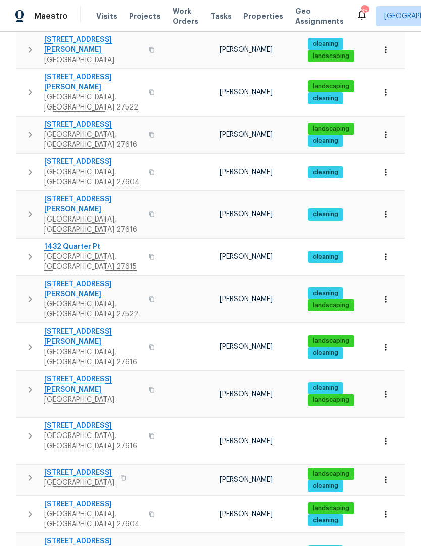
click at [85, 374] on span "3575 Bragg Valley Ln" at bounding box center [93, 384] width 98 height 20
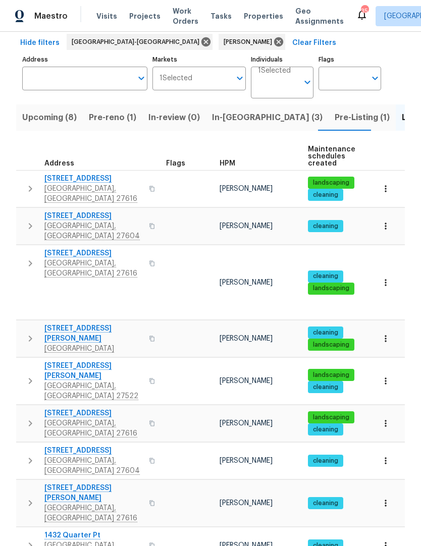
click at [96, 248] on span "3321 Beech Bluff Ln" at bounding box center [93, 253] width 98 height 10
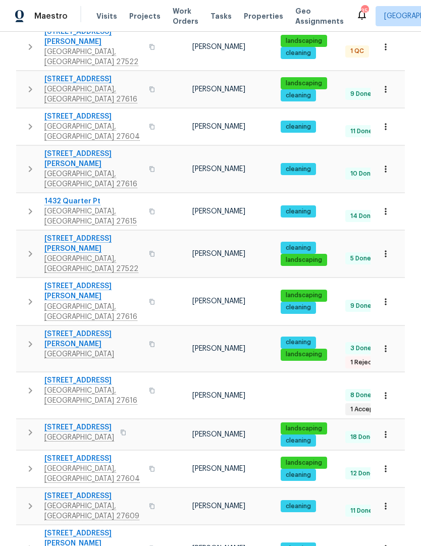
scroll to position [0, 16]
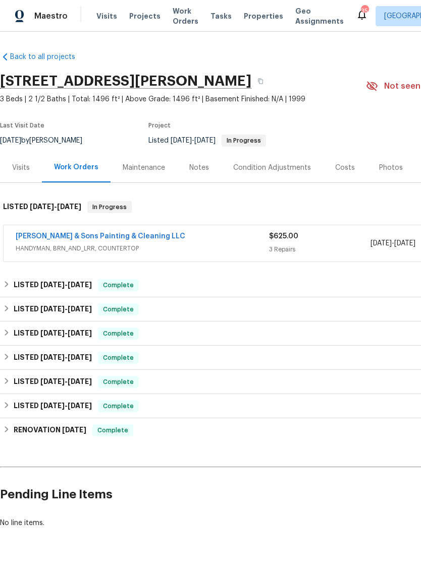
click at [119, 237] on link "[PERSON_NAME] & Sons Painting & Cleaning LLC" at bounding box center [100, 236] width 169 height 7
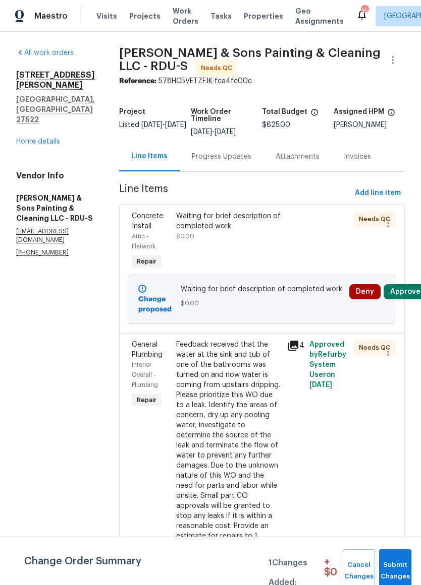
click at [402, 292] on button "Approve" at bounding box center [404, 291] width 43 height 15
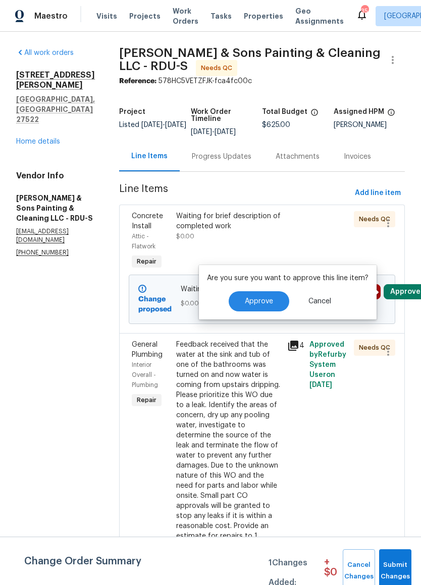
click at [264, 304] on span "Approve" at bounding box center [259, 302] width 28 height 8
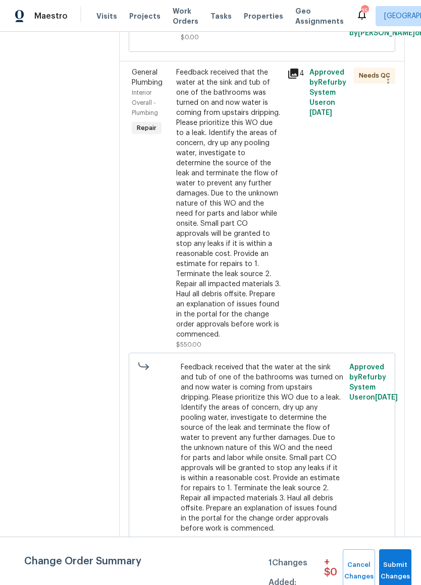
scroll to position [267, 0]
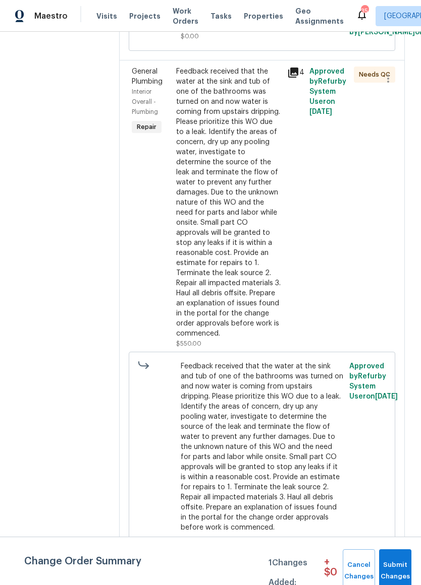
click at [239, 228] on div "Feedback received that the water at the sink and tub of one of the bathrooms wa…" at bounding box center [228, 203] width 105 height 272
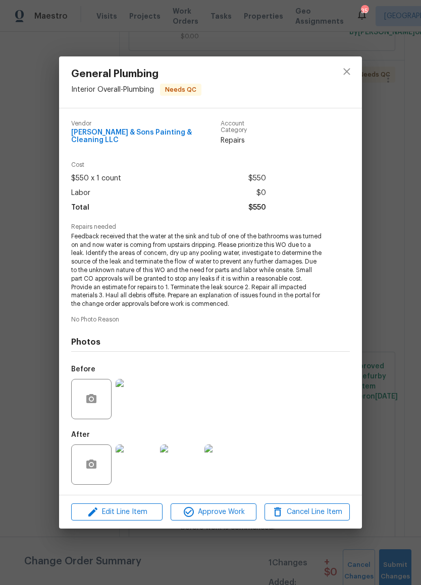
click at [143, 398] on img at bounding box center [135, 399] width 40 height 40
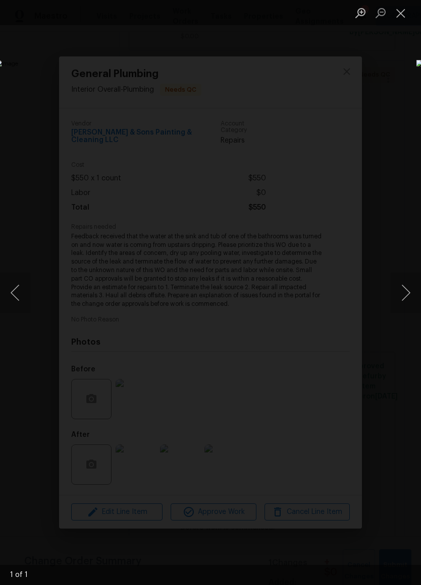
click at [405, 6] on button "Close lightbox" at bounding box center [400, 13] width 20 height 18
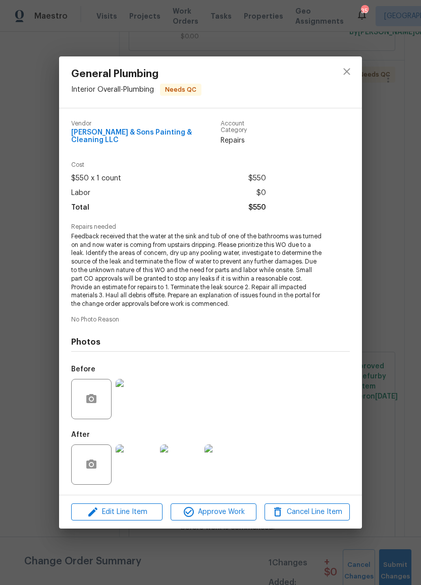
click at [136, 460] on img at bounding box center [135, 465] width 40 height 40
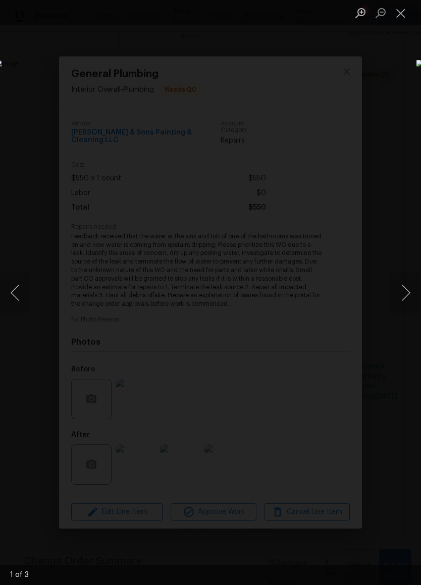
click at [404, 300] on button "Next image" at bounding box center [405, 293] width 30 height 40
click at [403, 290] on button "Next image" at bounding box center [405, 293] width 30 height 40
click at [406, 297] on button "Next image" at bounding box center [405, 293] width 30 height 40
click at [404, 12] on button "Close lightbox" at bounding box center [400, 13] width 20 height 18
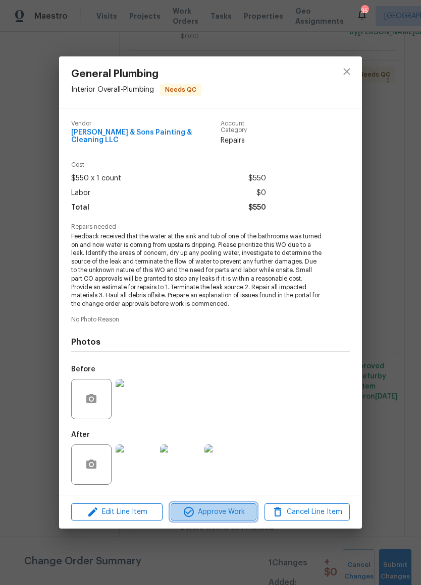
click at [228, 506] on span "Approve Work" at bounding box center [212, 512] width 79 height 13
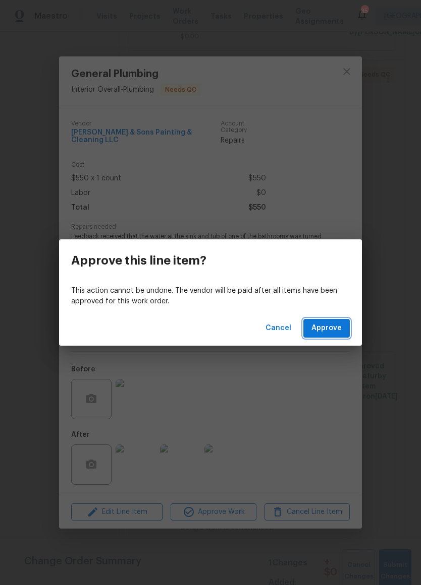
click at [327, 324] on span "Approve" at bounding box center [326, 328] width 30 height 13
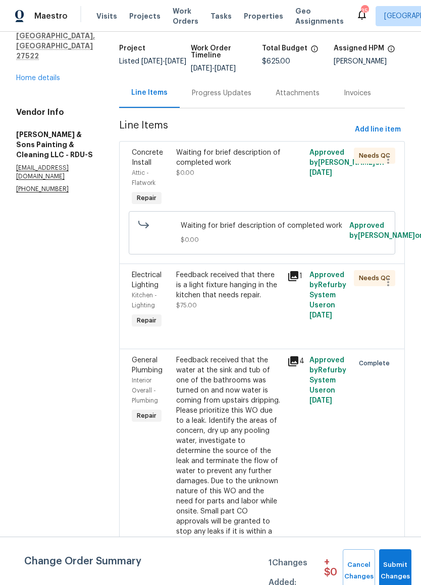
scroll to position [57, 0]
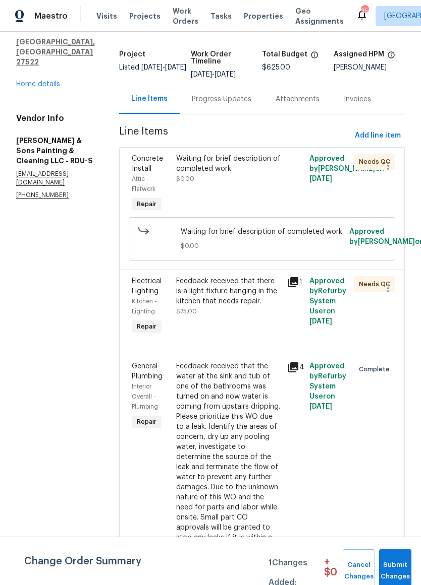
click at [233, 307] on div "Feedback received that there is a light fixture hanging in the kitchen that nee…" at bounding box center [228, 291] width 105 height 30
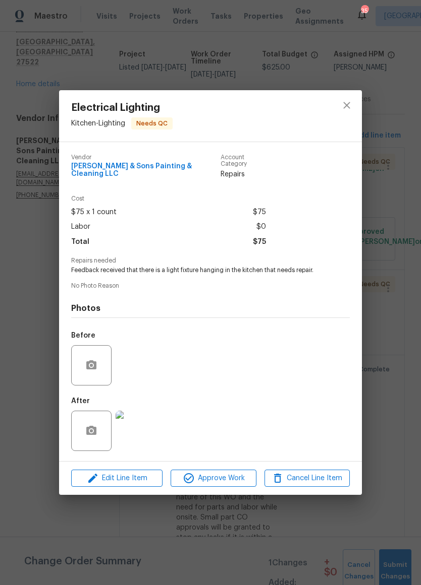
click at [143, 435] on img at bounding box center [135, 431] width 40 height 40
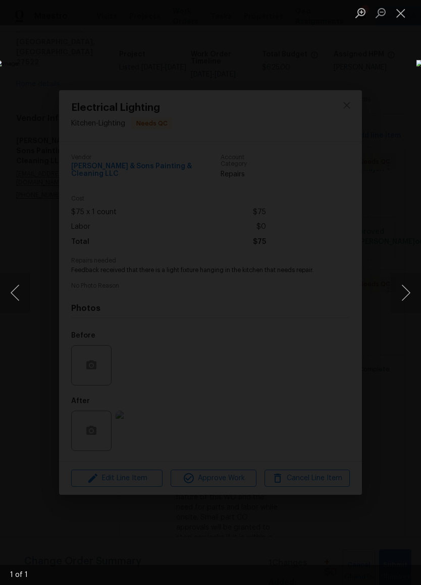
click at [398, 18] on button "Close lightbox" at bounding box center [400, 13] width 20 height 18
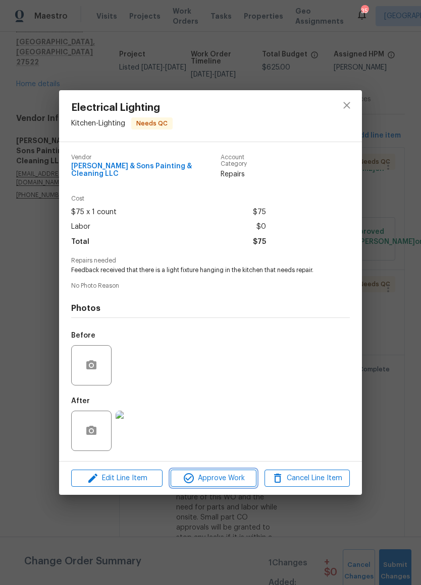
click at [213, 477] on span "Approve Work" at bounding box center [212, 479] width 79 height 13
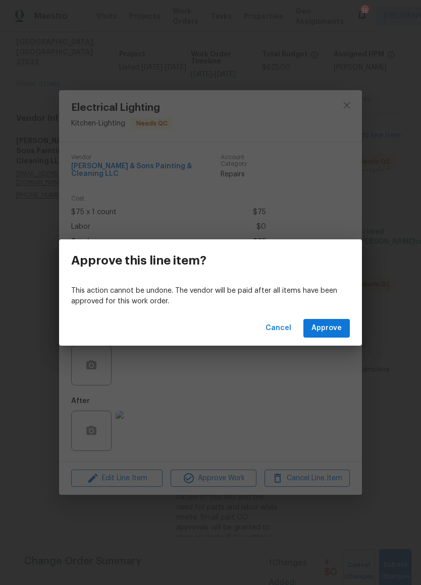
click at [334, 326] on span "Approve" at bounding box center [326, 328] width 30 height 13
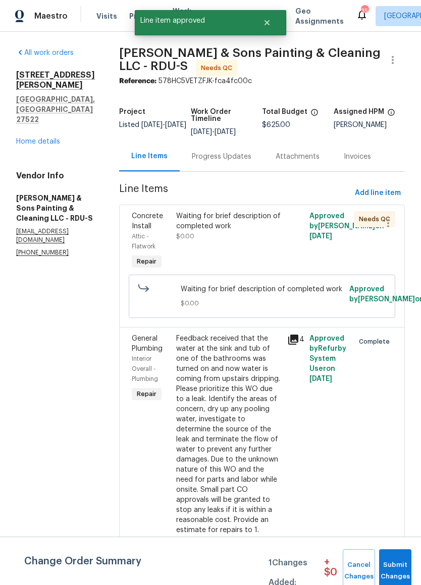
scroll to position [0, 0]
click at [255, 225] on div "Waiting for brief description of completed work" at bounding box center [228, 221] width 105 height 20
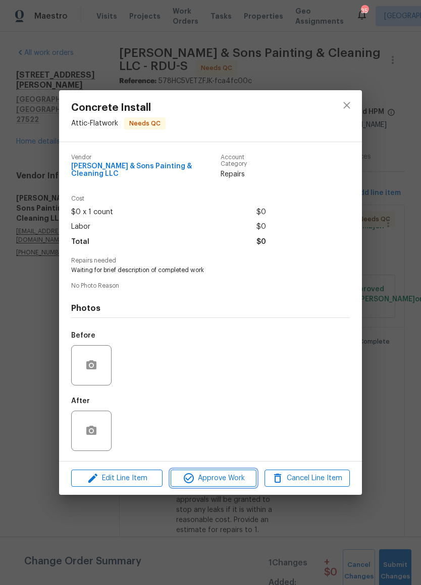
click at [221, 477] on span "Approve Work" at bounding box center [212, 479] width 79 height 13
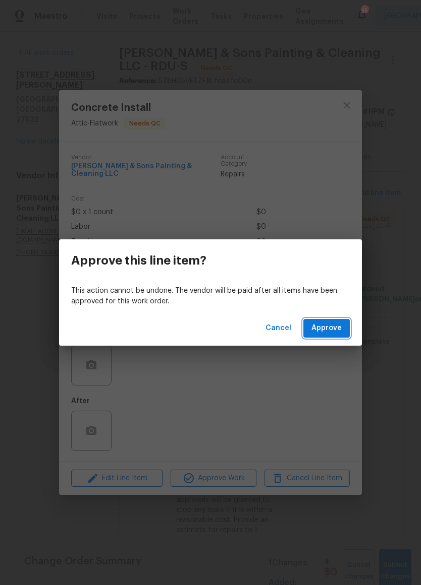
click at [325, 331] on span "Approve" at bounding box center [326, 328] width 30 height 13
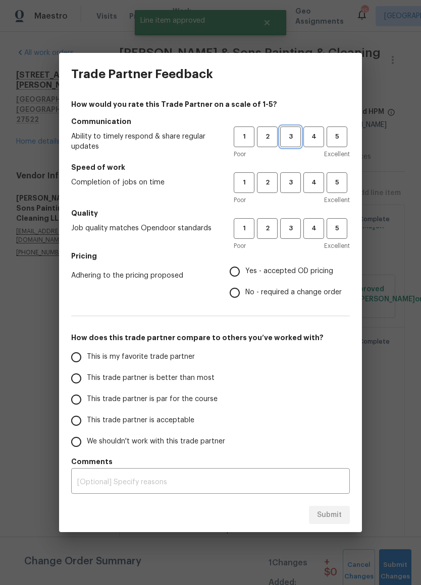
click at [296, 131] on span "3" at bounding box center [290, 137] width 19 height 12
click at [289, 191] on button "3" at bounding box center [290, 182] width 21 height 21
click at [286, 230] on span "3" at bounding box center [290, 229] width 19 height 12
click at [269, 265] on label "Yes - accepted OD pricing" at bounding box center [282, 271] width 117 height 21
click at [245, 265] on input "Yes - accepted OD pricing" at bounding box center [234, 271] width 21 height 21
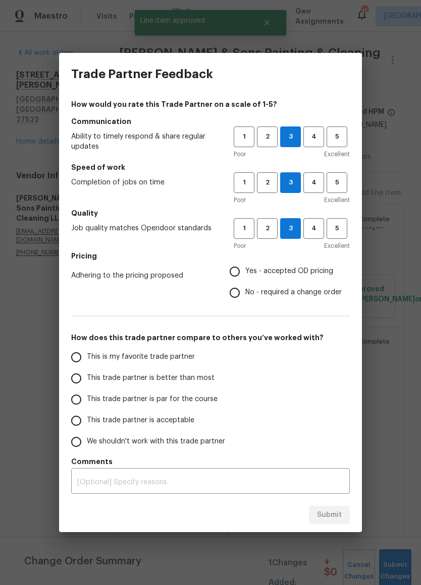
radio input "true"
click at [176, 397] on span "This trade partner is par for the course" at bounding box center [152, 399] width 131 height 11
click at [87, 397] on input "This trade partner is par for the course" at bounding box center [76, 399] width 21 height 21
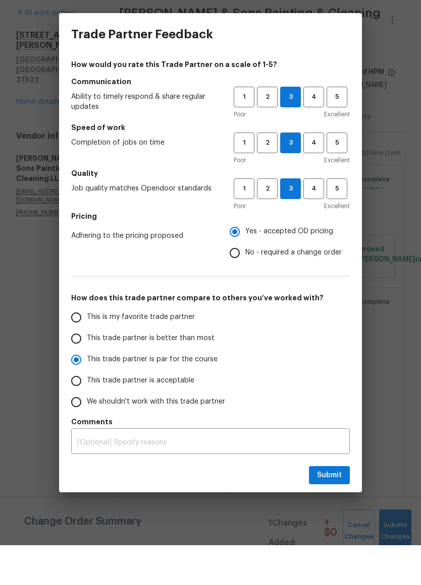
scroll to position [25, 0]
click at [329, 509] on span "Submit" at bounding box center [329, 515] width 25 height 13
radio input "true"
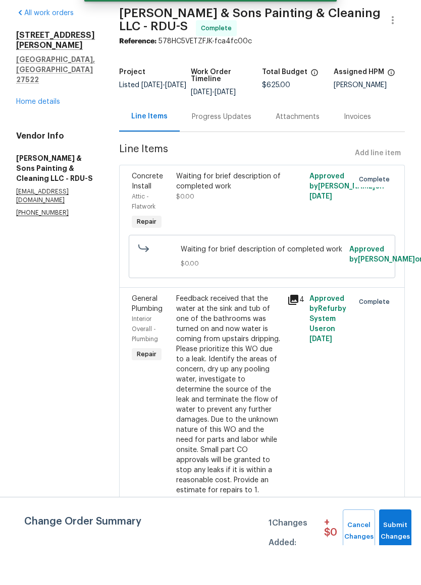
click at [329, 475] on div "Approved by Refurby System User on [DATE]" at bounding box center [328, 475] width 44 height 288
click at [391, 550] on button "Submit Changes" at bounding box center [395, 571] width 32 height 43
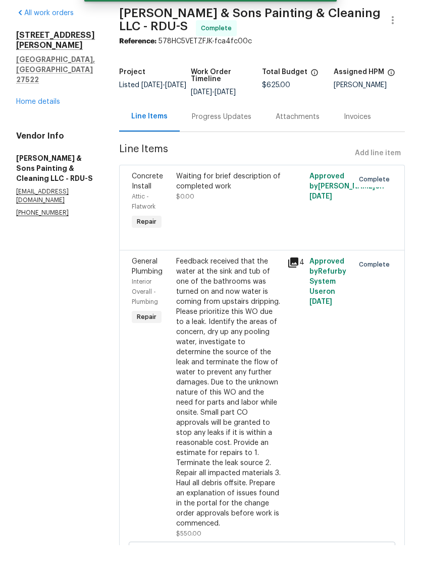
click at [47, 70] on div "[STREET_ADDRESS][PERSON_NAME] Home details" at bounding box center [55, 108] width 79 height 77
click at [33, 138] on link "Home details" at bounding box center [38, 141] width 44 height 7
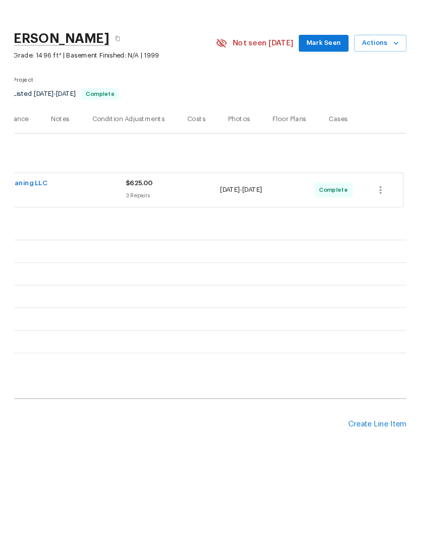
scroll to position [40, 0]
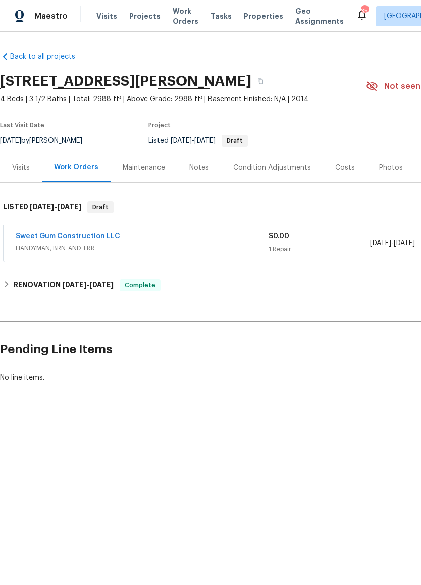
click at [102, 237] on link "Sweet Gum Construction LLC" at bounding box center [68, 236] width 104 height 7
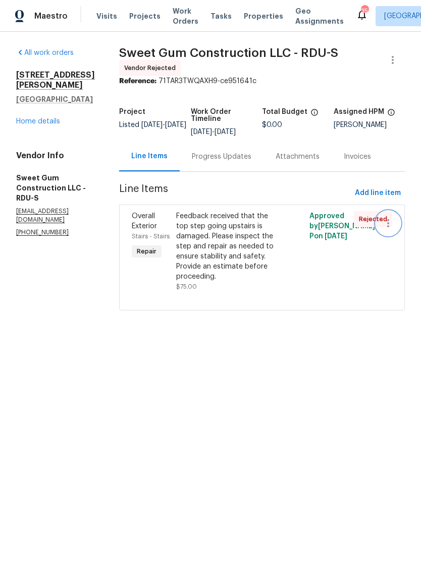
click at [394, 229] on icon "button" at bounding box center [388, 223] width 12 height 12
click at [398, 230] on li "Cancel" at bounding box center [392, 230] width 39 height 17
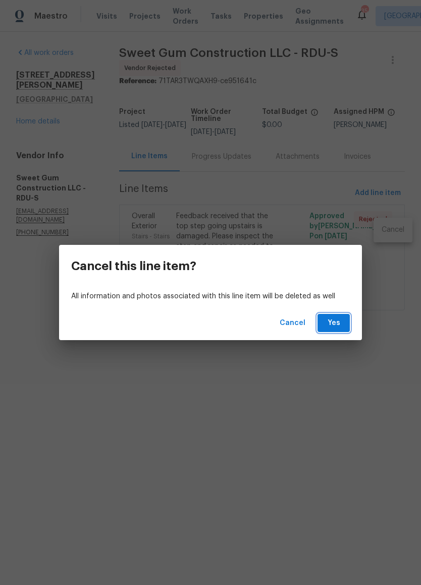
click at [336, 322] on span "Yes" at bounding box center [333, 323] width 16 height 13
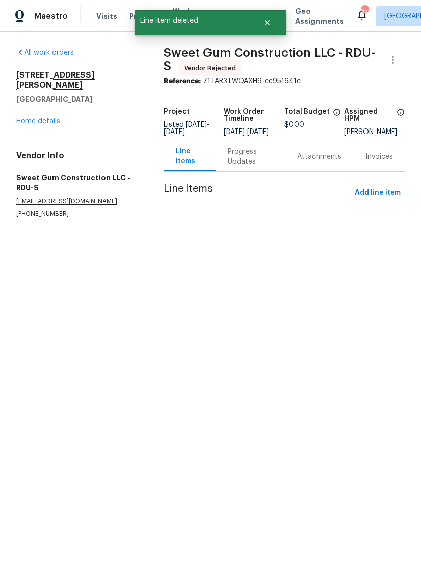
click at [46, 118] on link "Home details" at bounding box center [38, 121] width 44 height 7
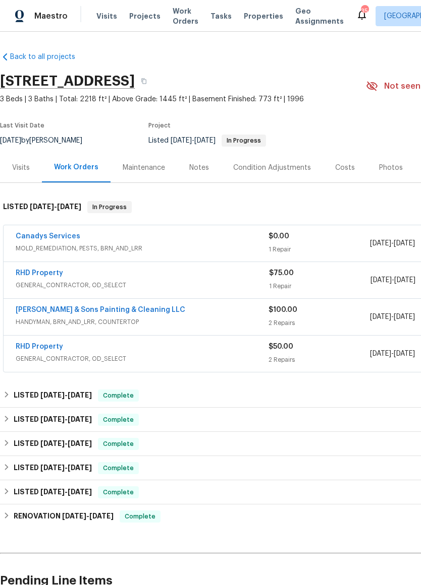
click at [63, 235] on link "Canadys Services" at bounding box center [48, 236] width 65 height 7
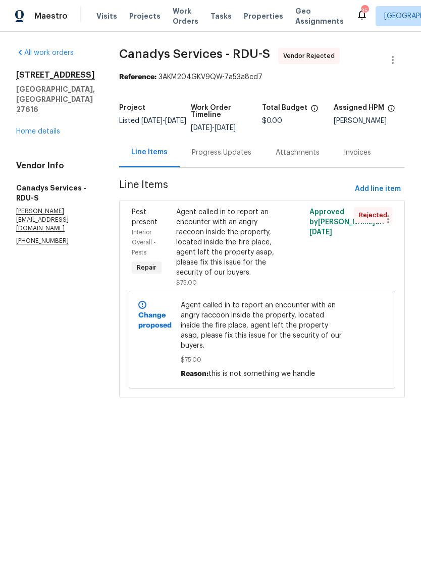
click at [244, 260] on div "Agent called in to report an encounter with an angry raccoon inside the propert…" at bounding box center [228, 242] width 105 height 71
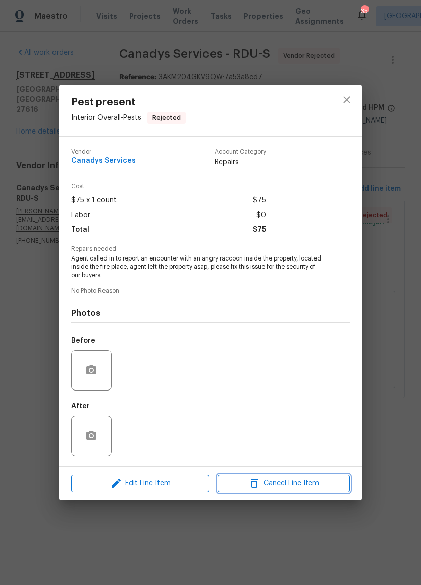
click at [290, 484] on span "Cancel Line Item" at bounding box center [283, 484] width 126 height 13
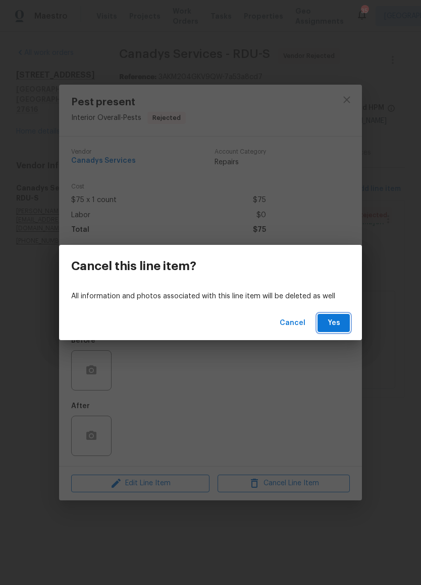
click at [342, 324] on button "Yes" at bounding box center [333, 323] width 32 height 19
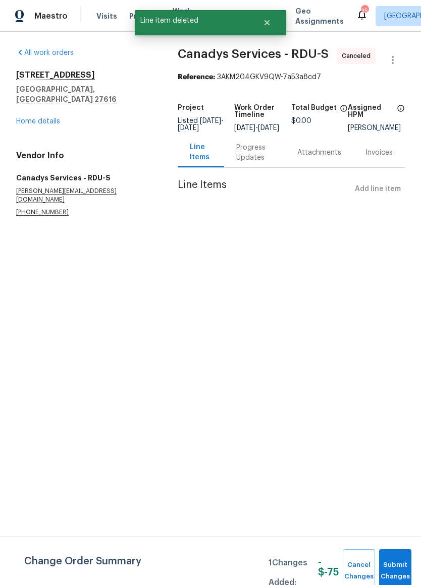
click at [41, 118] on link "Home details" at bounding box center [38, 121] width 44 height 7
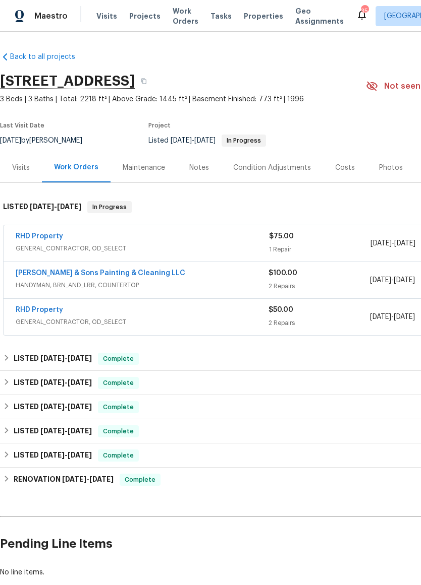
click at [41, 234] on link "RHD Property" at bounding box center [39, 236] width 47 height 7
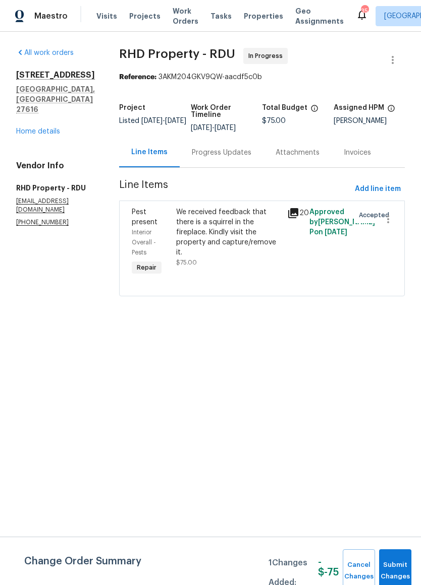
click at [405, 219] on div "All work orders [STREET_ADDRESS] Home details Vendor Info RHD Property - RDU [E…" at bounding box center [210, 178] width 421 height 293
click at [390, 225] on icon "button" at bounding box center [388, 219] width 12 height 12
click at [389, 231] on li "Cancel" at bounding box center [392, 226] width 39 height 17
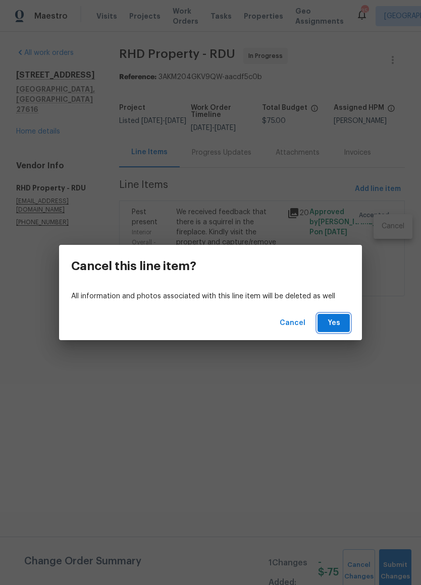
click at [340, 325] on span "Yes" at bounding box center [333, 323] width 16 height 13
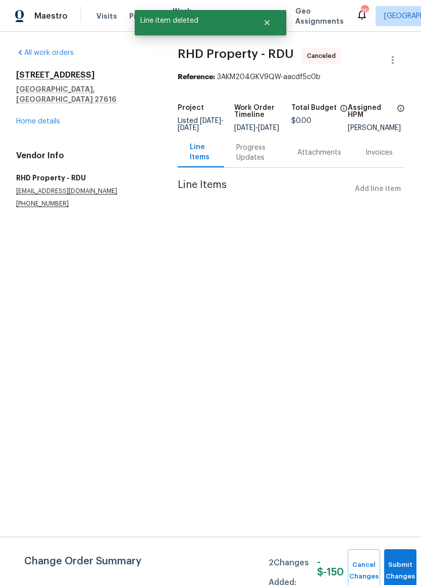
click at [44, 118] on link "Home details" at bounding box center [38, 121] width 44 height 7
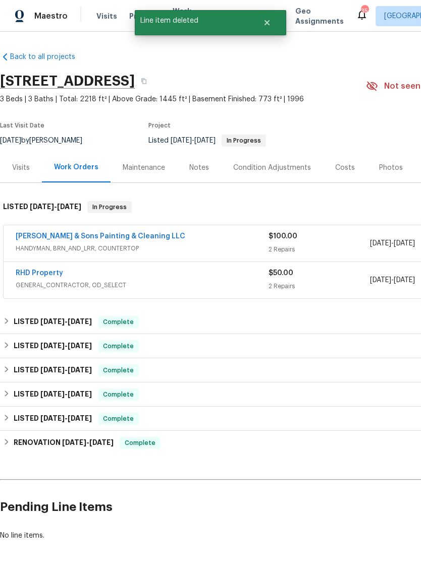
click at [138, 233] on link "Hodge & Sons Painting & Cleaning LLC" at bounding box center [100, 236] width 169 height 7
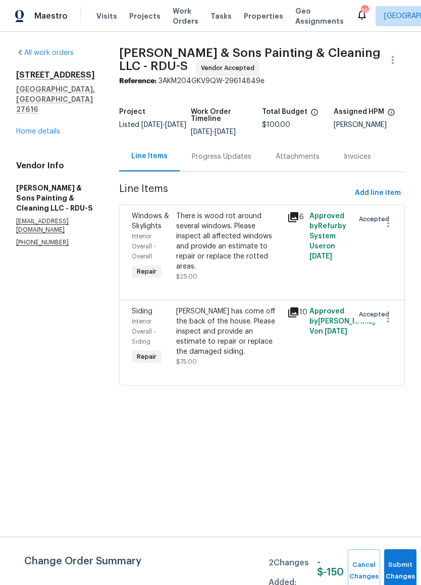
click at [211, 344] on div "Siding has come off the back of the house. Please inspect and provide an estima…" at bounding box center [228, 332] width 105 height 50
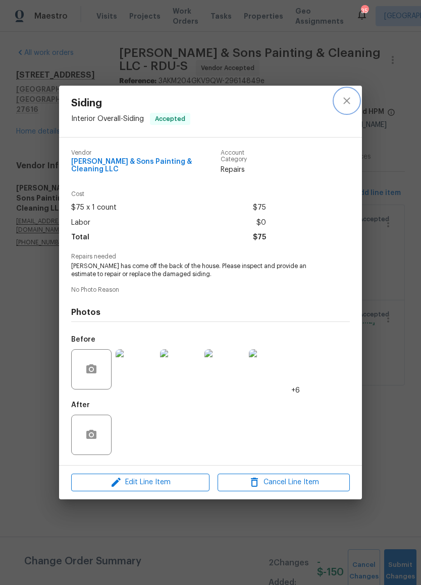
click at [351, 97] on icon "close" at bounding box center [346, 101] width 12 height 12
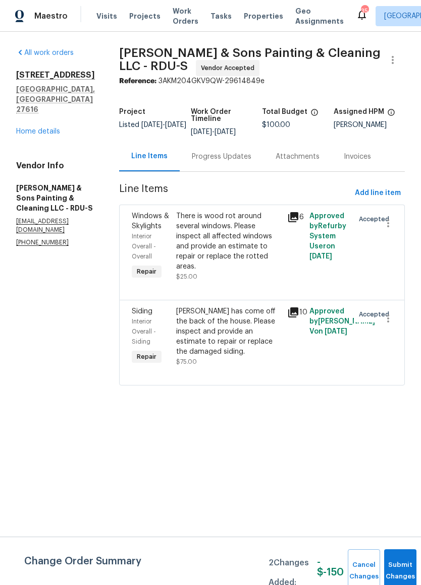
click at [46, 128] on link "Home details" at bounding box center [38, 131] width 44 height 7
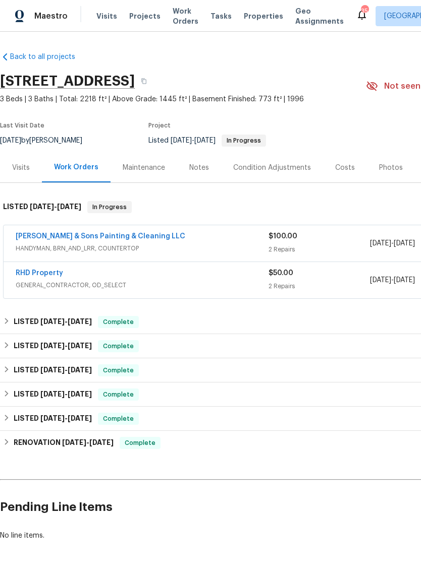
click at [53, 275] on link "RHD Property" at bounding box center [39, 273] width 47 height 7
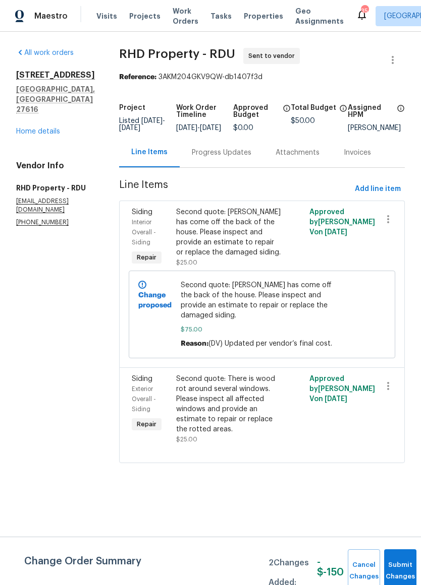
click at [46, 128] on link "Home details" at bounding box center [38, 131] width 44 height 7
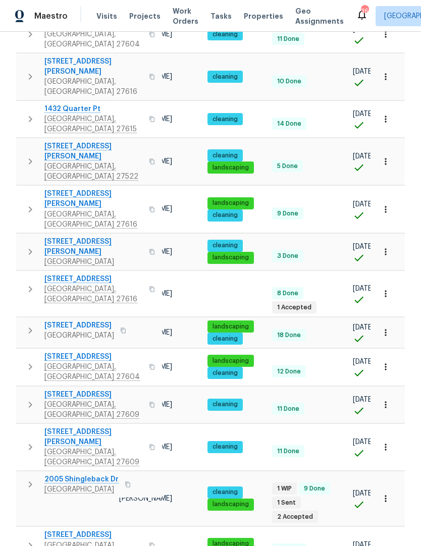
scroll to position [0, 103]
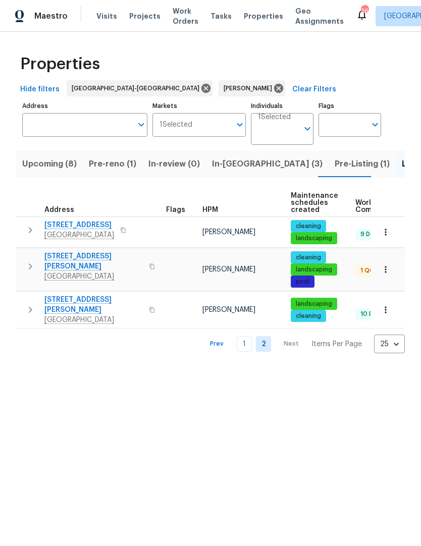
click at [84, 255] on span "[STREET_ADDRESS][PERSON_NAME]" at bounding box center [93, 261] width 98 height 20
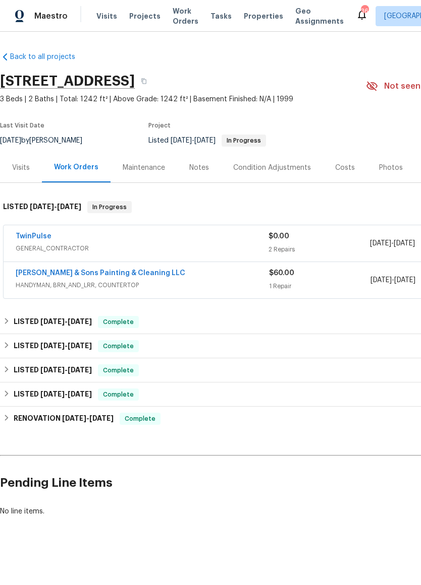
click at [43, 234] on link "TwinPulse" at bounding box center [34, 236] width 36 height 7
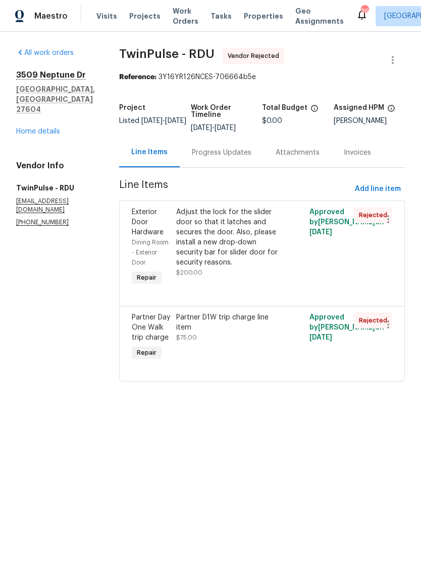
click at [37, 128] on link "Home details" at bounding box center [38, 131] width 44 height 7
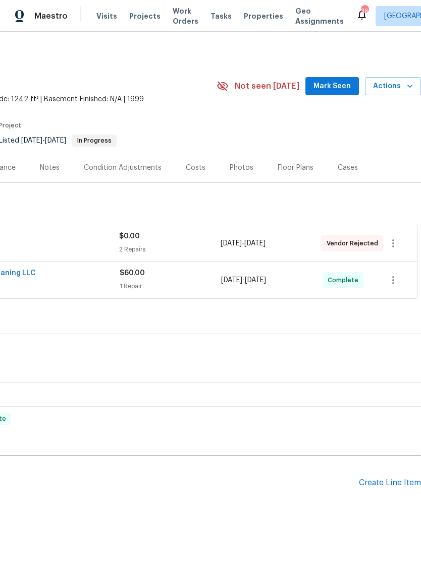
scroll to position [0, 149]
click at [396, 248] on icon "button" at bounding box center [393, 244] width 12 height 12
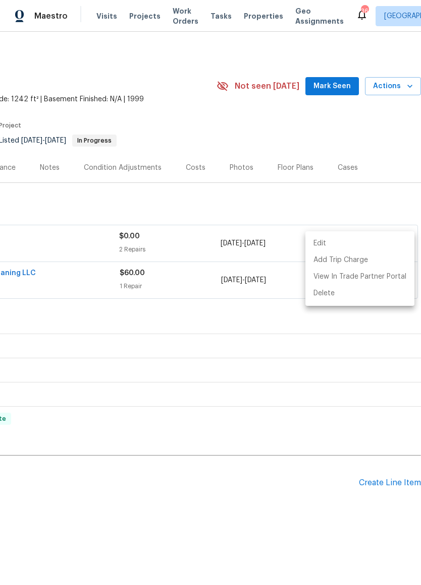
click at [363, 244] on li "Edit" at bounding box center [359, 243] width 109 height 17
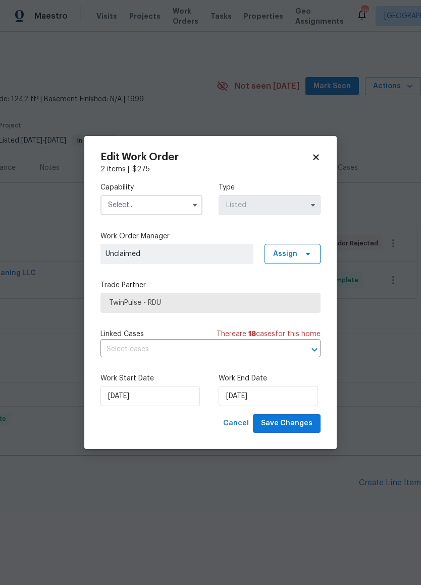
click at [194, 199] on button "button" at bounding box center [195, 205] width 12 height 12
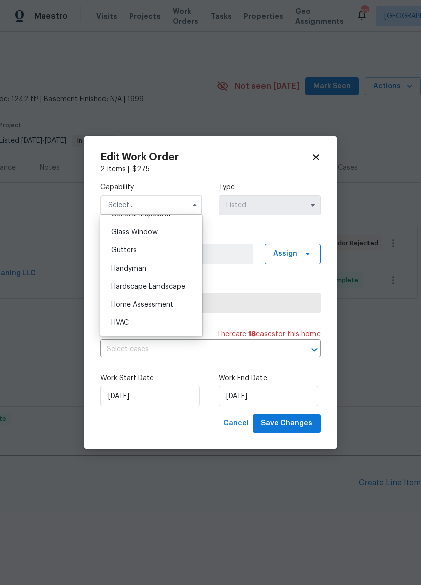
scroll to position [513, 0]
click at [171, 266] on div "Handyman" at bounding box center [151, 268] width 97 height 18
type input "Handyman"
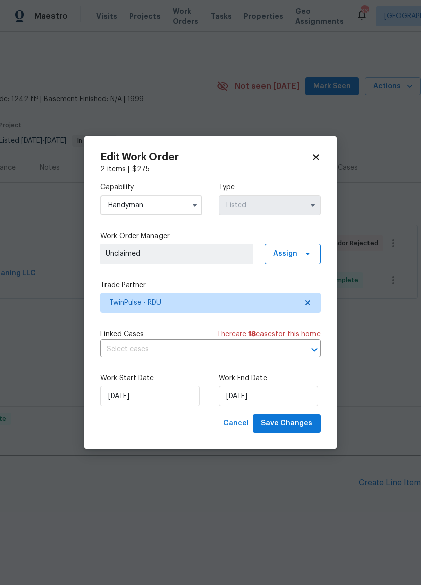
click at [235, 239] on label "Work Order Manager" at bounding box center [210, 236] width 220 height 10
click at [300, 252] on span "Assign" at bounding box center [292, 254] width 56 height 20
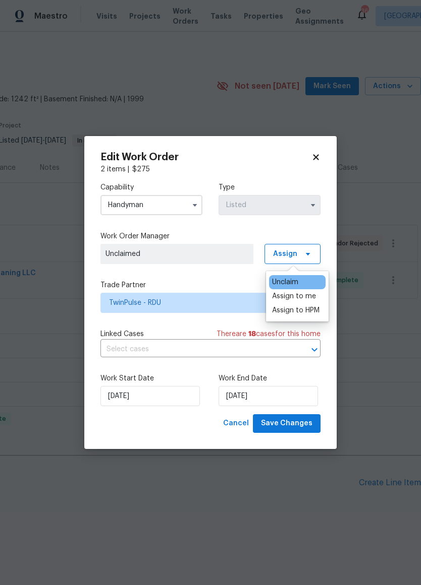
click at [307, 298] on div "Assign to me" at bounding box center [294, 296] width 44 height 10
click at [250, 275] on div "Capability Handyman Type Listed Work Order Manager Joseph White Assign Trade Pa…" at bounding box center [210, 294] width 220 height 240
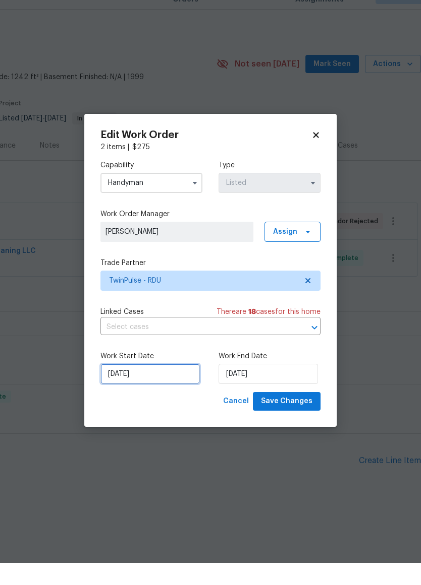
click at [175, 386] on input "8/11/2025" at bounding box center [149, 396] width 99 height 20
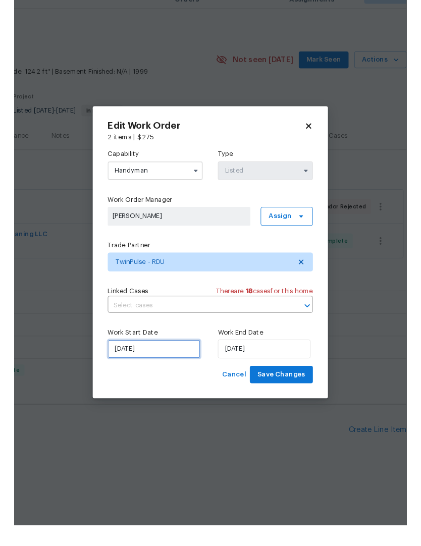
scroll to position [24, 0]
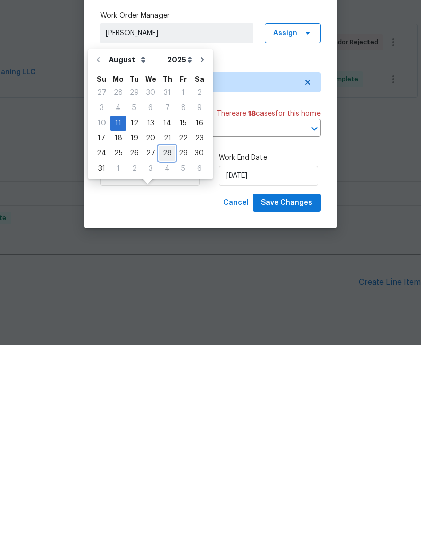
click at [168, 347] on div "28" at bounding box center [167, 354] width 16 height 14
type input "8/28/2025"
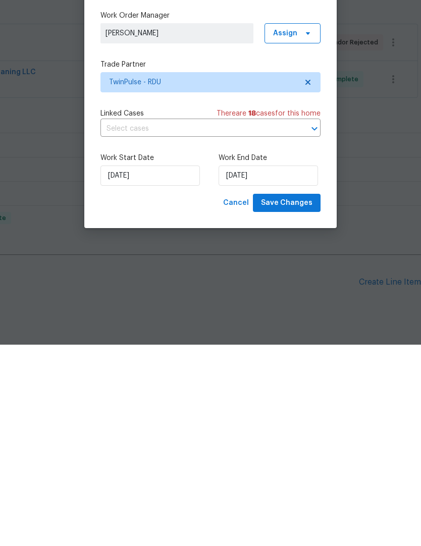
scroll to position [39, 0]
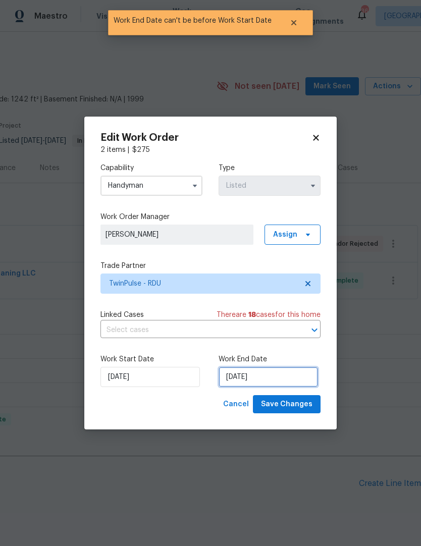
click at [249, 374] on input "8/28/2025" at bounding box center [267, 377] width 99 height 20
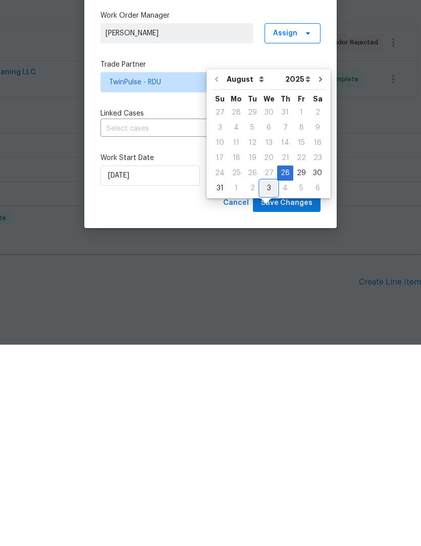
click at [268, 382] on div "3" at bounding box center [268, 389] width 17 height 14
type input "9/3/2025"
select select "8"
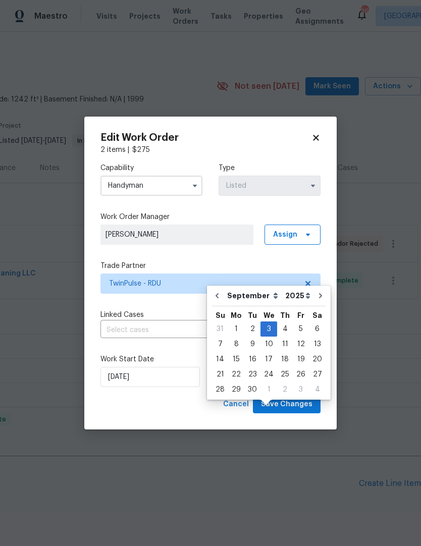
click at [288, 406] on span "Save Changes" at bounding box center [286, 404] width 51 height 13
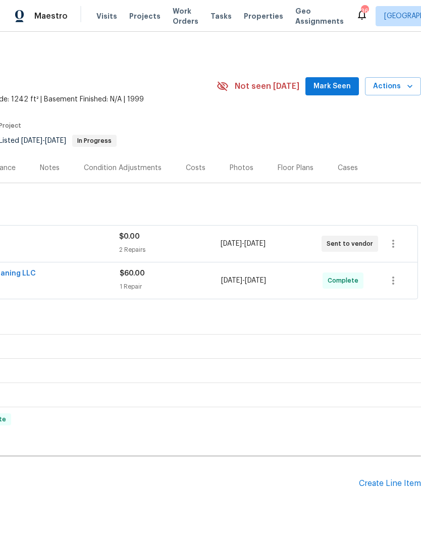
scroll to position [0, 149]
click at [400, 231] on button "button" at bounding box center [393, 243] width 24 height 24
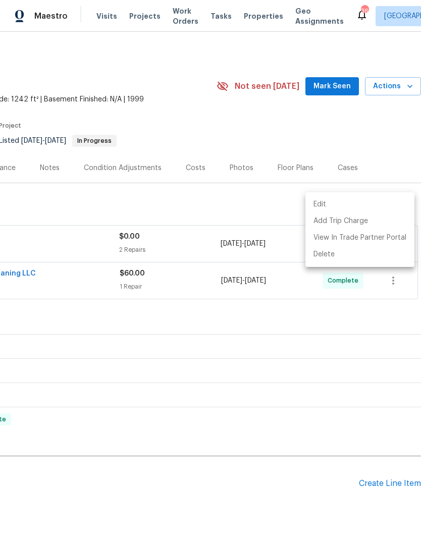
click at [350, 205] on li "Edit" at bounding box center [359, 204] width 109 height 17
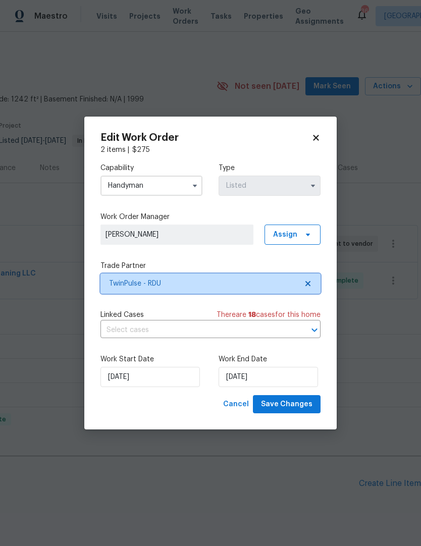
click at [310, 282] on icon at bounding box center [308, 283] width 8 height 8
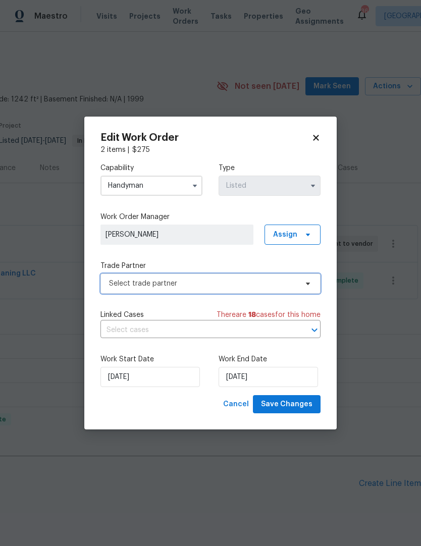
click at [280, 289] on span "Select trade partner" at bounding box center [210, 283] width 220 height 20
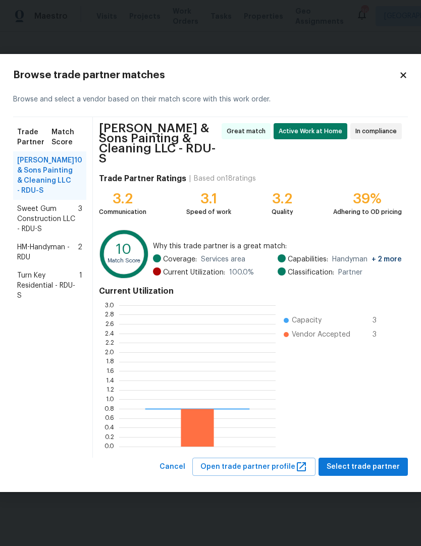
scroll to position [141, 156]
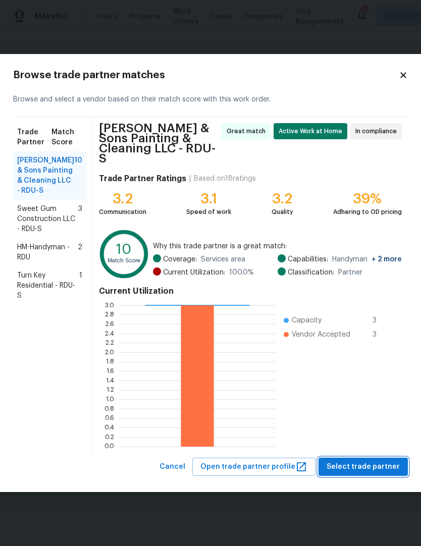
click at [355, 461] on span "Select trade partner" at bounding box center [362, 466] width 73 height 13
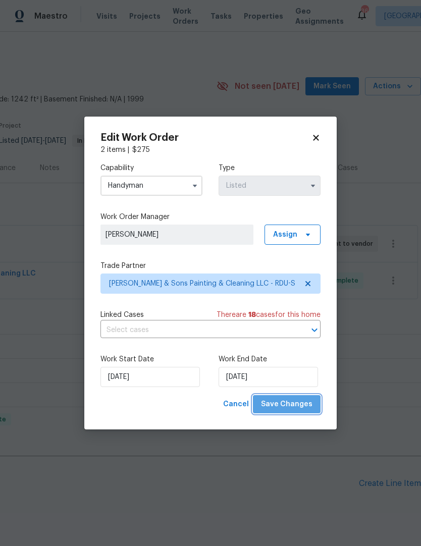
click at [298, 406] on span "Save Changes" at bounding box center [286, 404] width 51 height 13
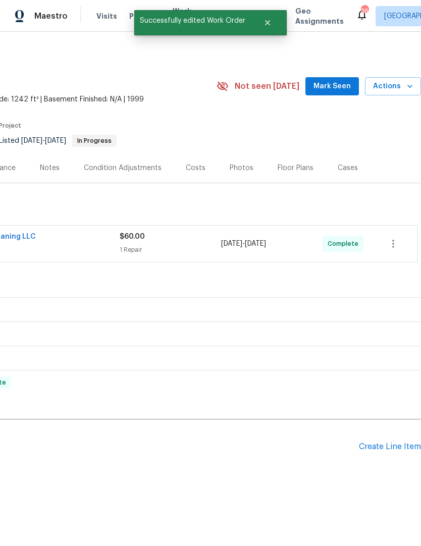
scroll to position [0, 149]
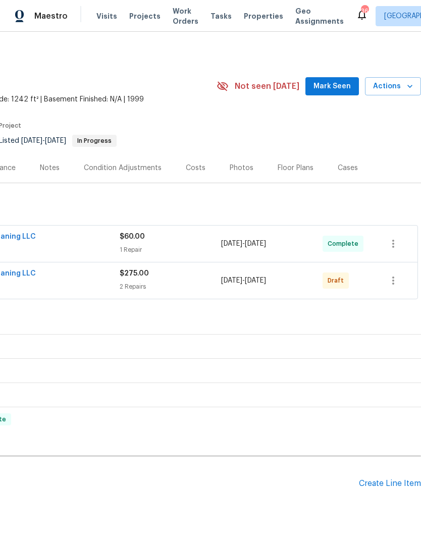
scroll to position [0, 149]
click at [394, 284] on icon "button" at bounding box center [393, 280] width 12 height 12
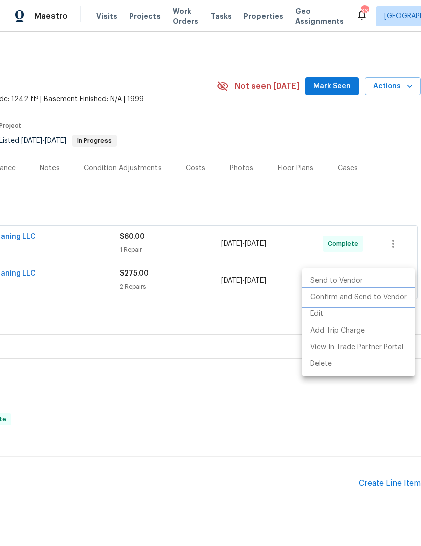
click at [381, 302] on li "Confirm and Send to Vendor" at bounding box center [358, 297] width 112 height 17
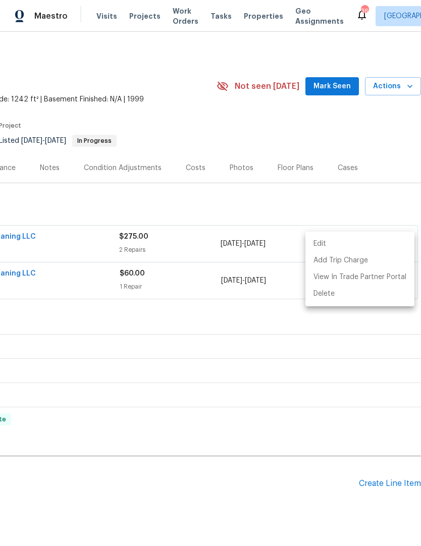
click at [335, 362] on div at bounding box center [210, 273] width 421 height 546
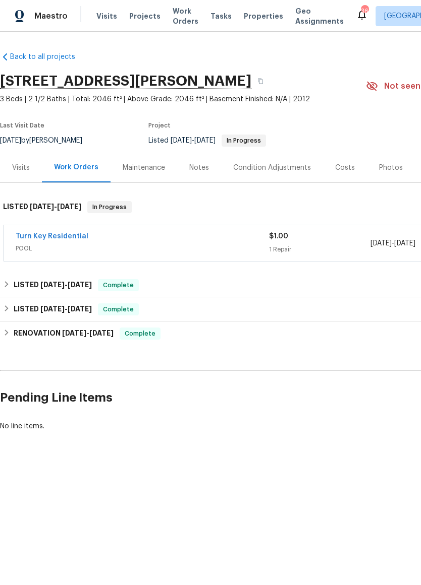
click at [78, 234] on link "Turn Key Residential" at bounding box center [52, 236] width 73 height 7
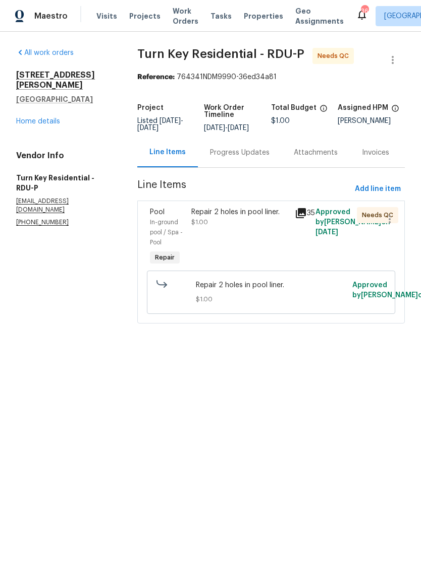
click at [262, 158] on div "Progress Updates" at bounding box center [240, 153] width 60 height 10
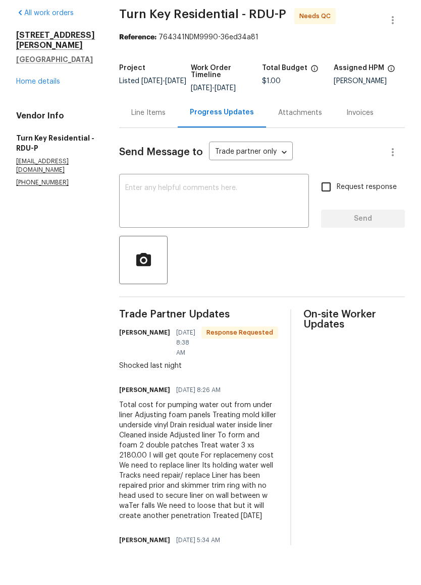
click at [165, 148] on div "Line Items" at bounding box center [148, 153] width 34 height 10
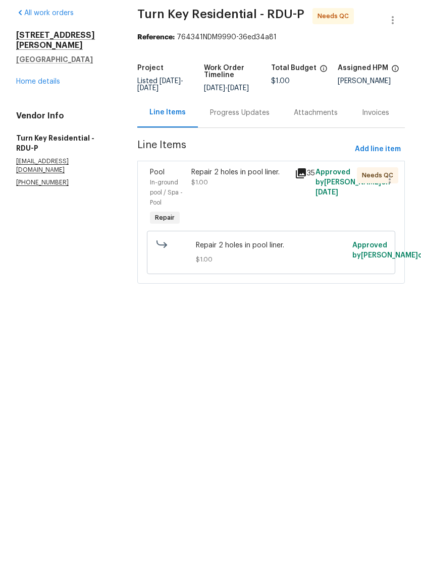
click at [261, 207] on div "Repair 2 holes in pool liner. $1.00" at bounding box center [239, 237] width 103 height 67
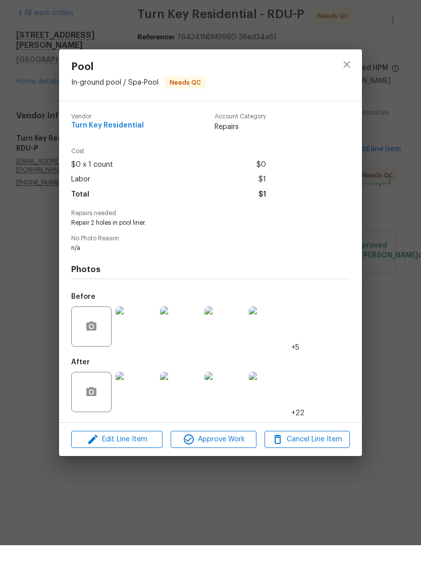
click at [138, 412] on img at bounding box center [135, 432] width 40 height 40
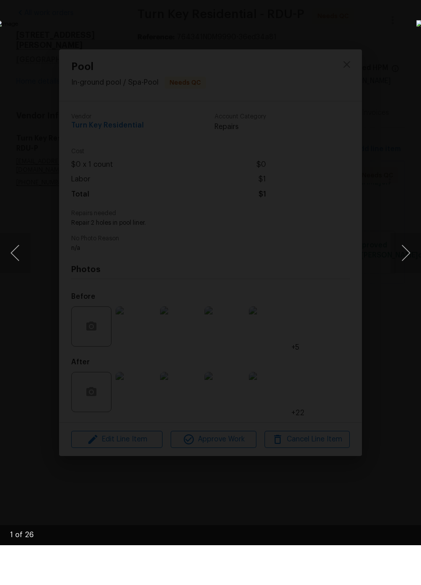
click at [409, 273] on button "Next image" at bounding box center [405, 293] width 30 height 40
click at [405, 273] on button "Next image" at bounding box center [405, 293] width 30 height 40
click at [404, 273] on button "Next image" at bounding box center [405, 293] width 30 height 40
click at [6, 273] on button "Previous image" at bounding box center [15, 293] width 30 height 40
click at [405, 273] on button "Next image" at bounding box center [405, 293] width 30 height 40
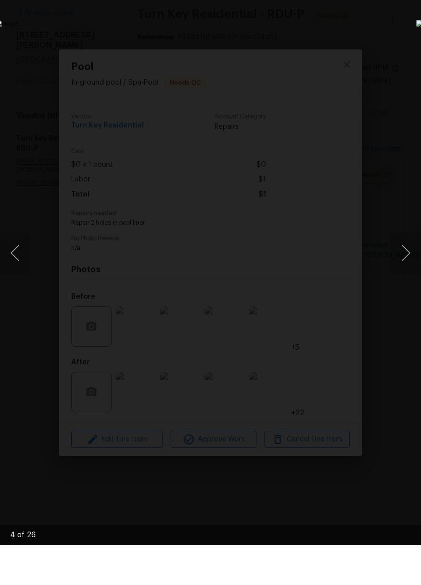
click at [405, 273] on button "Next image" at bounding box center [405, 293] width 30 height 40
click at [411, 273] on button "Next image" at bounding box center [405, 293] width 30 height 40
click at [412, 273] on button "Next image" at bounding box center [405, 293] width 30 height 40
click at [408, 273] on button "Next image" at bounding box center [405, 293] width 30 height 40
